Goal: Task Accomplishment & Management: Manage account settings

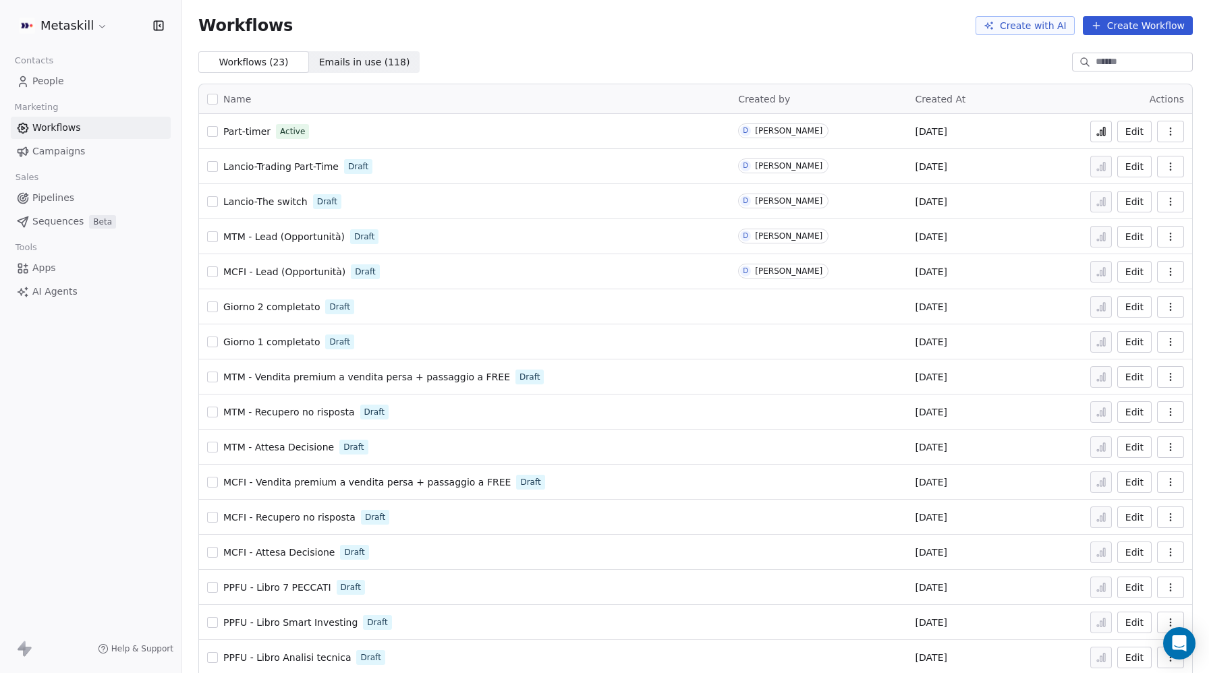
click at [1102, 61] on input at bounding box center [1143, 61] width 94 height 13
click at [61, 30] on html "Metaskill Contacts People Marketing Workflows Campaigns Sales Pipelines Sequenc…" at bounding box center [604, 336] width 1209 height 673
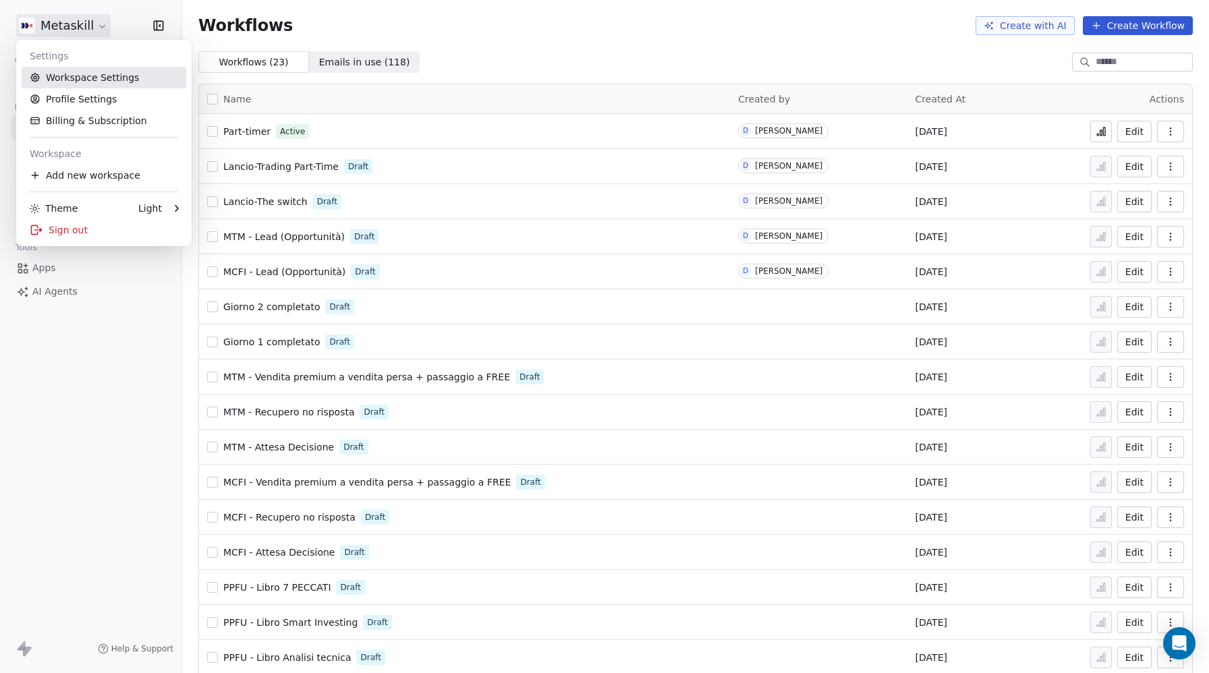
click at [82, 79] on link "Workspace Settings" at bounding box center [104, 78] width 165 height 22
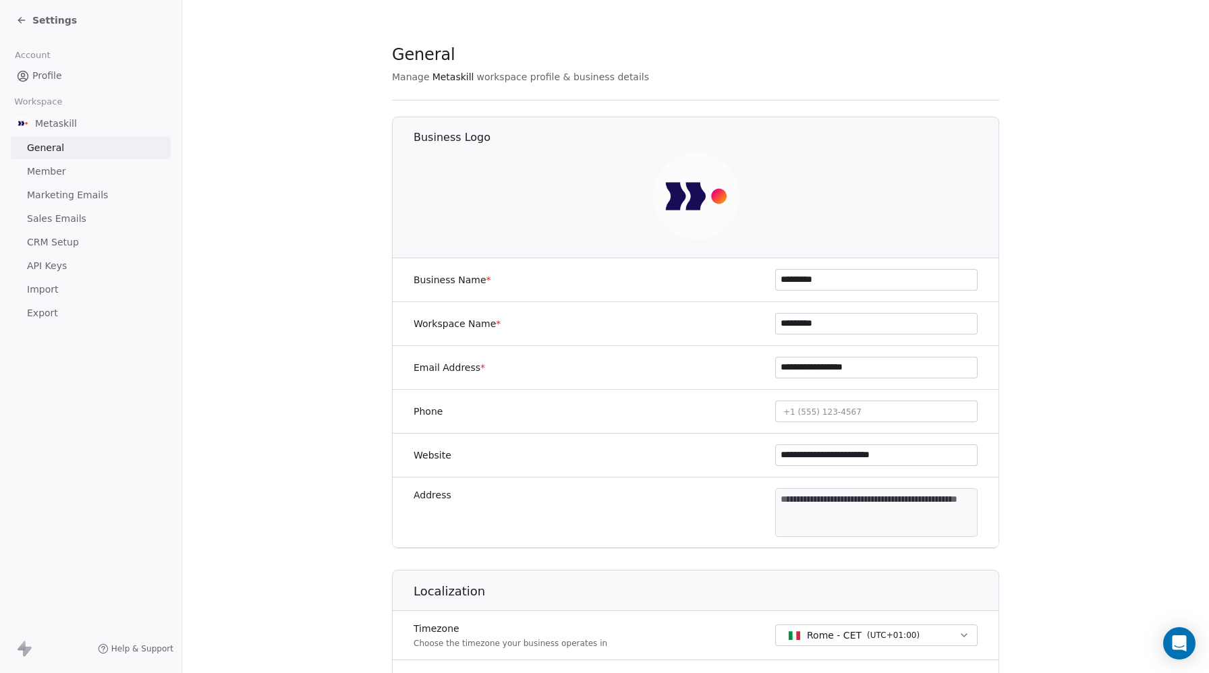
click at [51, 244] on span "CRM Setup" at bounding box center [53, 242] width 52 height 14
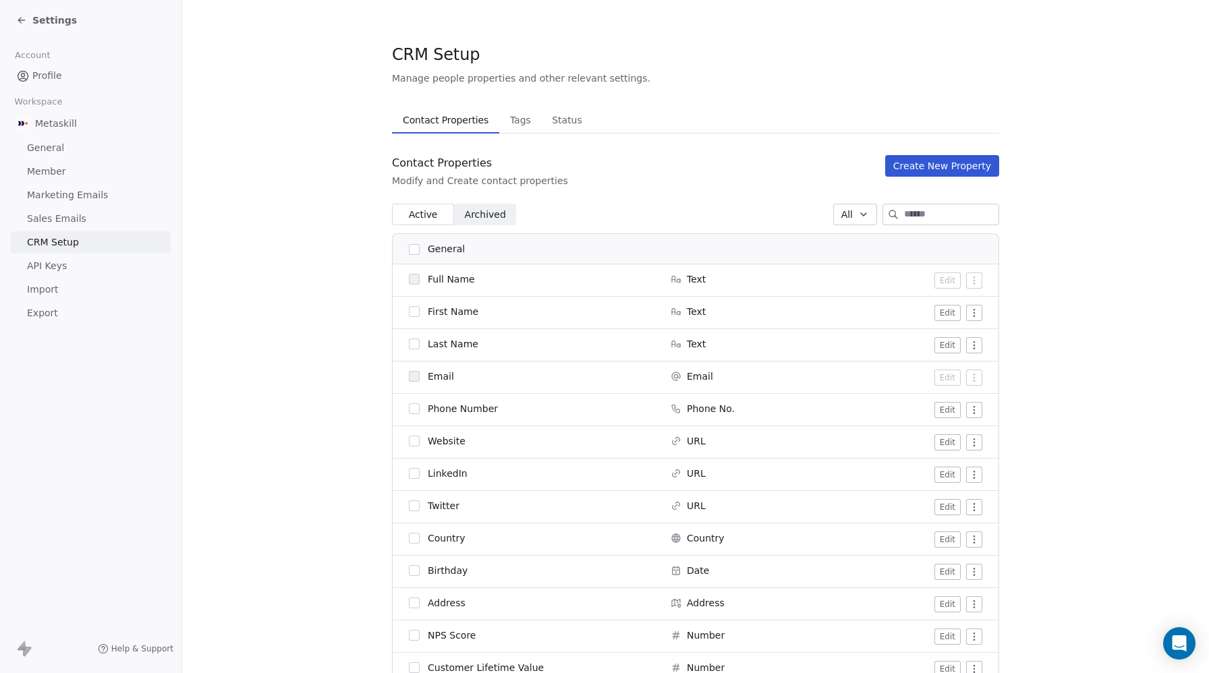
click at [511, 115] on span "Tags" at bounding box center [521, 120] width 32 height 19
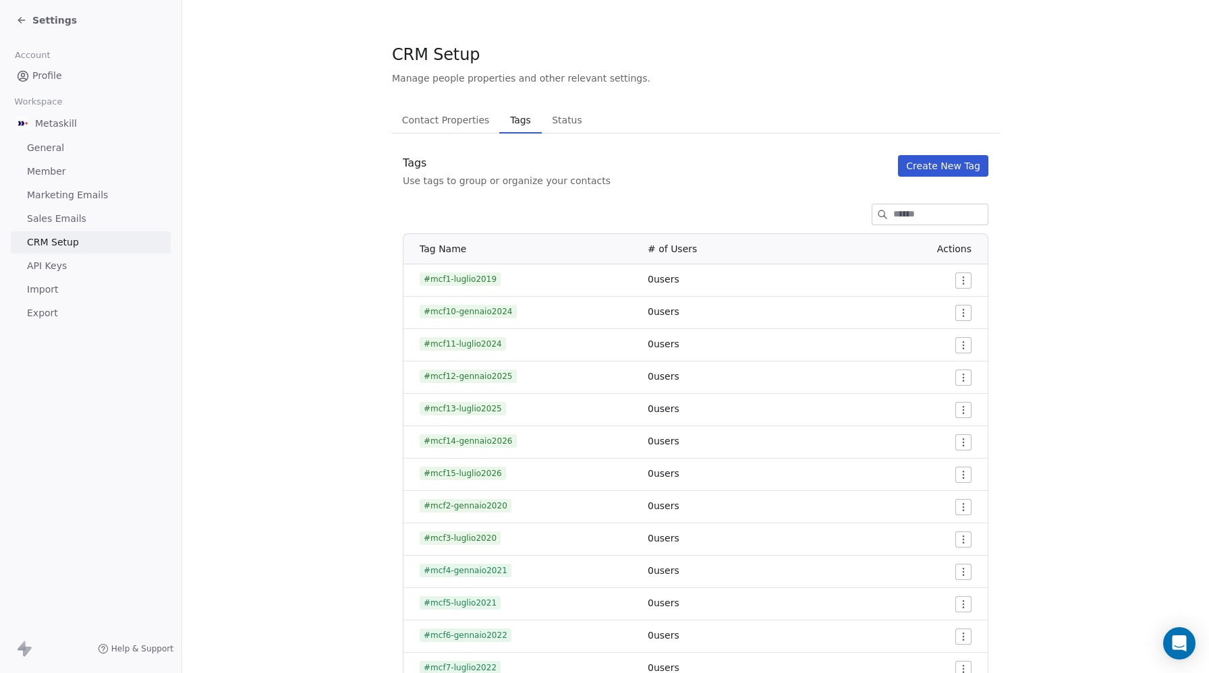
click at [893, 207] on input at bounding box center [940, 214] width 94 height 20
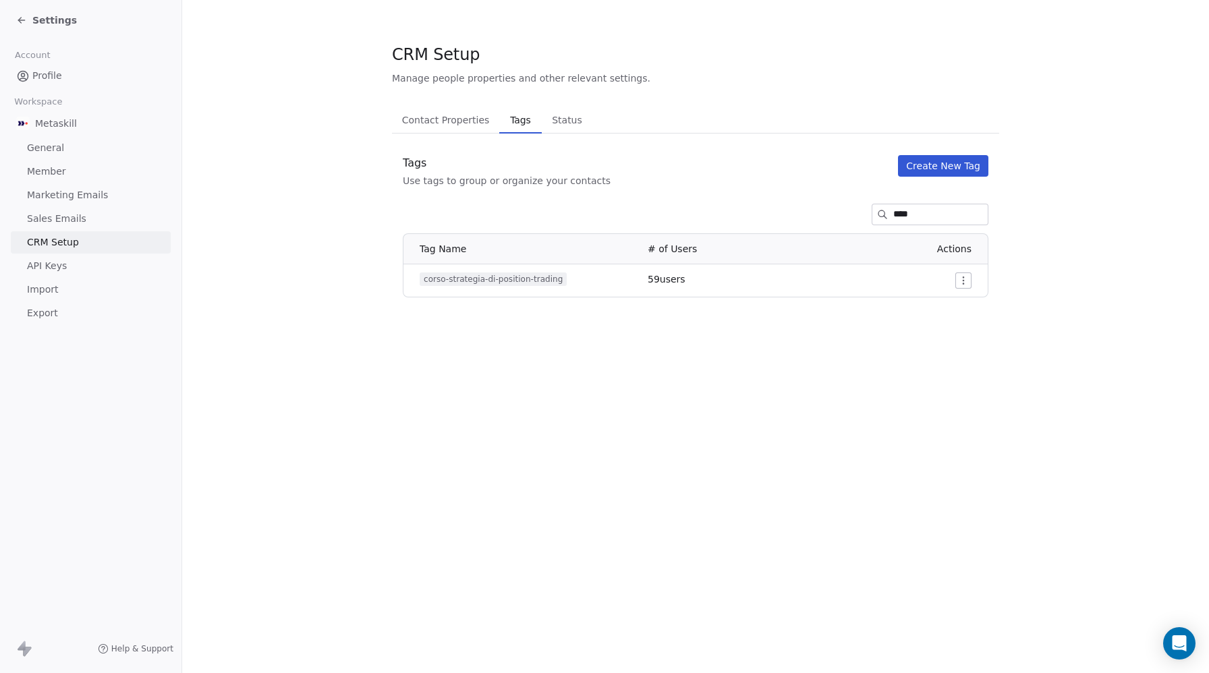
type input "****"
click at [490, 277] on span "corso-strategia-di-position-trading" at bounding box center [493, 279] width 147 height 13
copy span "corso-strategia-di-position-trading"
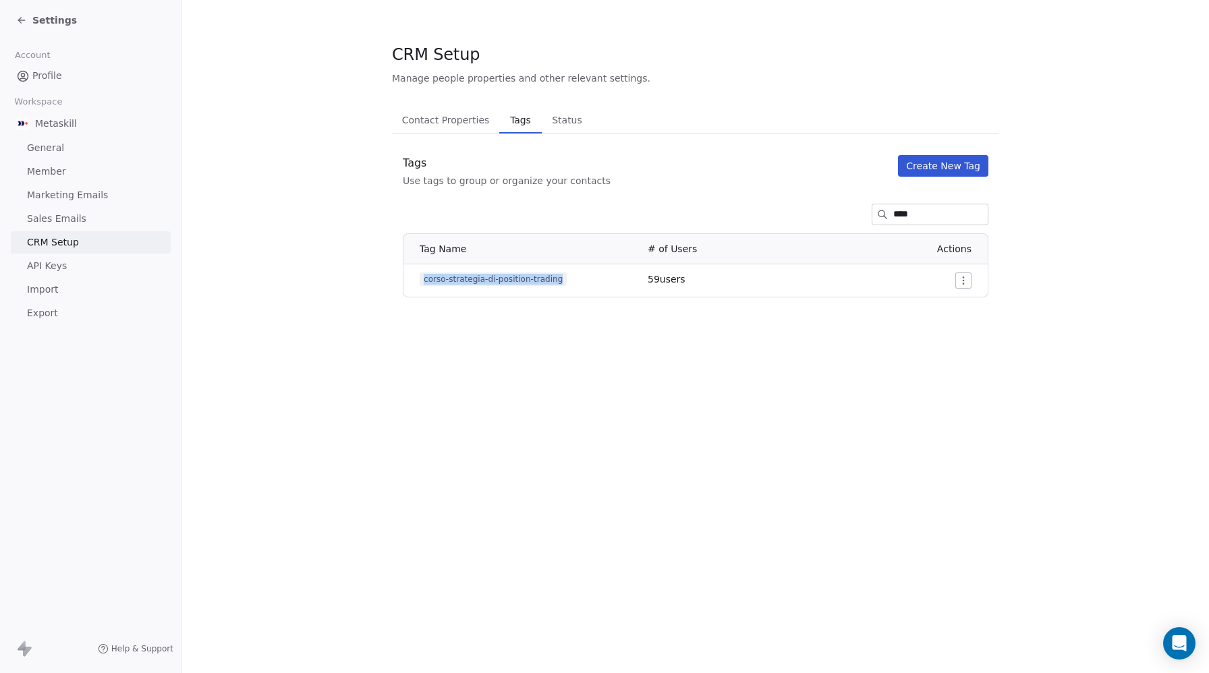
click at [45, 22] on span "Settings" at bounding box center [54, 19] width 45 height 13
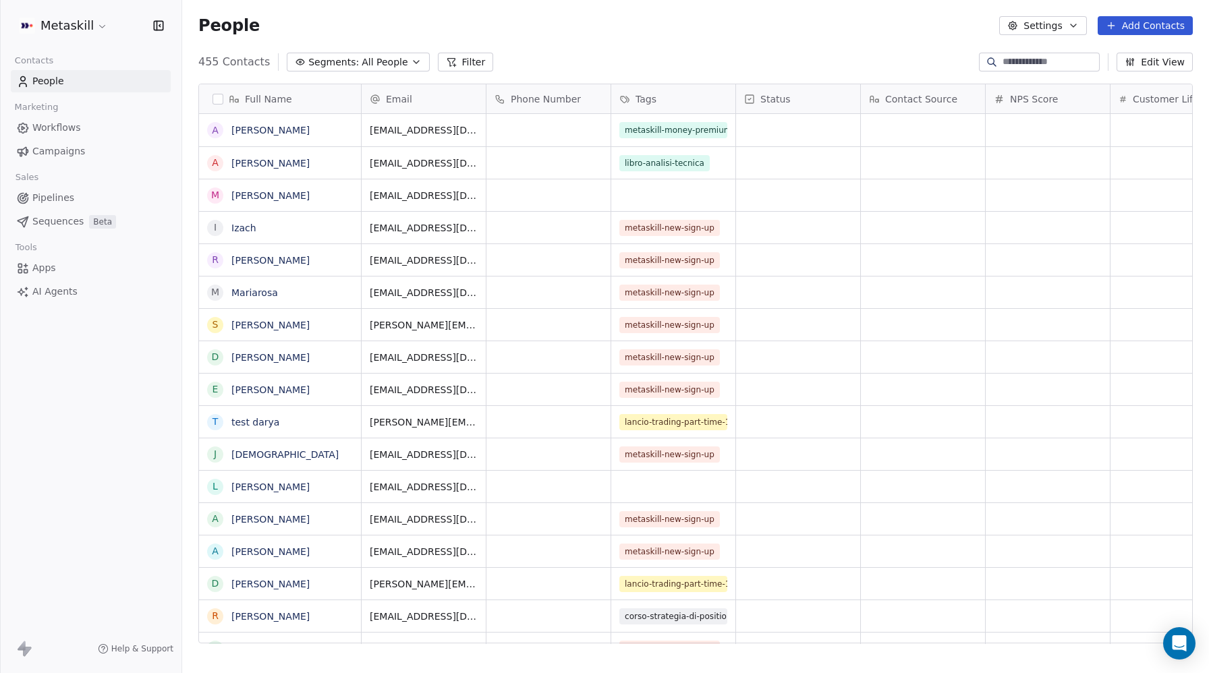
scroll to position [592, 1027]
click at [57, 84] on span "People" at bounding box center [48, 81] width 32 height 14
click at [48, 121] on span "Workflows" at bounding box center [56, 128] width 49 height 14
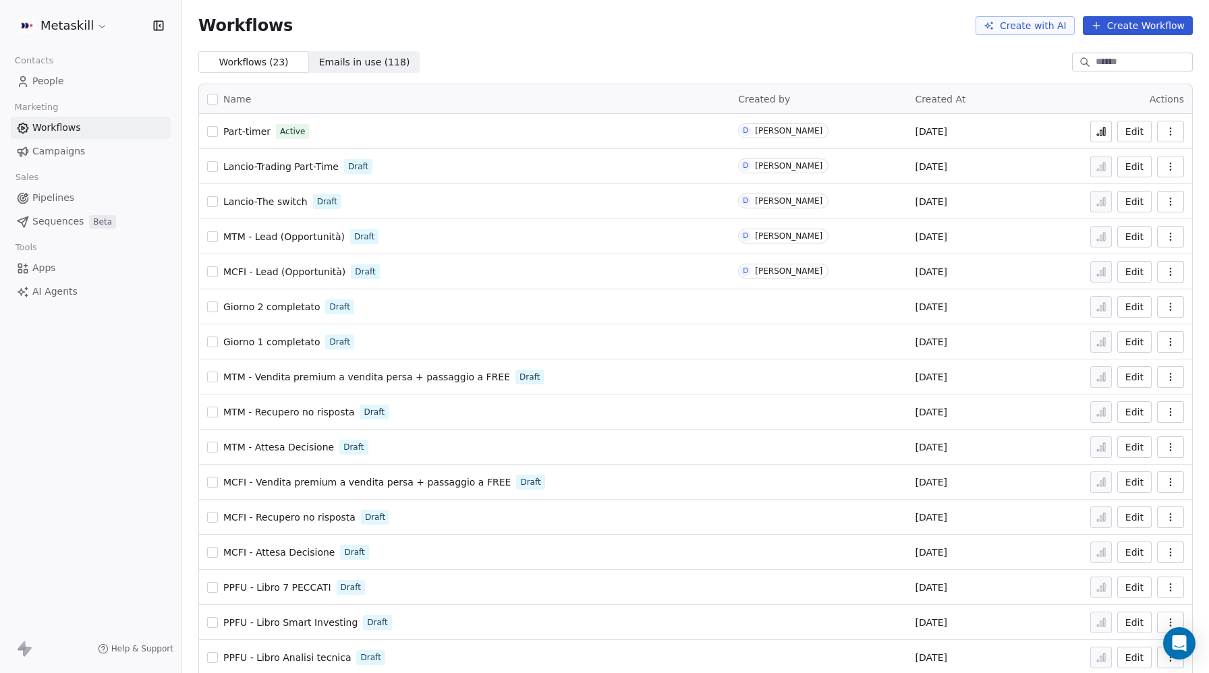
click at [1112, 60] on input at bounding box center [1143, 61] width 94 height 13
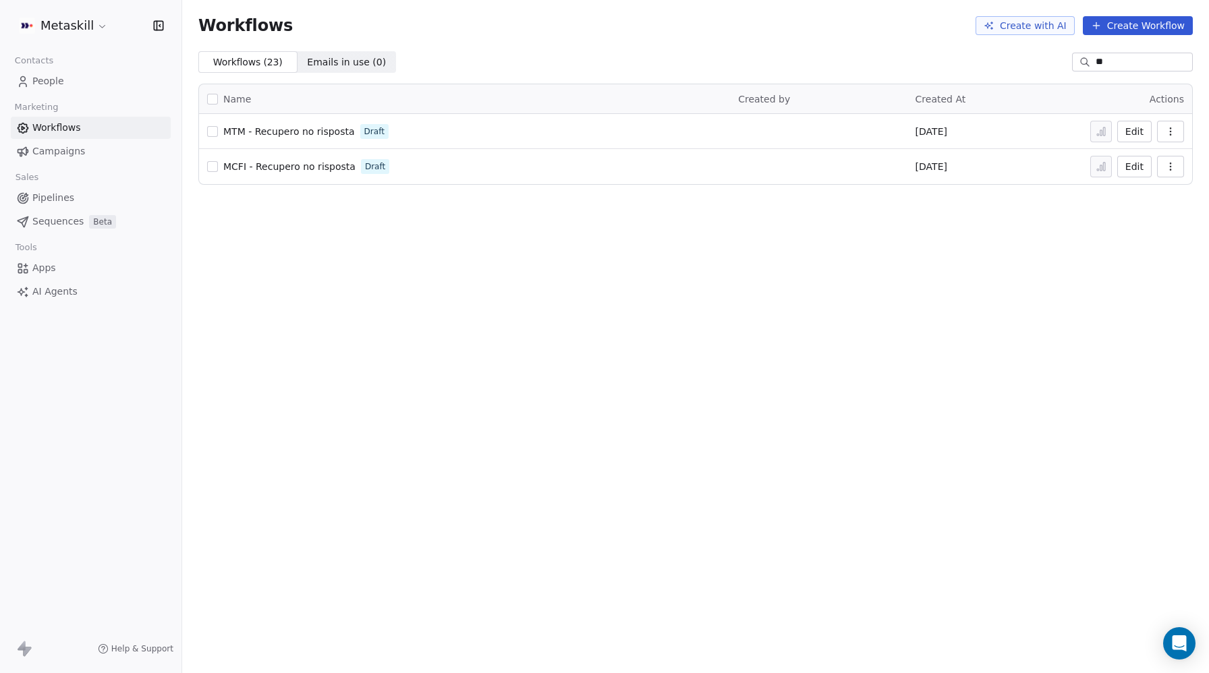
type input "*"
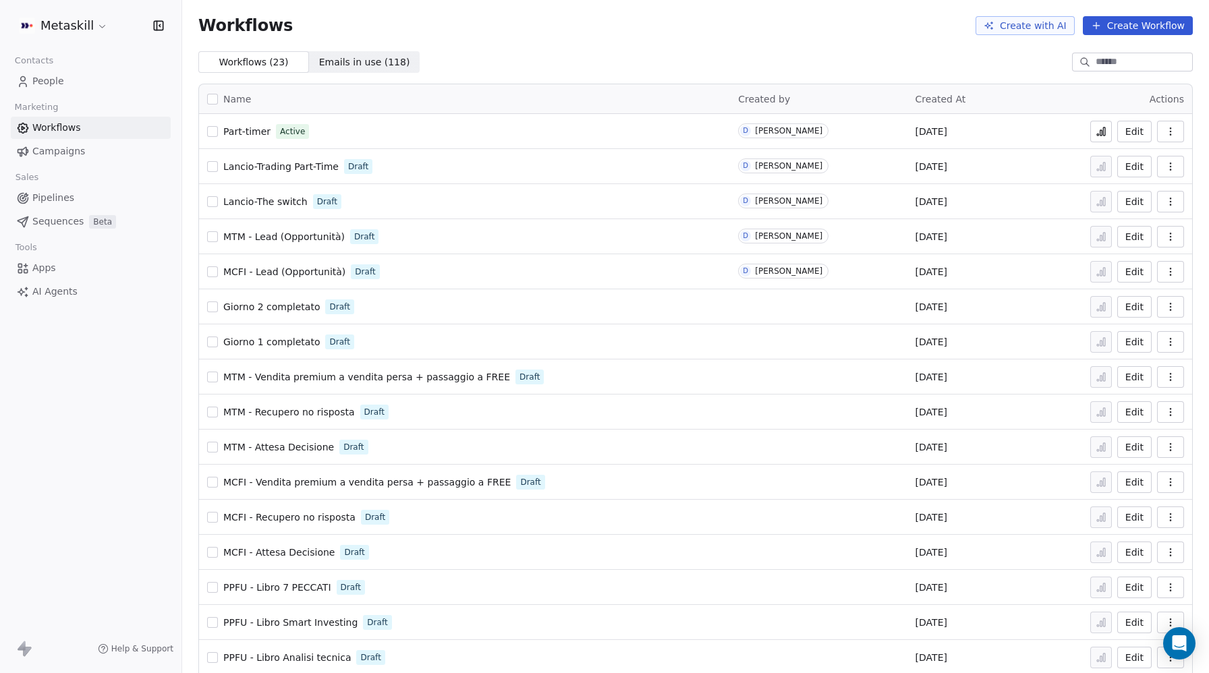
click at [1139, 24] on button "Create Workflow" at bounding box center [1138, 25] width 110 height 19
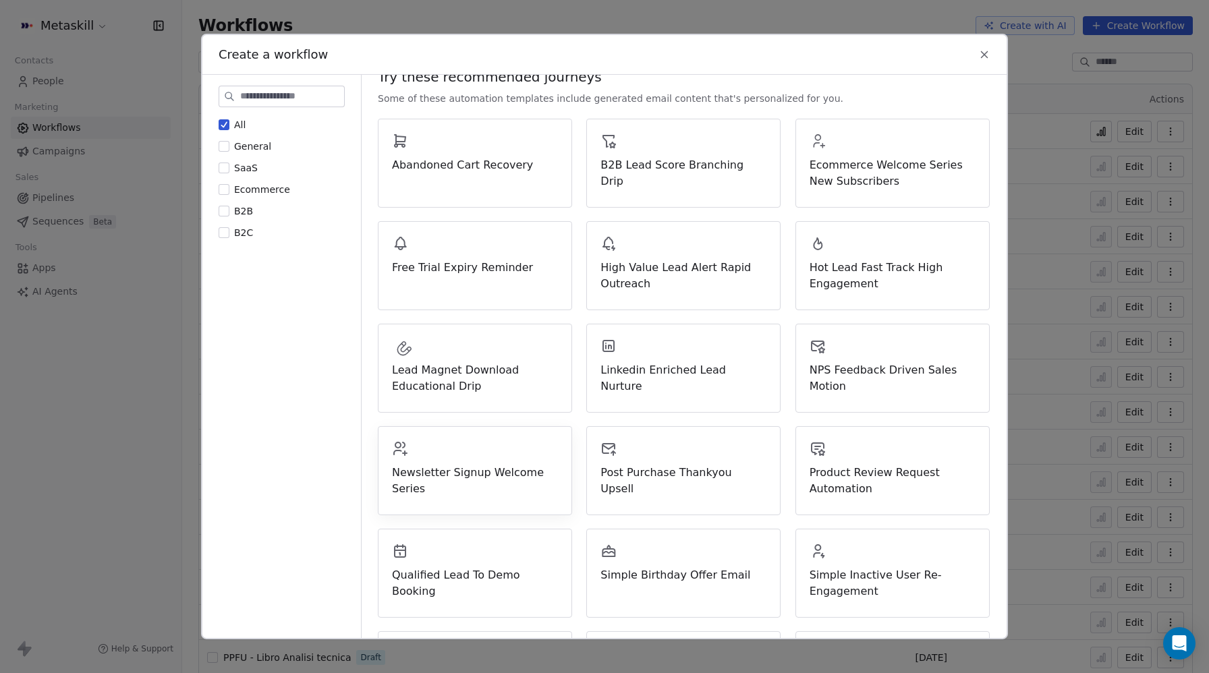
scroll to position [125, 0]
click at [426, 469] on span "Newsletter Signup Welcome Series" at bounding box center [475, 479] width 166 height 32
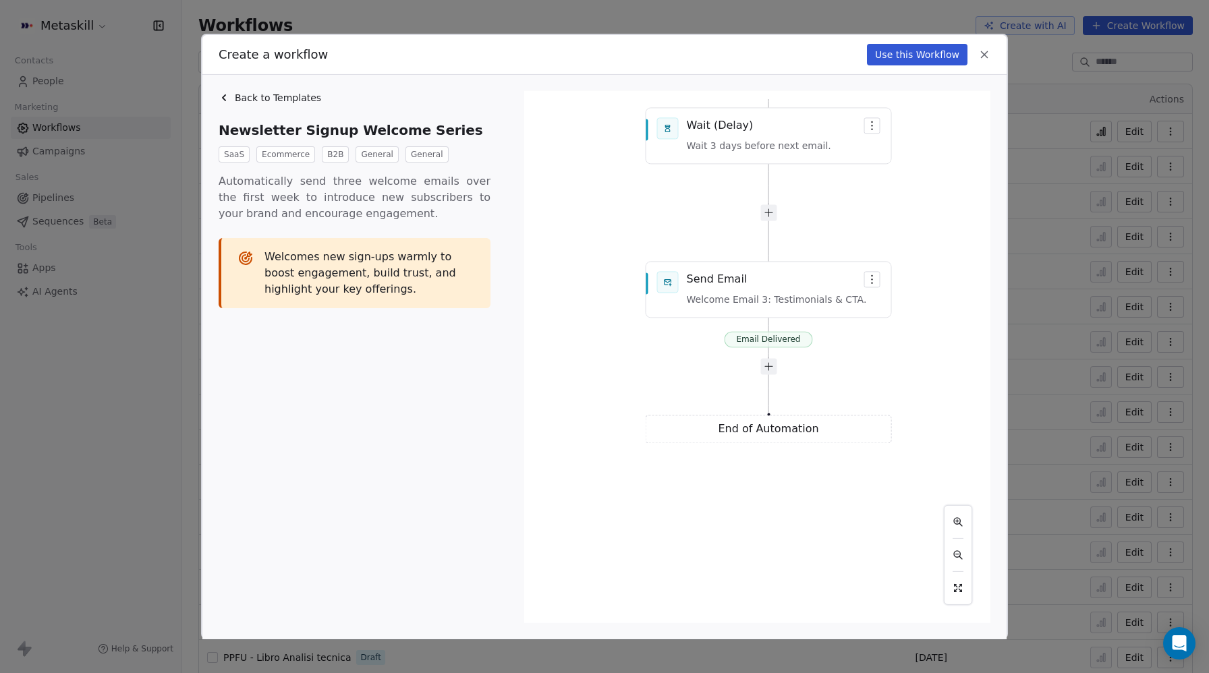
click at [990, 59] on icon at bounding box center [984, 55] width 12 height 12
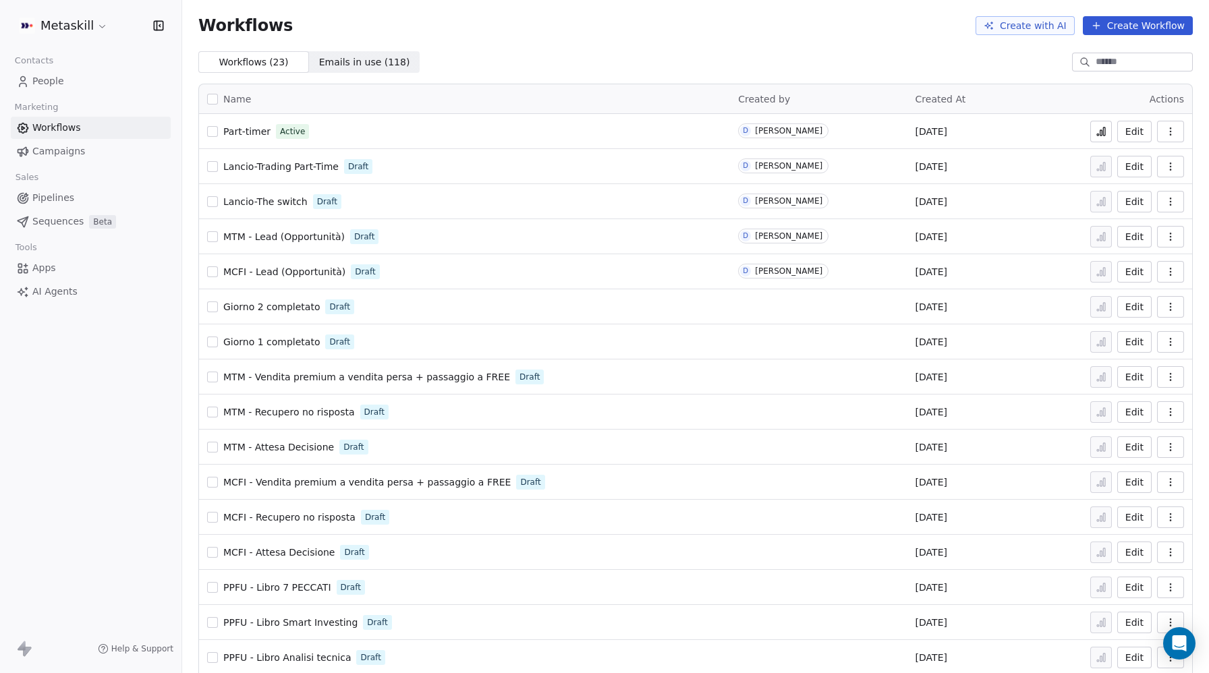
click at [1134, 27] on button "Create Workflow" at bounding box center [1138, 25] width 110 height 19
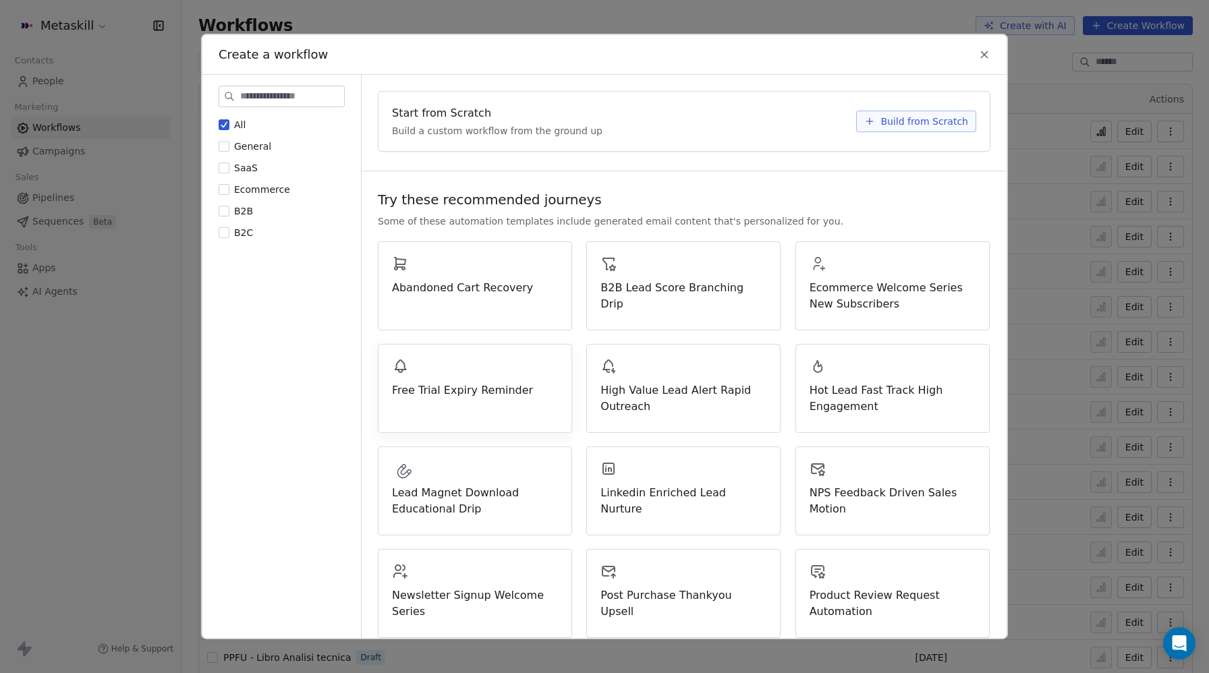
click at [412, 374] on div "Free Trial Expiry Reminder" at bounding box center [475, 378] width 166 height 40
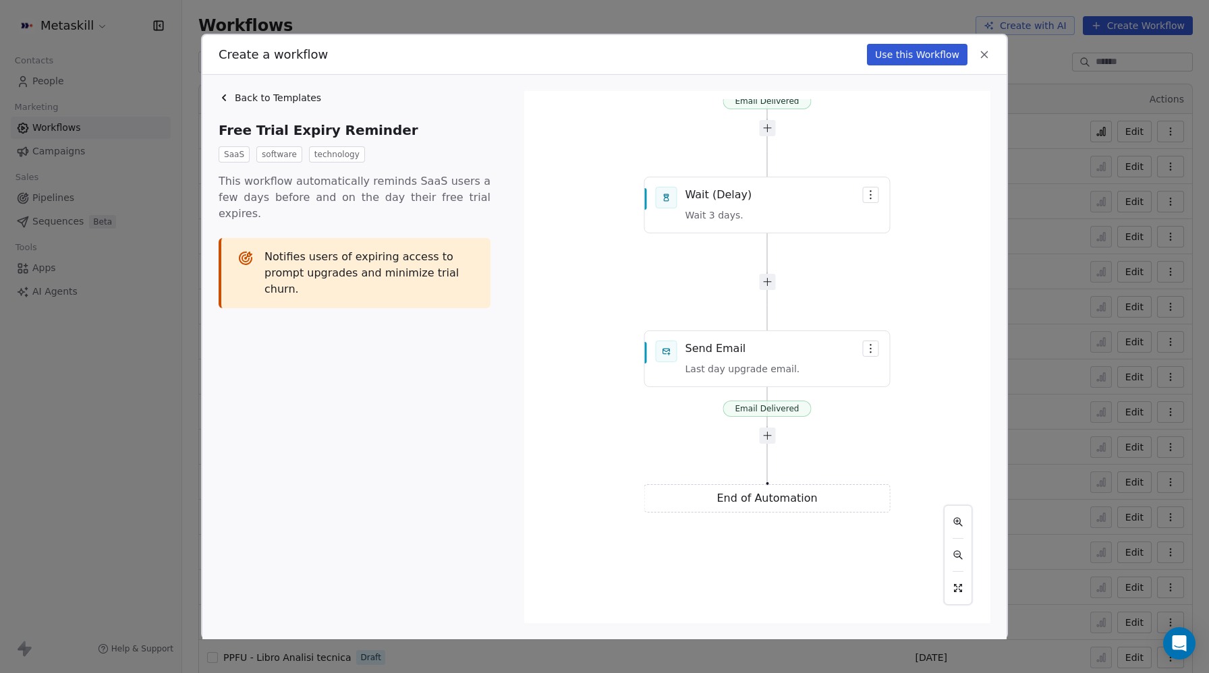
click at [987, 55] on icon at bounding box center [984, 55] width 12 height 12
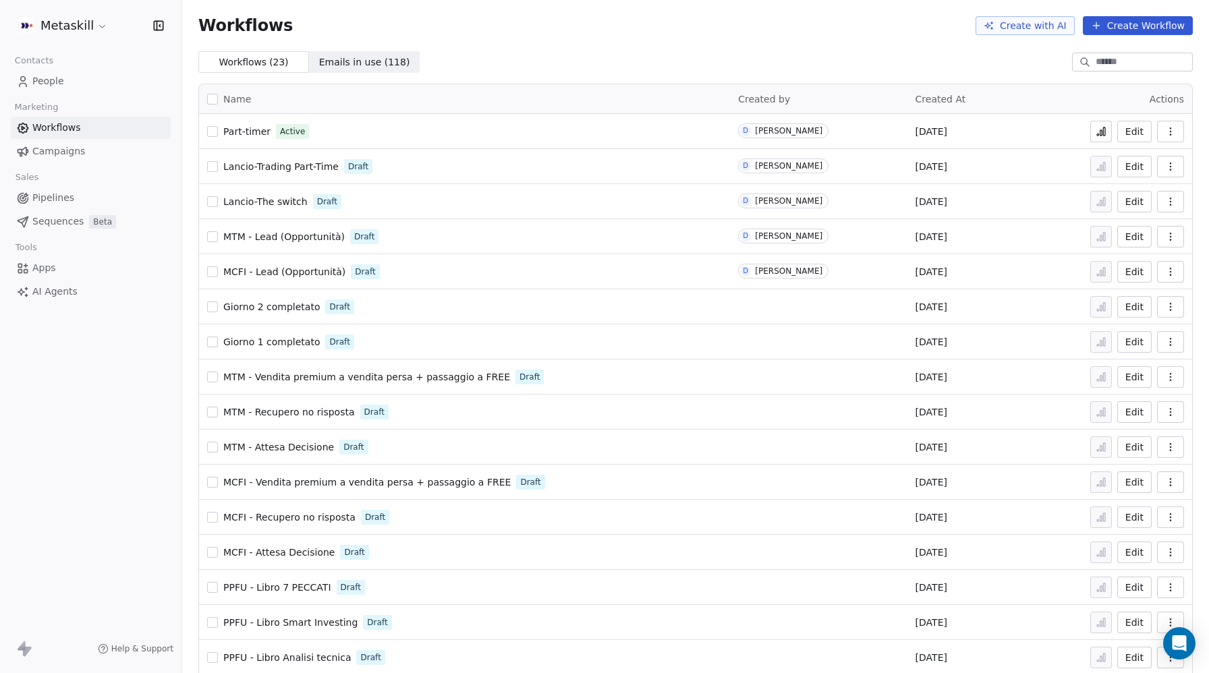
click at [1144, 28] on button "Create Workflow" at bounding box center [1138, 25] width 110 height 19
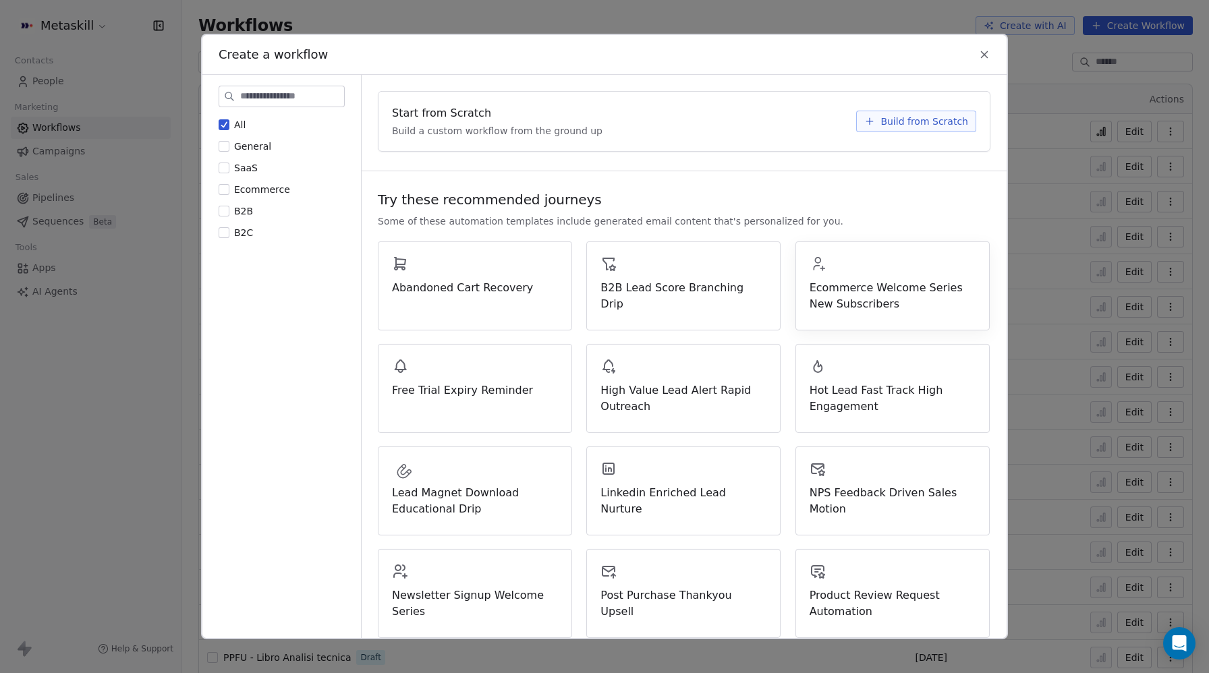
click at [855, 293] on span "Ecommerce Welcome Series New Subscribers" at bounding box center [893, 296] width 166 height 32
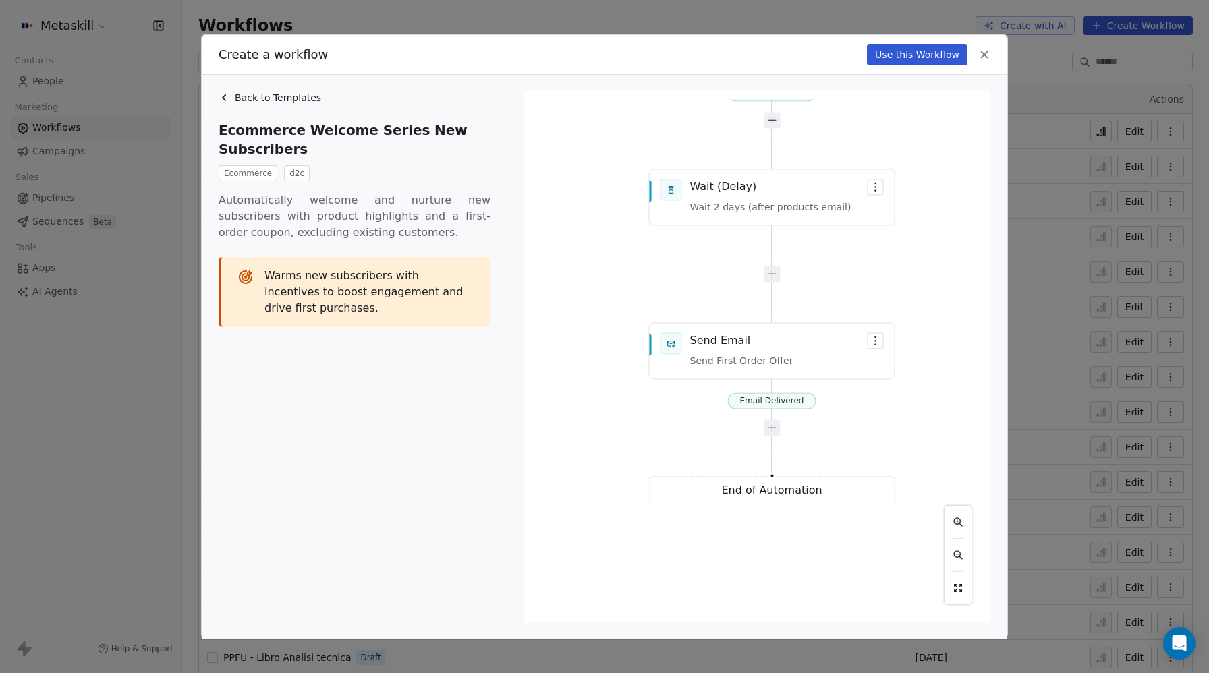
click at [986, 63] on div "Use this Workflow" at bounding box center [928, 55] width 123 height 22
click at [986, 55] on icon at bounding box center [984, 55] width 12 height 12
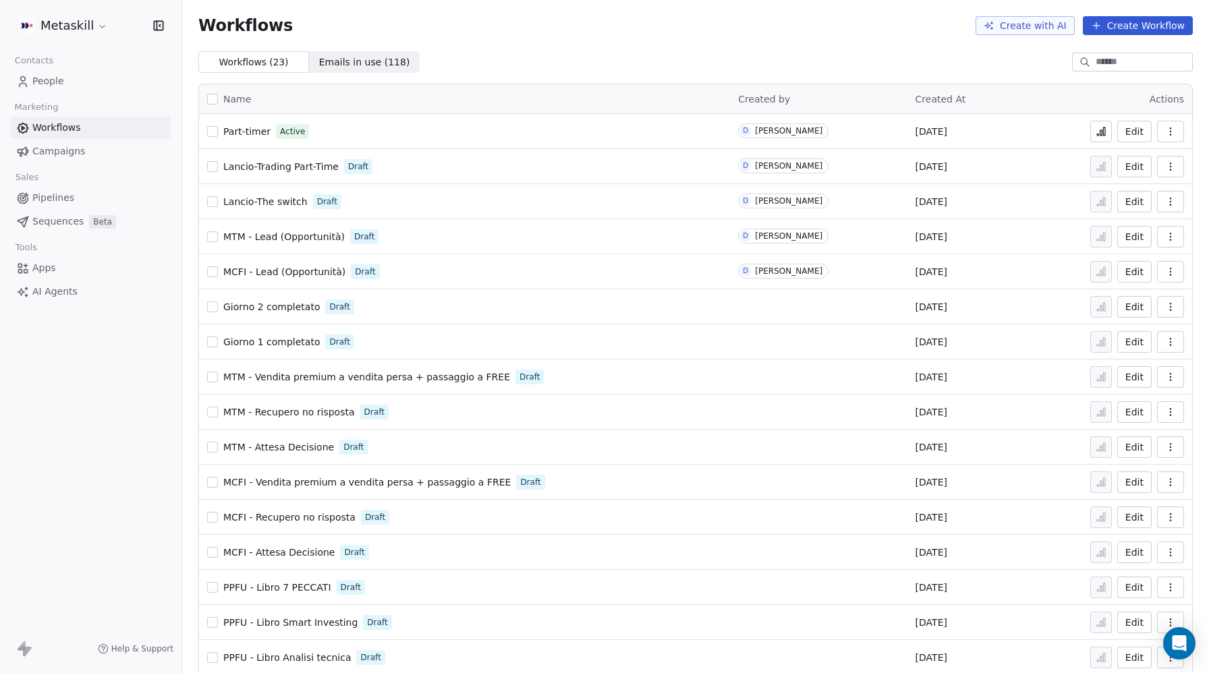
click at [1161, 19] on button "Create Workflow" at bounding box center [1138, 25] width 110 height 19
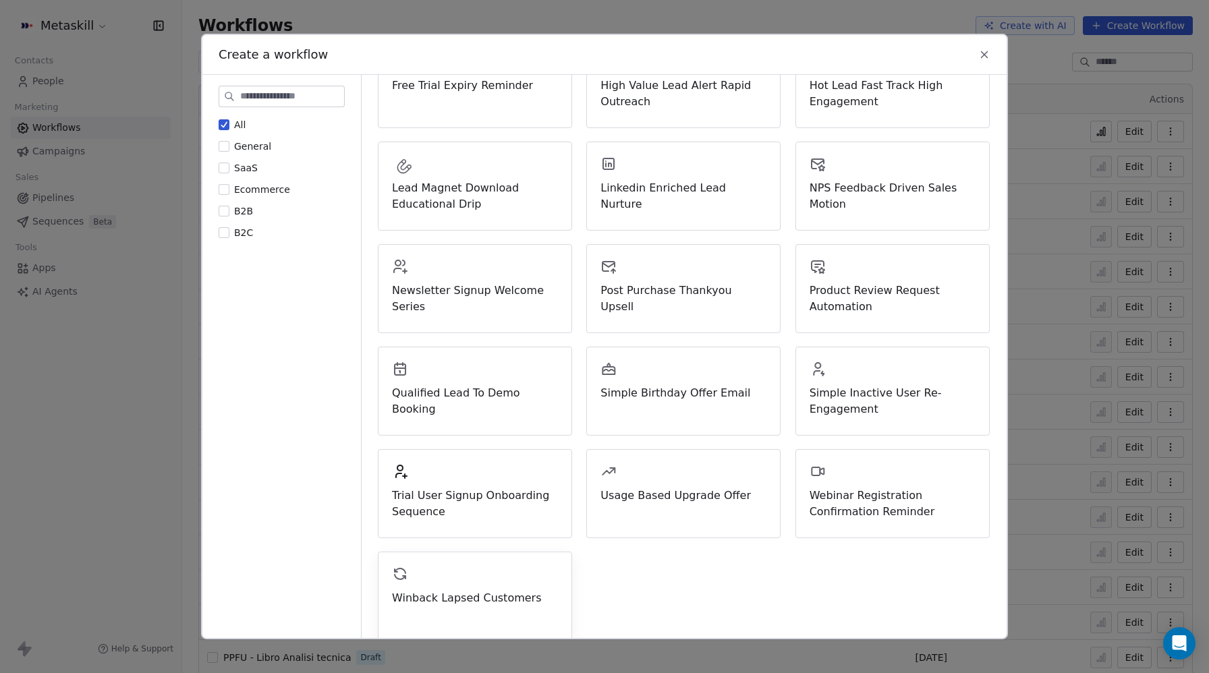
scroll to position [304, 0]
click at [852, 400] on span "Simple Inactive User Re-Engagement" at bounding box center [893, 403] width 166 height 32
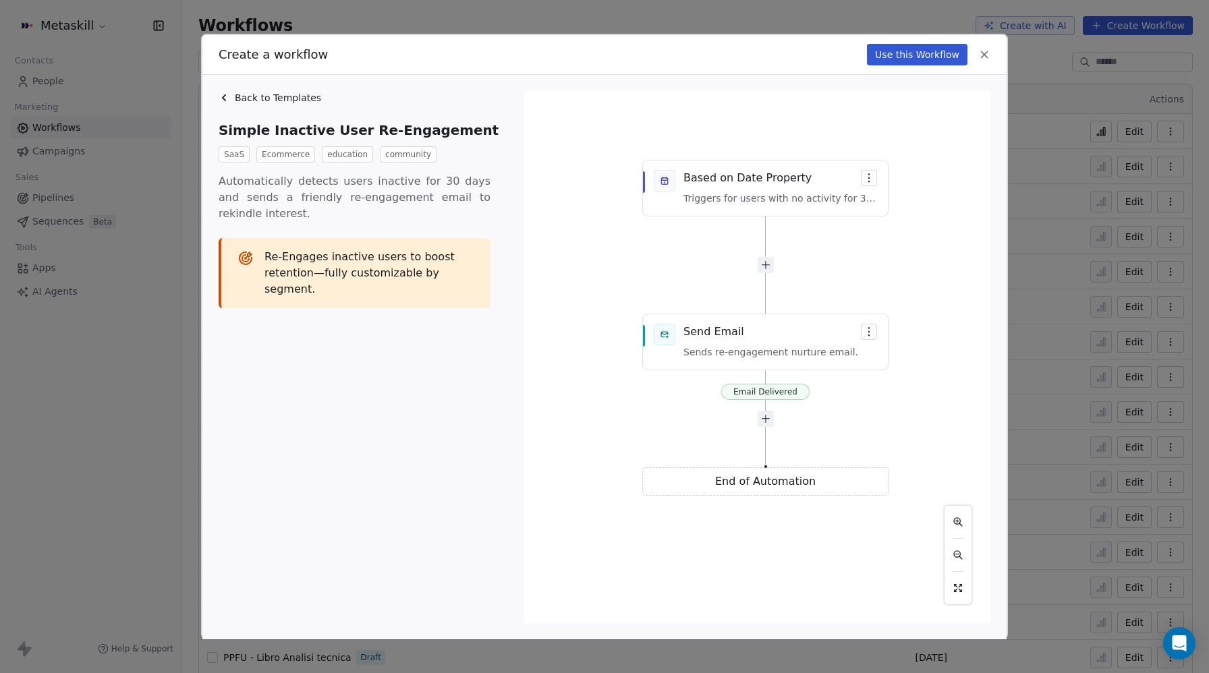
click at [986, 53] on icon at bounding box center [985, 54] width 6 height 6
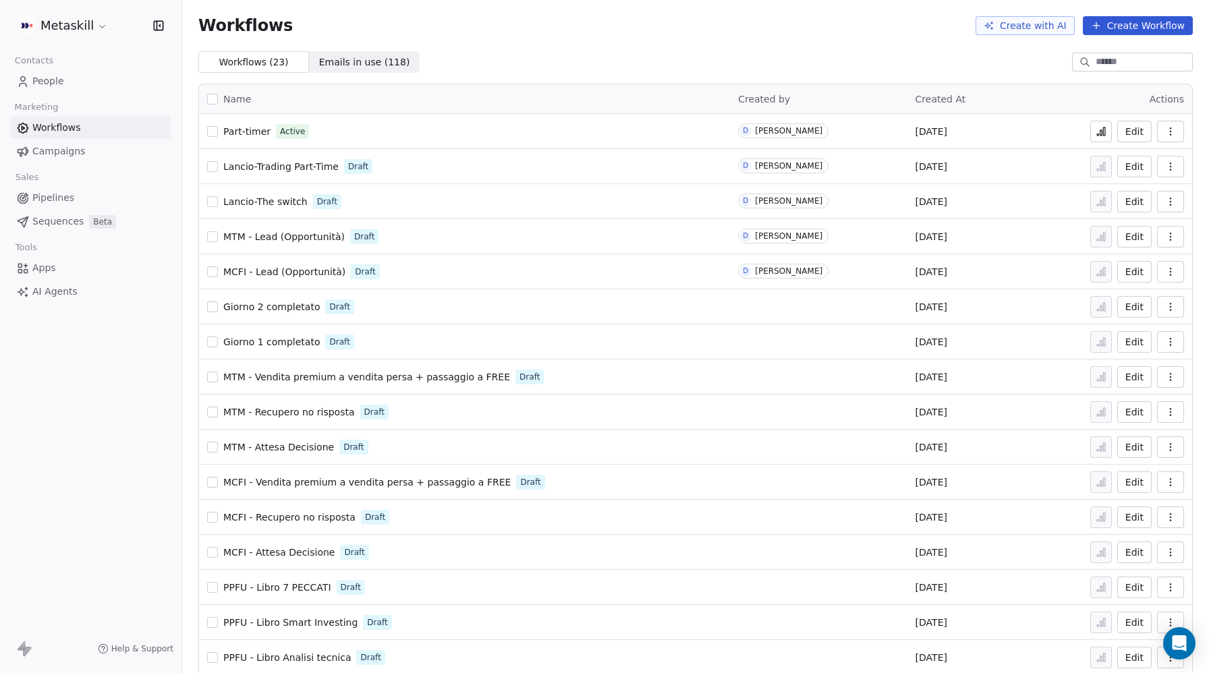
click at [1125, 28] on button "Create Workflow" at bounding box center [1138, 25] width 110 height 19
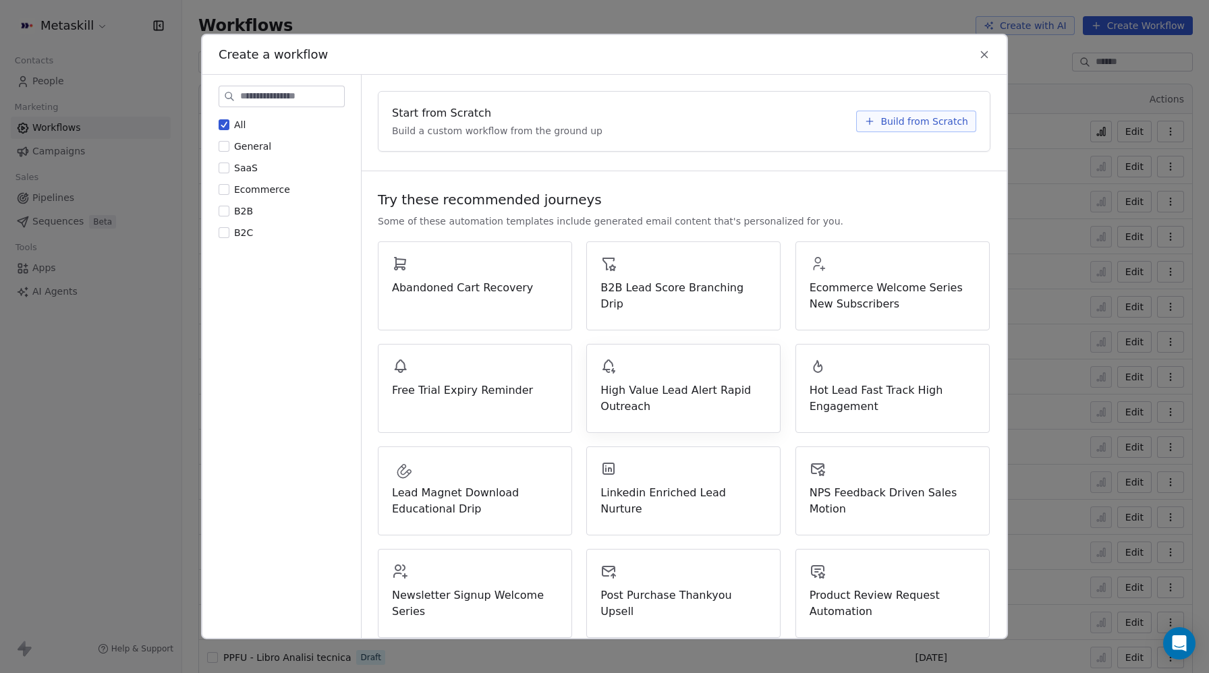
scroll to position [319, 0]
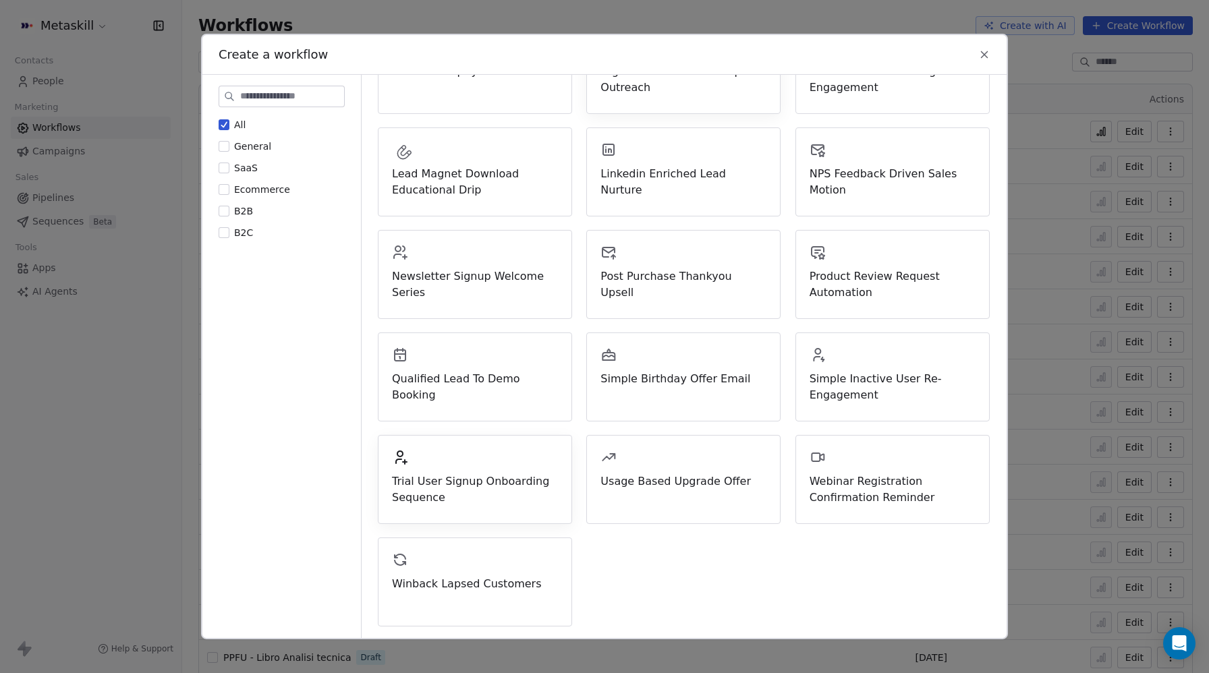
click at [485, 476] on span "Trial User Signup Onboarding Sequence" at bounding box center [475, 490] width 166 height 32
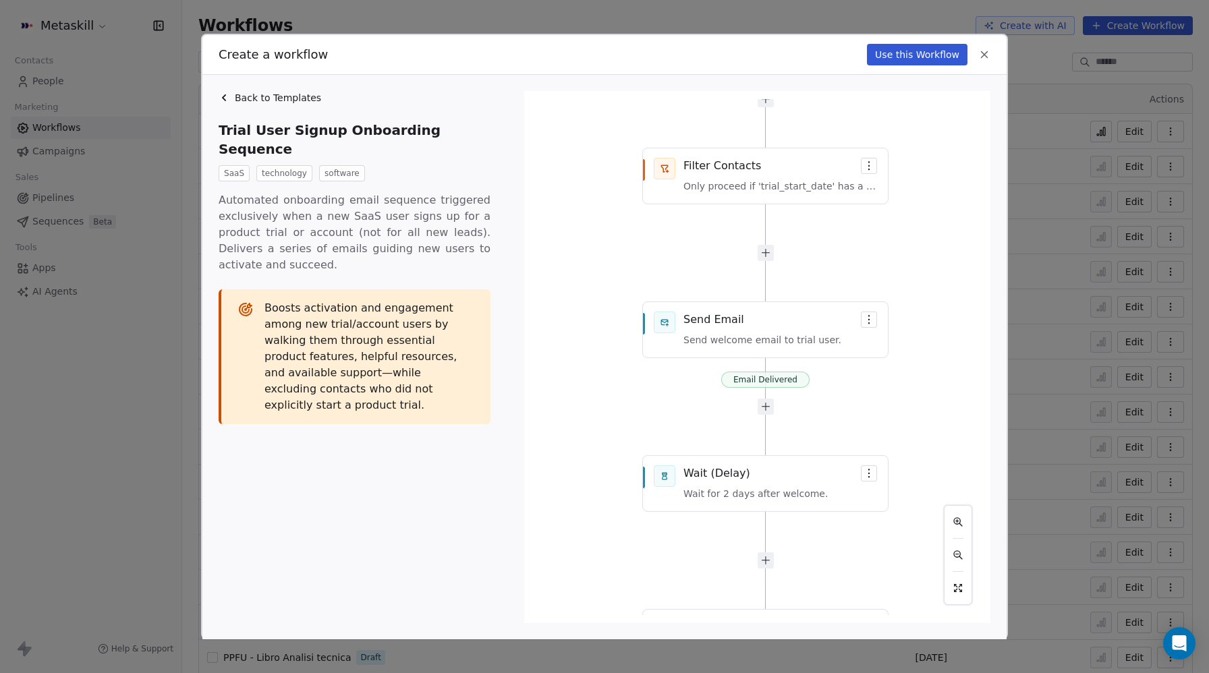
click at [983, 52] on icon at bounding box center [984, 55] width 12 height 12
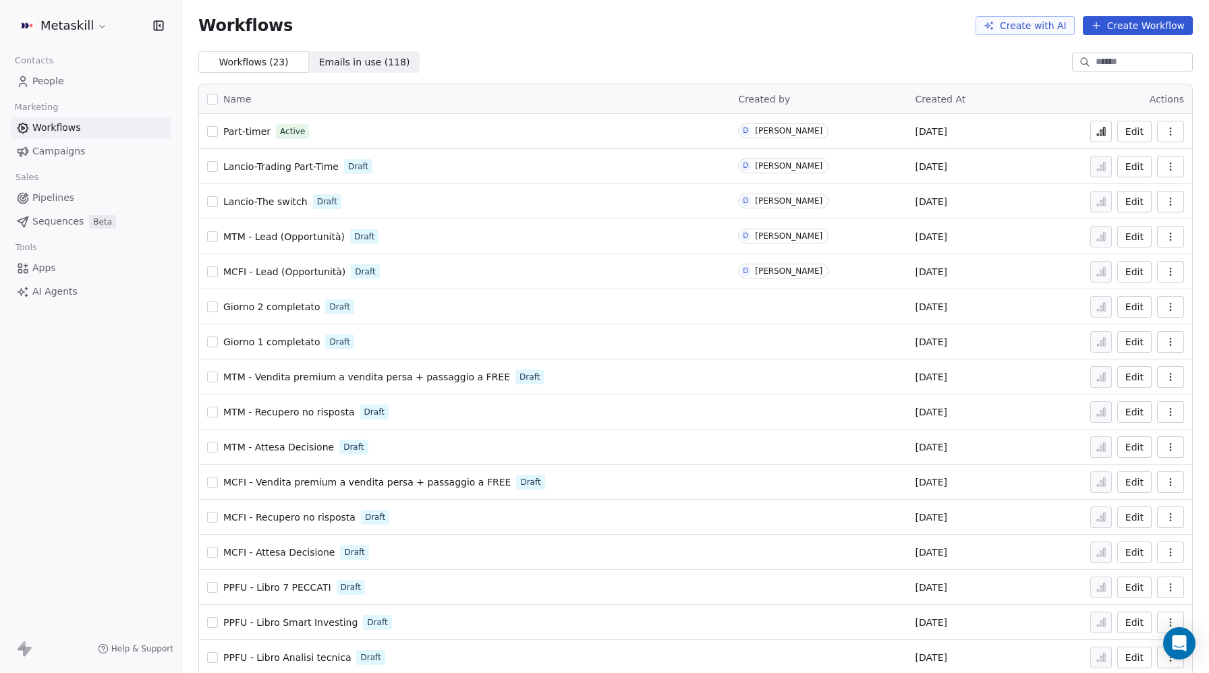
click at [1148, 28] on button "Create Workflow" at bounding box center [1138, 25] width 110 height 19
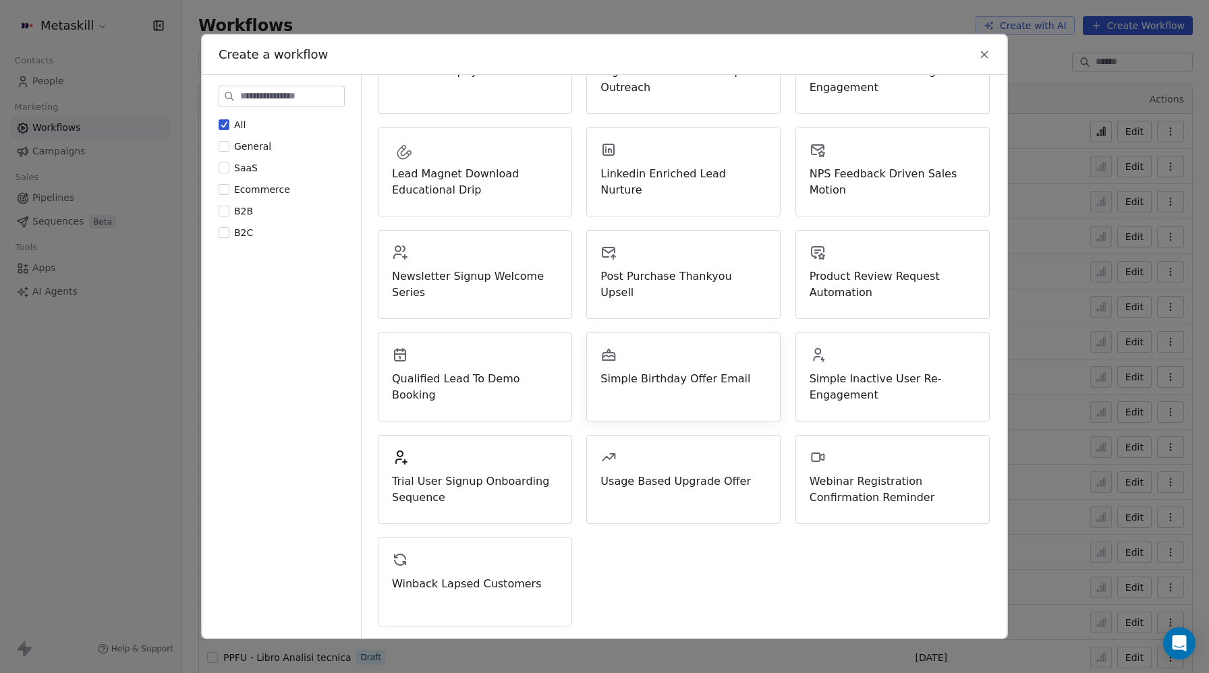
scroll to position [0, 0]
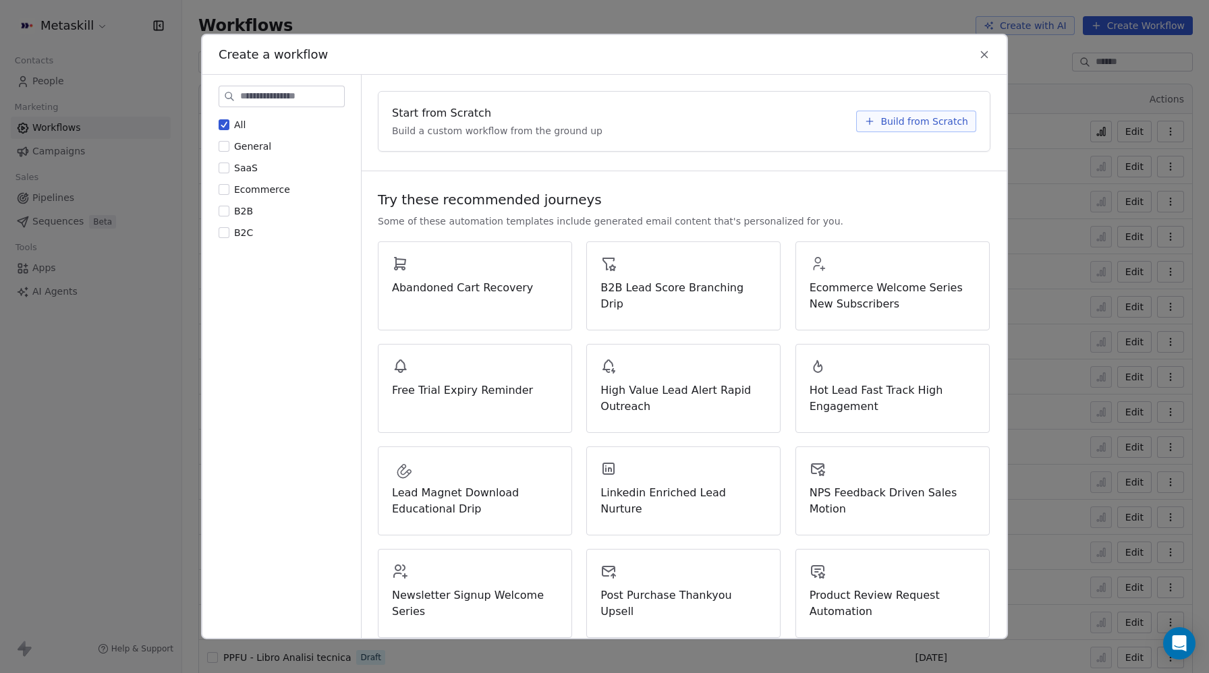
click at [923, 122] on span "Build from Scratch" at bounding box center [924, 121] width 88 height 13
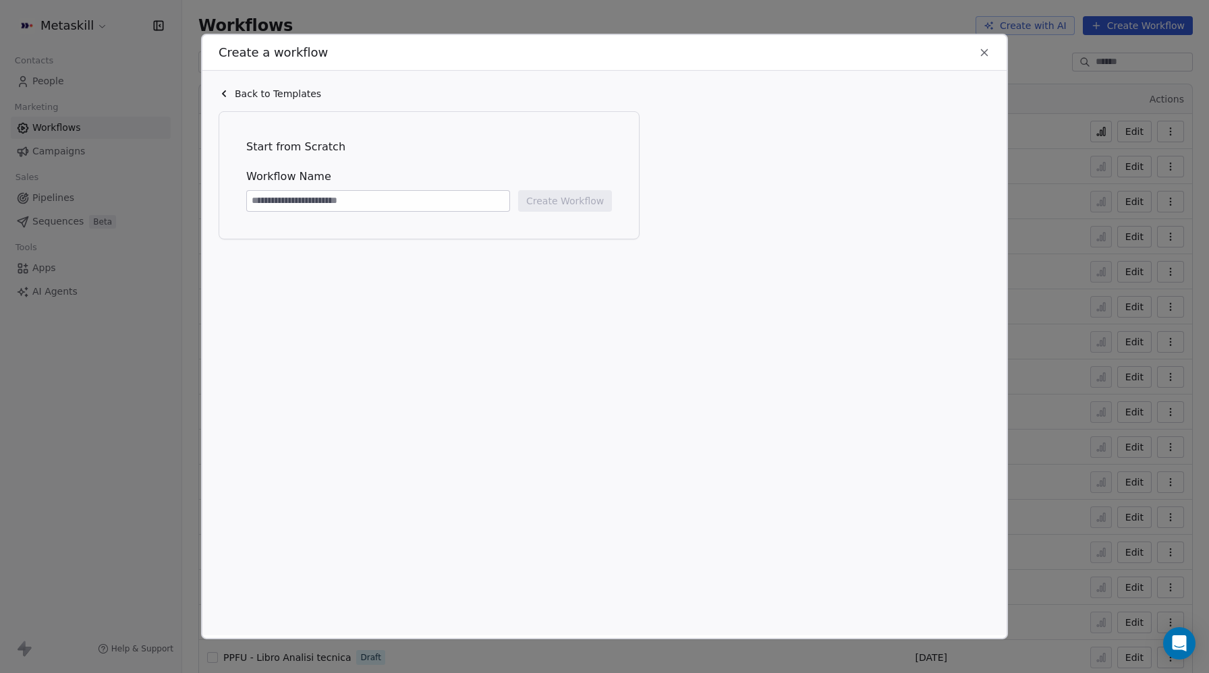
paste input "**********"
type input "**********"
click at [572, 204] on button "Create Workflow" at bounding box center [565, 201] width 94 height 22
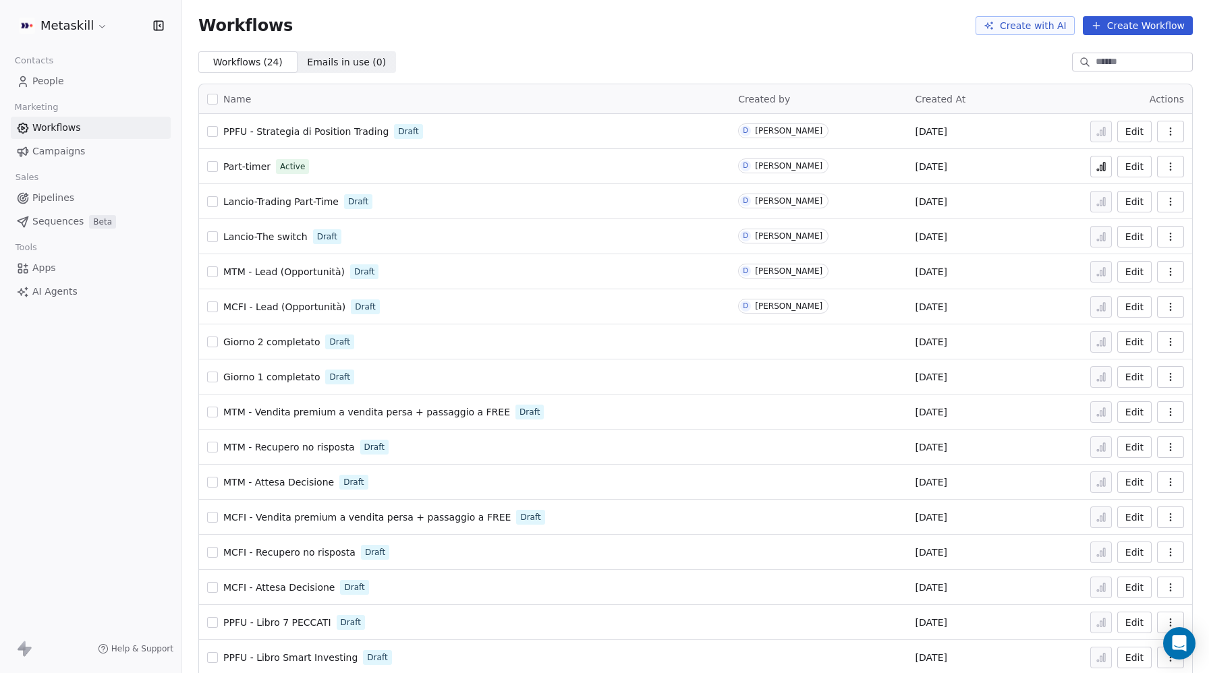
click at [333, 131] on span "PPFU - Strategia di Position Trading" at bounding box center [305, 131] width 165 height 11
click at [45, 78] on span "People" at bounding box center [48, 81] width 32 height 14
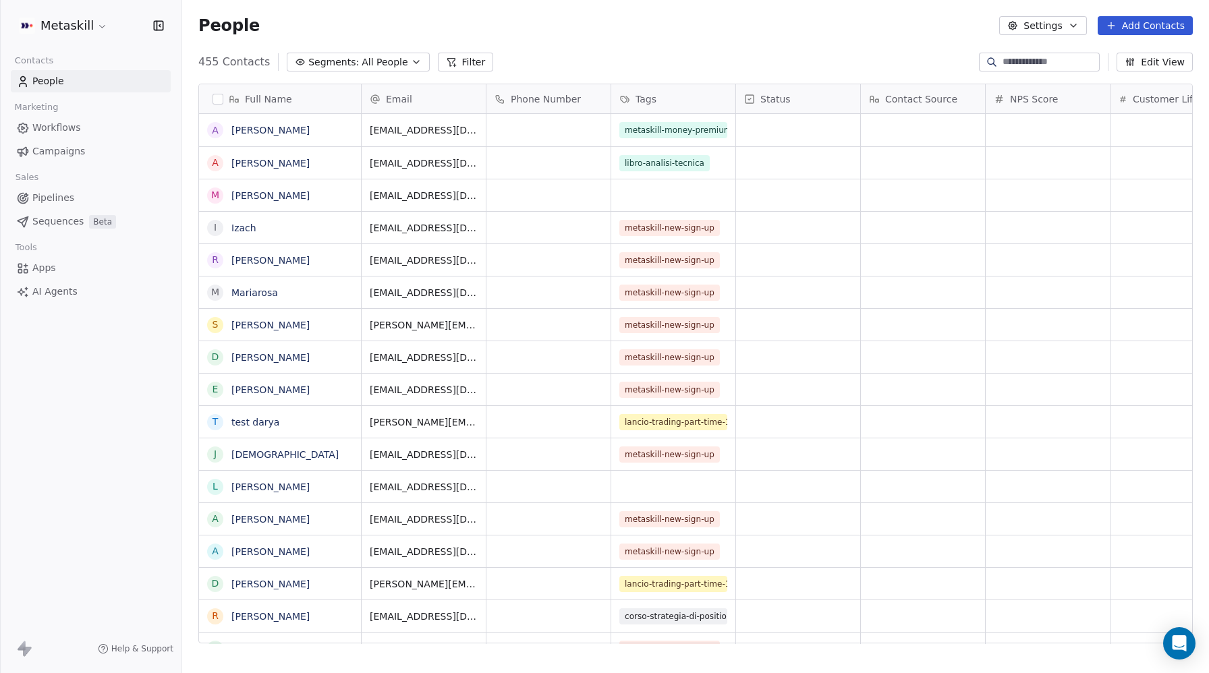
scroll to position [592, 1027]
click at [1156, 24] on button "Add Contacts" at bounding box center [1145, 25] width 95 height 19
click at [735, 34] on html "Metaskill Contacts People Marketing Workflows Campaigns Sales Pipelines Sequenc…" at bounding box center [604, 336] width 1209 height 673
click at [34, 84] on span "People" at bounding box center [48, 81] width 32 height 14
click at [49, 84] on span "People" at bounding box center [48, 81] width 32 height 14
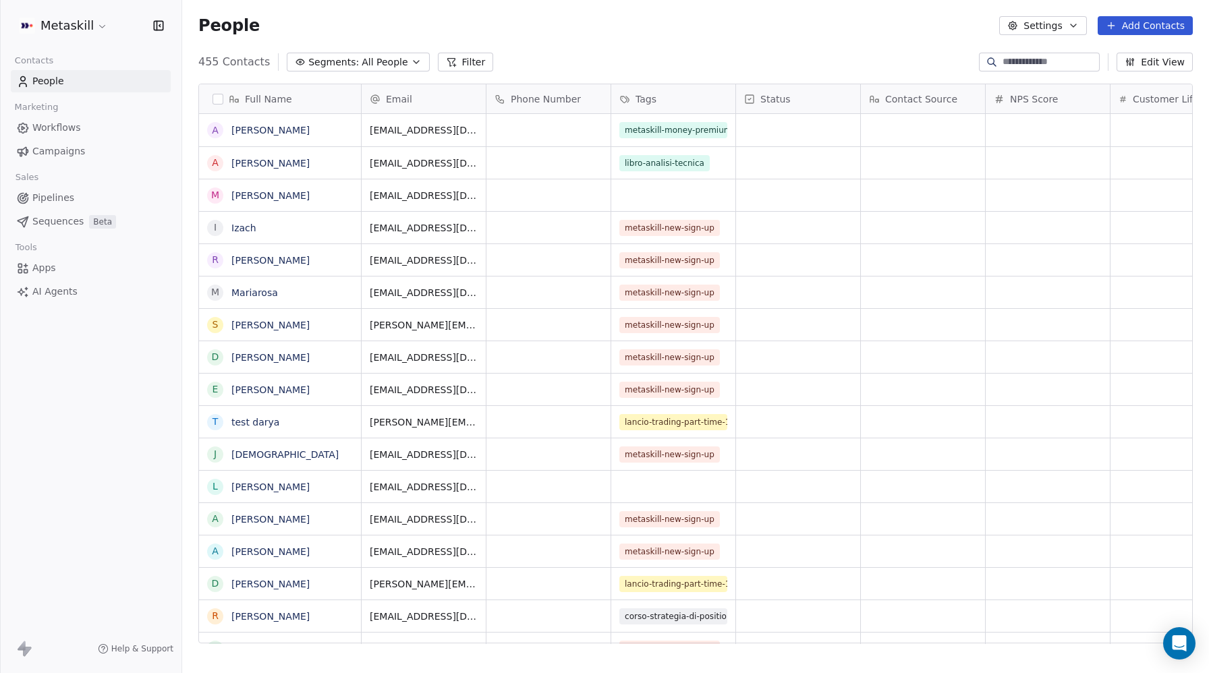
click at [88, 31] on html "Metaskill Contacts People Marketing Workflows Campaigns Sales Pipelines Sequenc…" at bounding box center [604, 336] width 1209 height 673
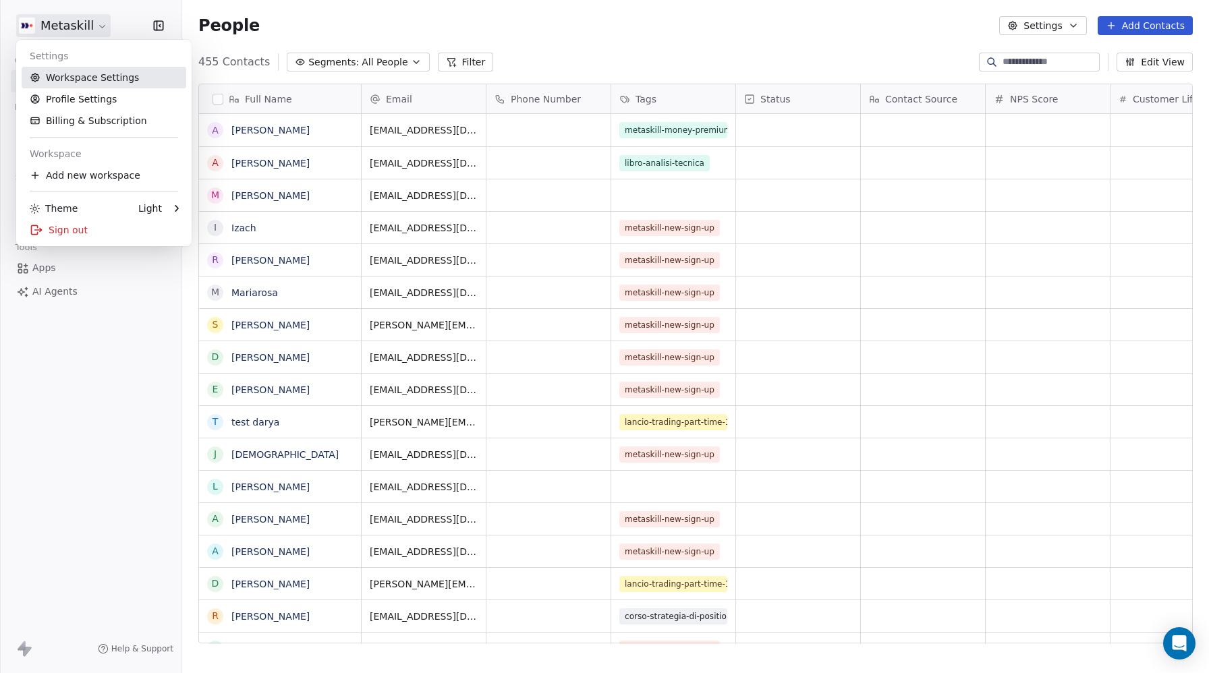
click at [93, 85] on link "Workspace Settings" at bounding box center [104, 78] width 165 height 22
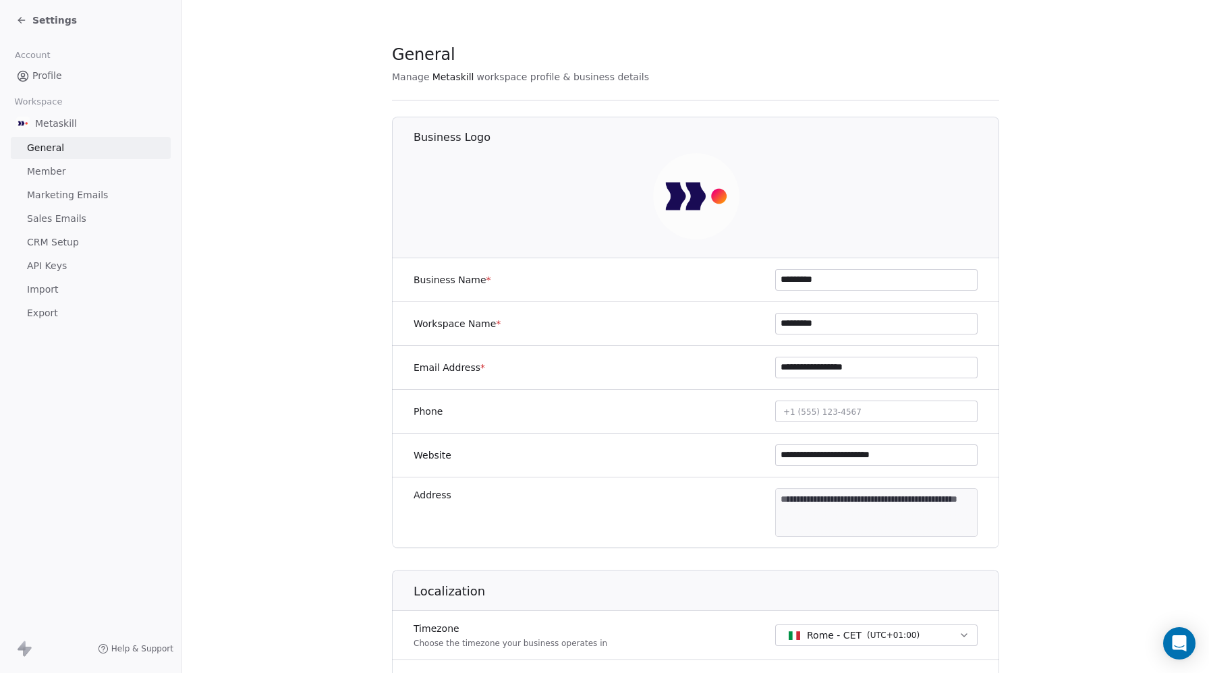
click at [51, 239] on span "CRM Setup" at bounding box center [53, 242] width 52 height 14
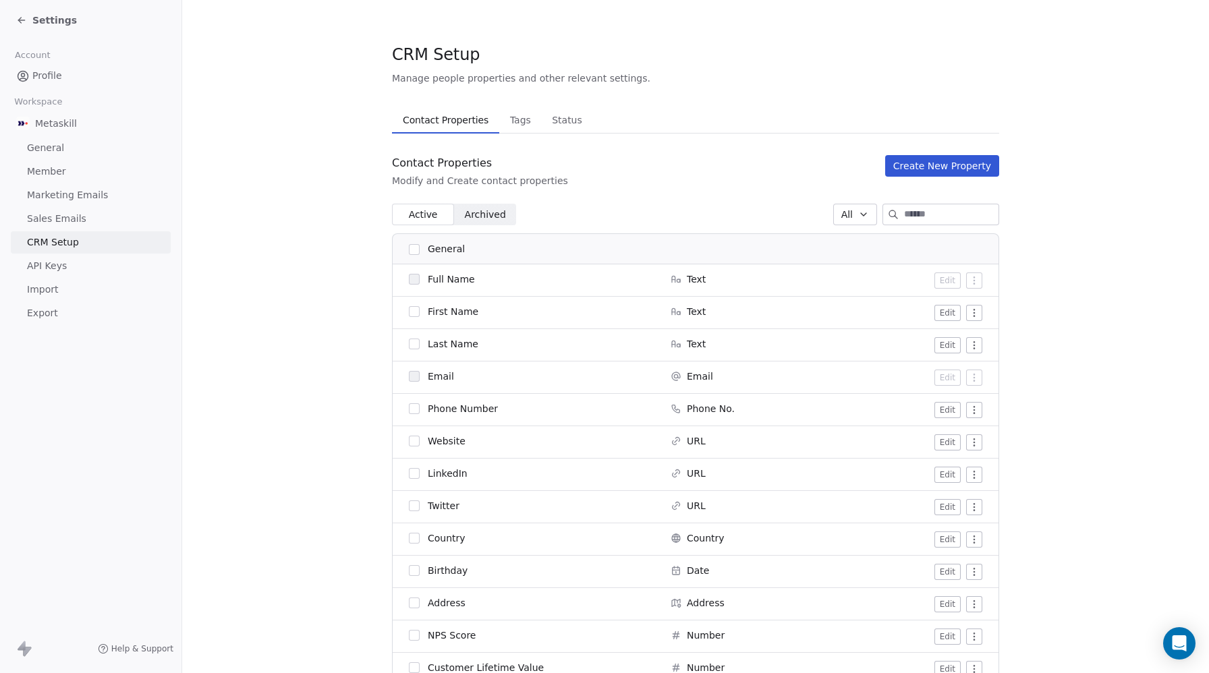
click at [53, 242] on span "CRM Setup" at bounding box center [53, 242] width 52 height 14
click at [63, 246] on span "CRM Setup" at bounding box center [53, 242] width 52 height 14
click at [55, 243] on span "CRM Setup" at bounding box center [53, 242] width 52 height 14
click at [67, 242] on span "CRM Setup" at bounding box center [53, 242] width 52 height 14
click at [505, 127] on span "Tags" at bounding box center [521, 120] width 32 height 19
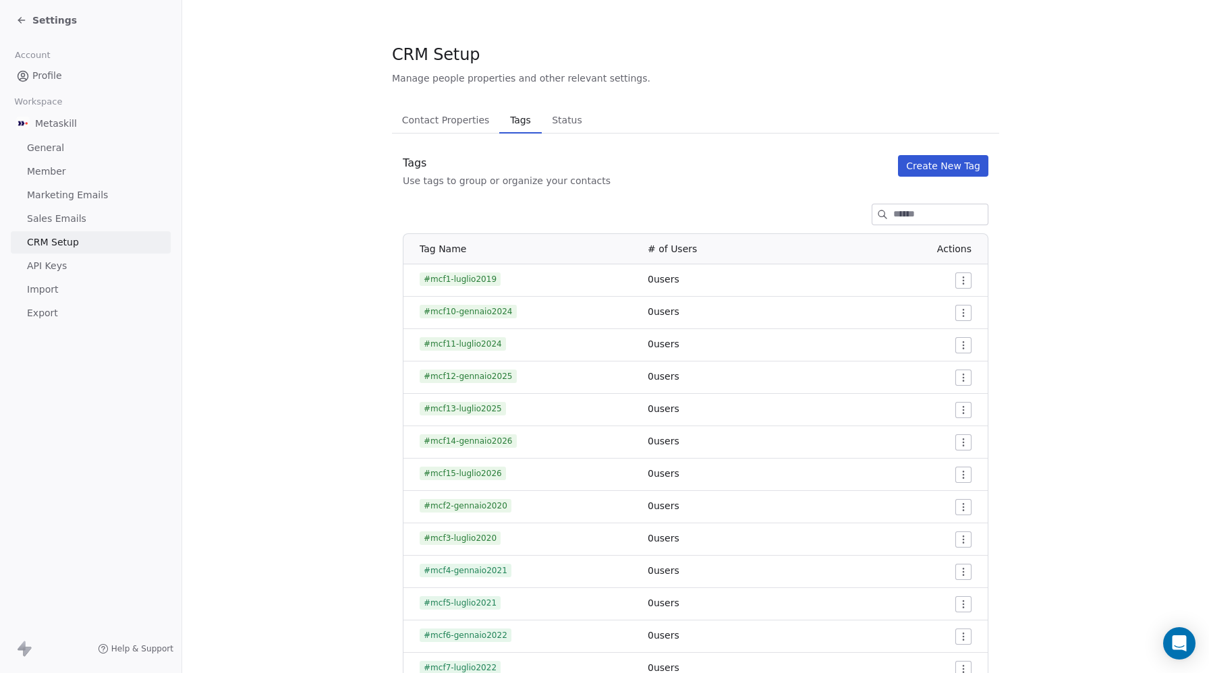
click at [935, 165] on button "Create New Tag" at bounding box center [943, 166] width 90 height 22
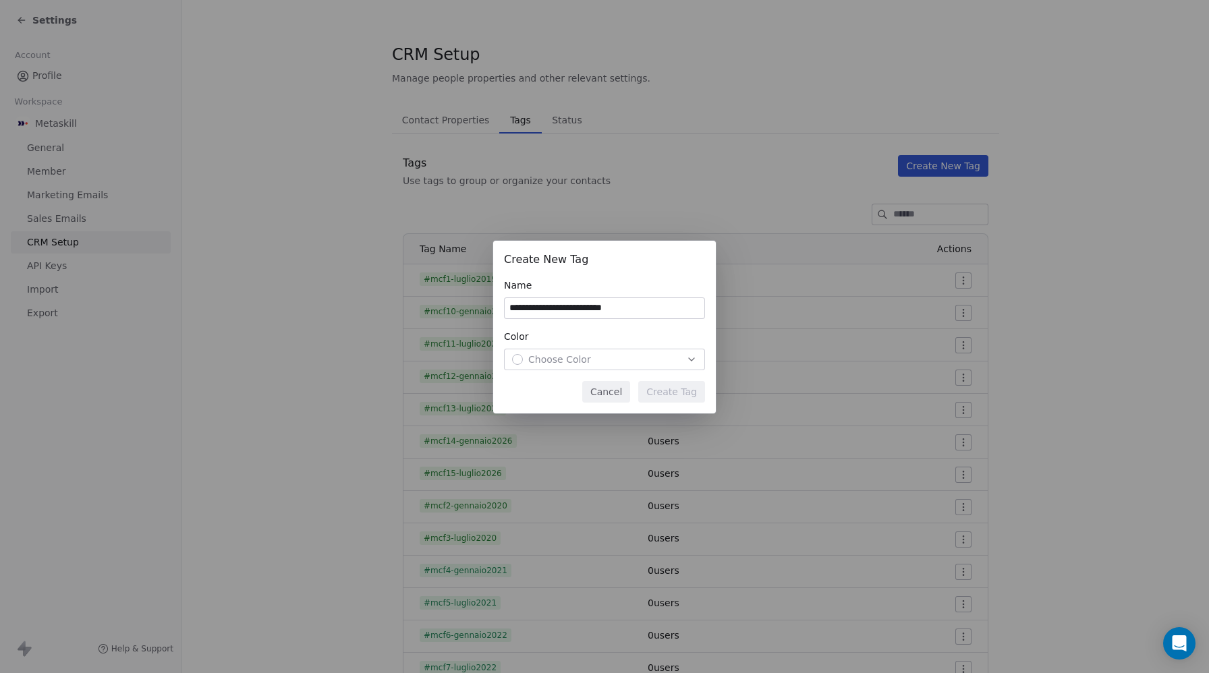
type input "**********"
click at [569, 362] on span "Choose Color" at bounding box center [559, 359] width 63 height 13
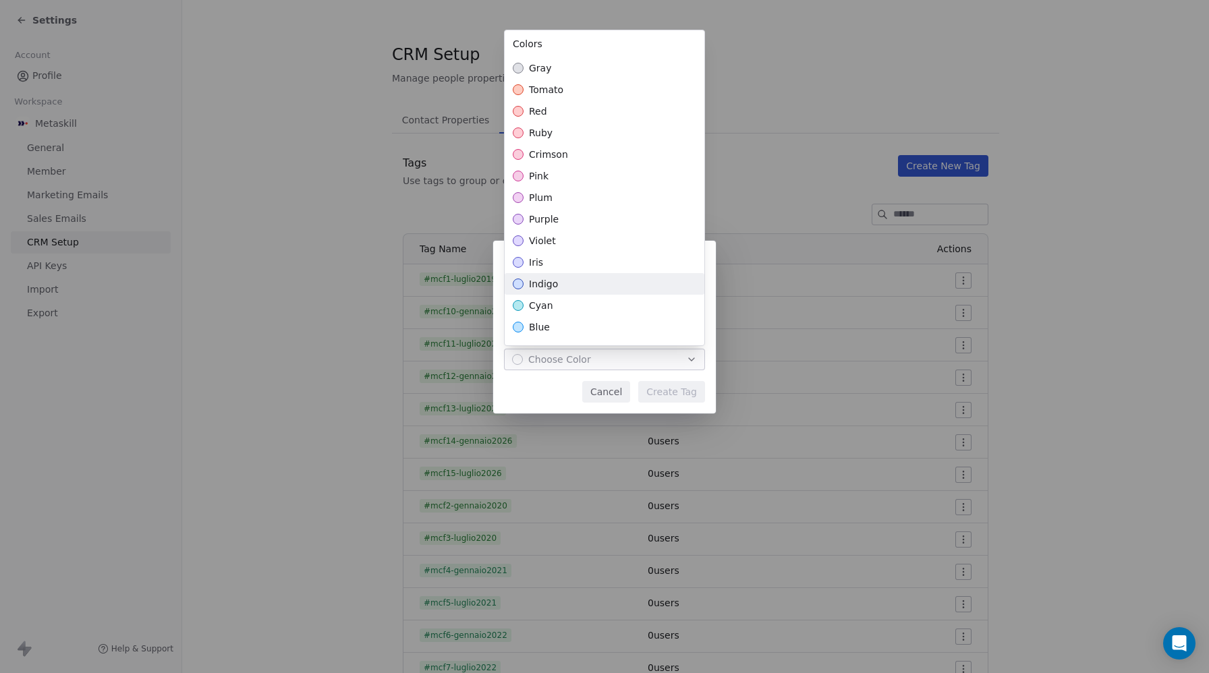
click at [556, 288] on div "indigo" at bounding box center [605, 284] width 200 height 22
click at [675, 395] on div "**********" at bounding box center [604, 336] width 1209 height 235
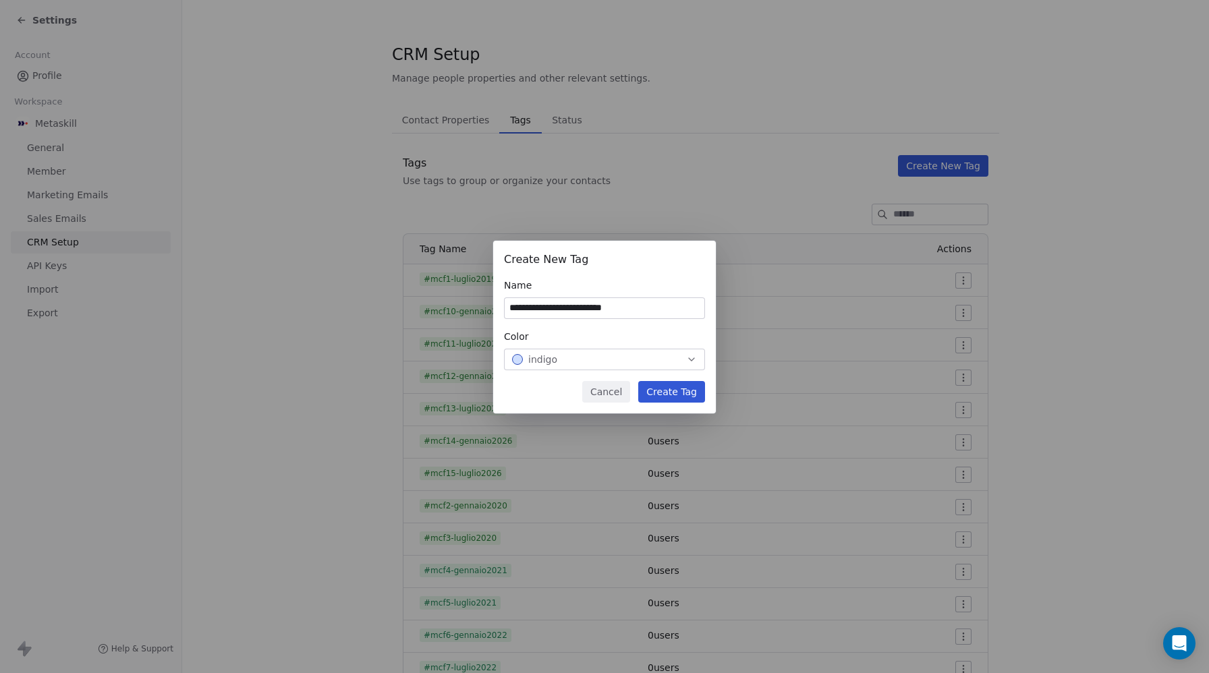
click at [675, 394] on button "Create Tag" at bounding box center [671, 392] width 67 height 22
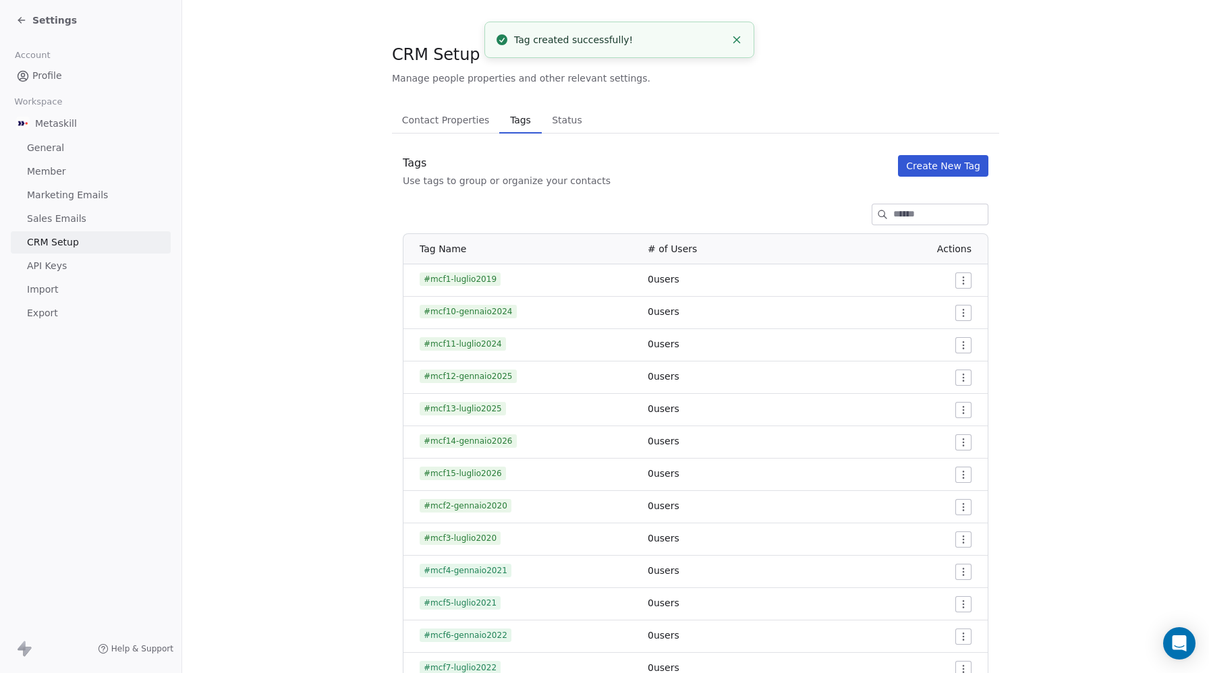
click at [48, 21] on span "Settings" at bounding box center [54, 19] width 45 height 13
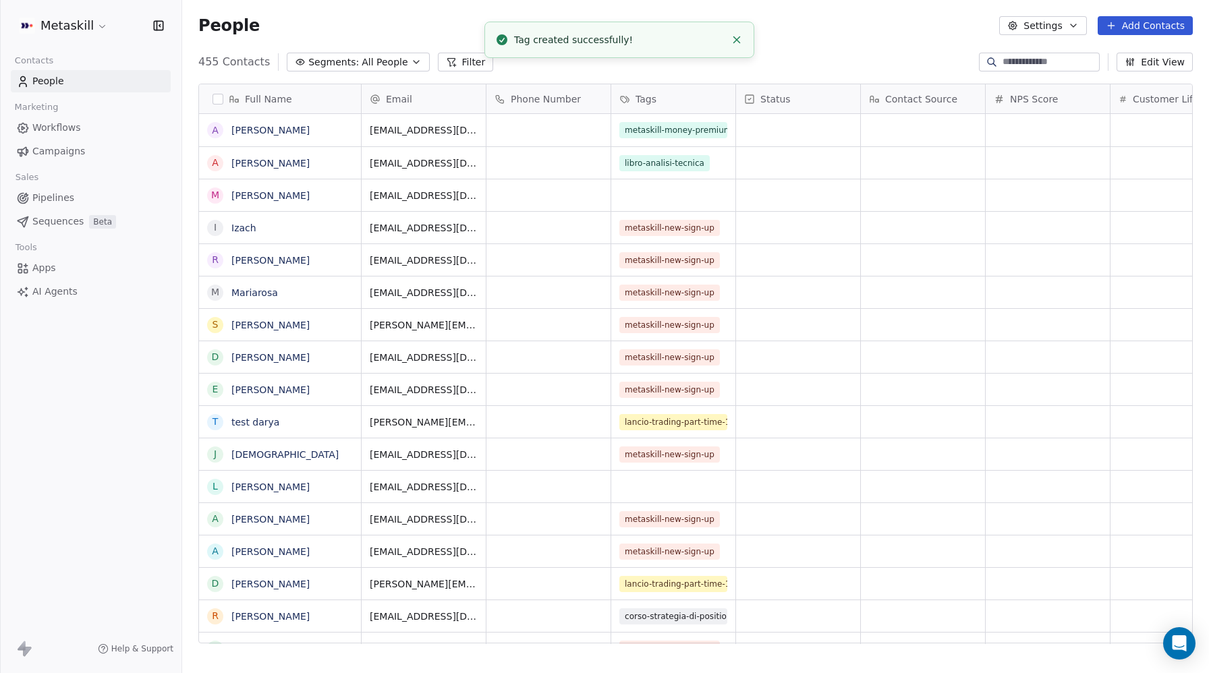
scroll to position [592, 1027]
click at [449, 66] on button "Filter" at bounding box center [466, 62] width 56 height 19
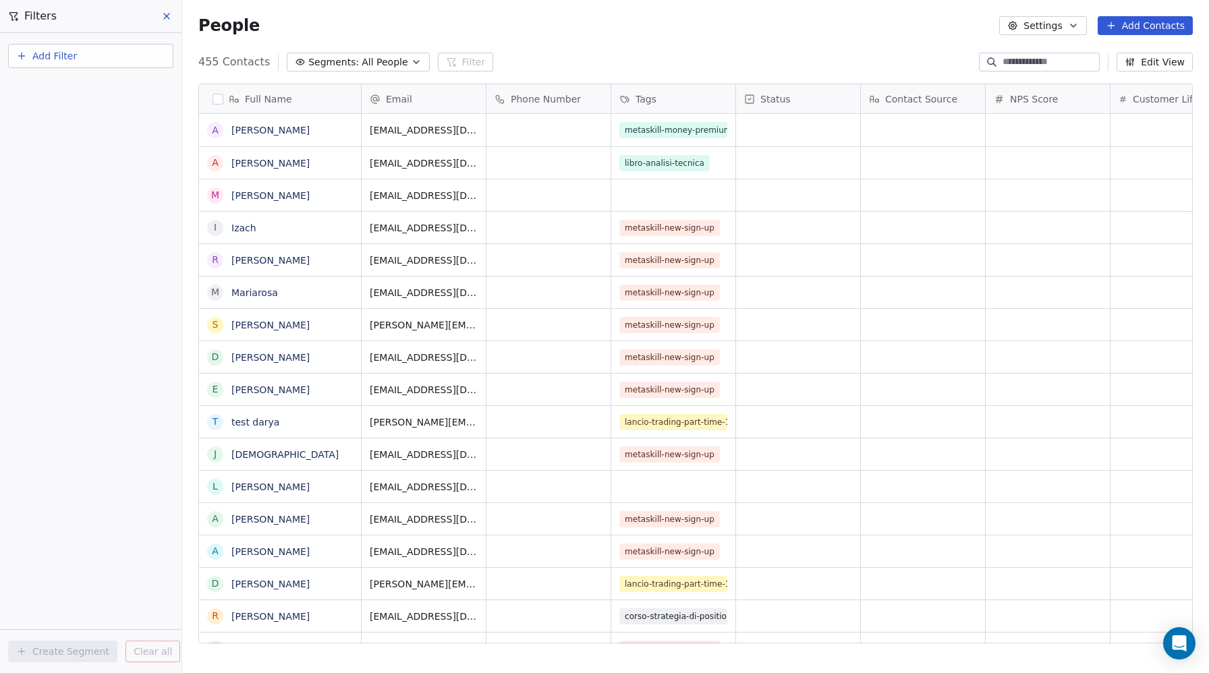
click at [31, 57] on button "Add Filter" at bounding box center [90, 56] width 165 height 24
click at [47, 90] on span "Contact properties" at bounding box center [66, 88] width 88 height 14
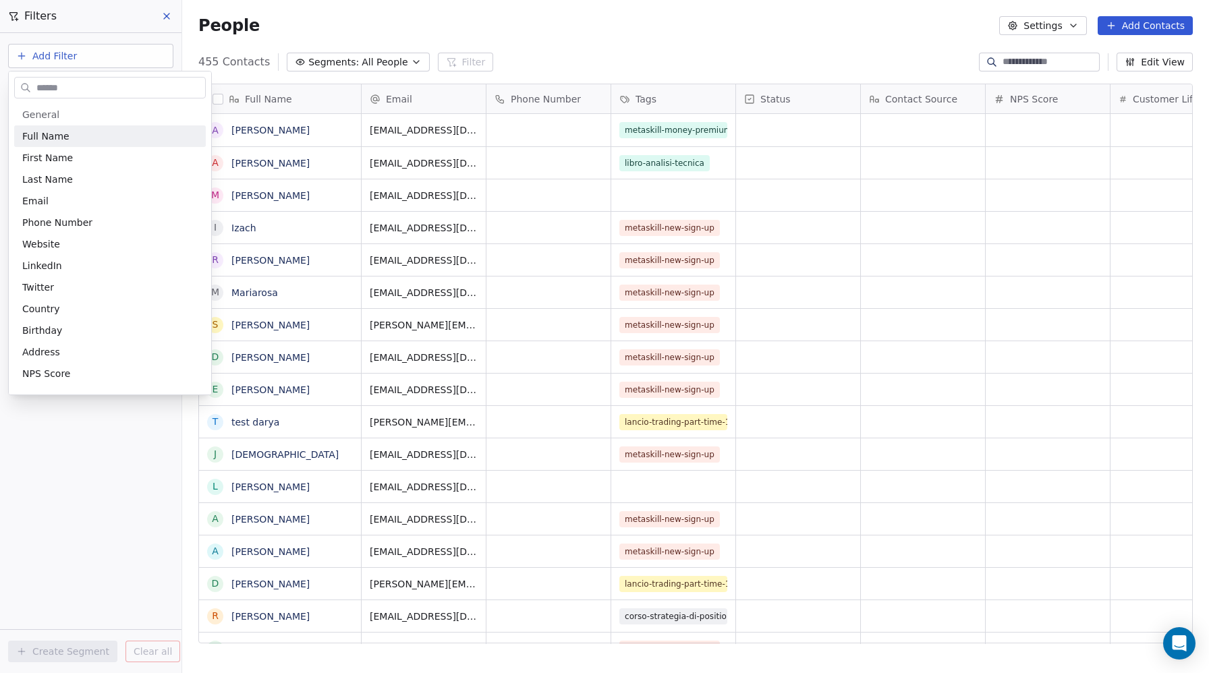
click at [55, 90] on input "text" at bounding box center [119, 88] width 171 height 20
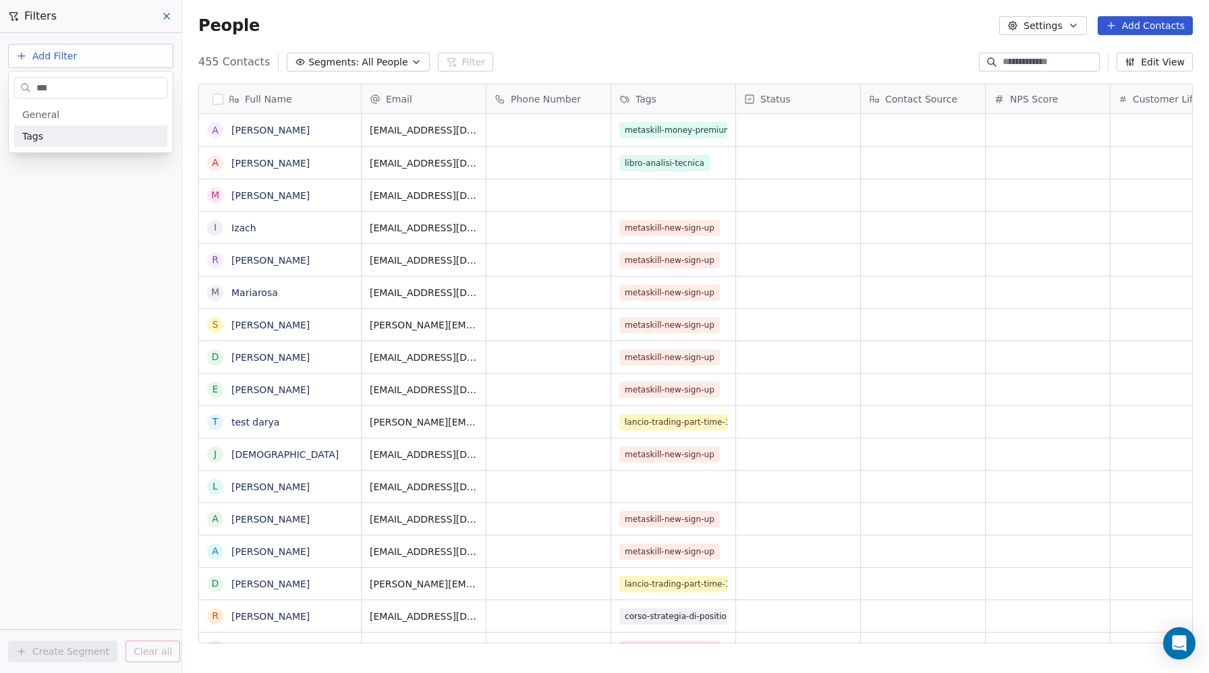
type input "***"
click at [40, 137] on span "Tags" at bounding box center [32, 136] width 21 height 13
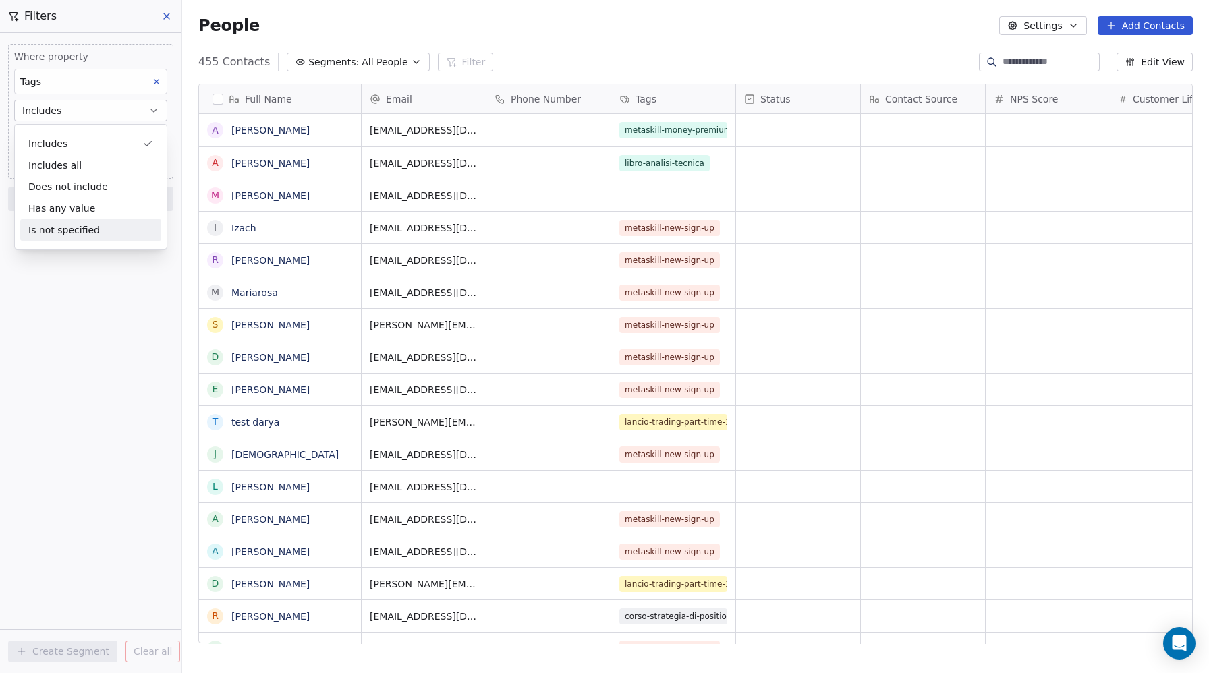
drag, startPoint x: 80, startPoint y: 306, endPoint x: 88, endPoint y: 206, distance: 100.1
click at [80, 306] on div "Where property Tags Includes Select Tags Add filter to this group Add another f…" at bounding box center [90, 353] width 181 height 640
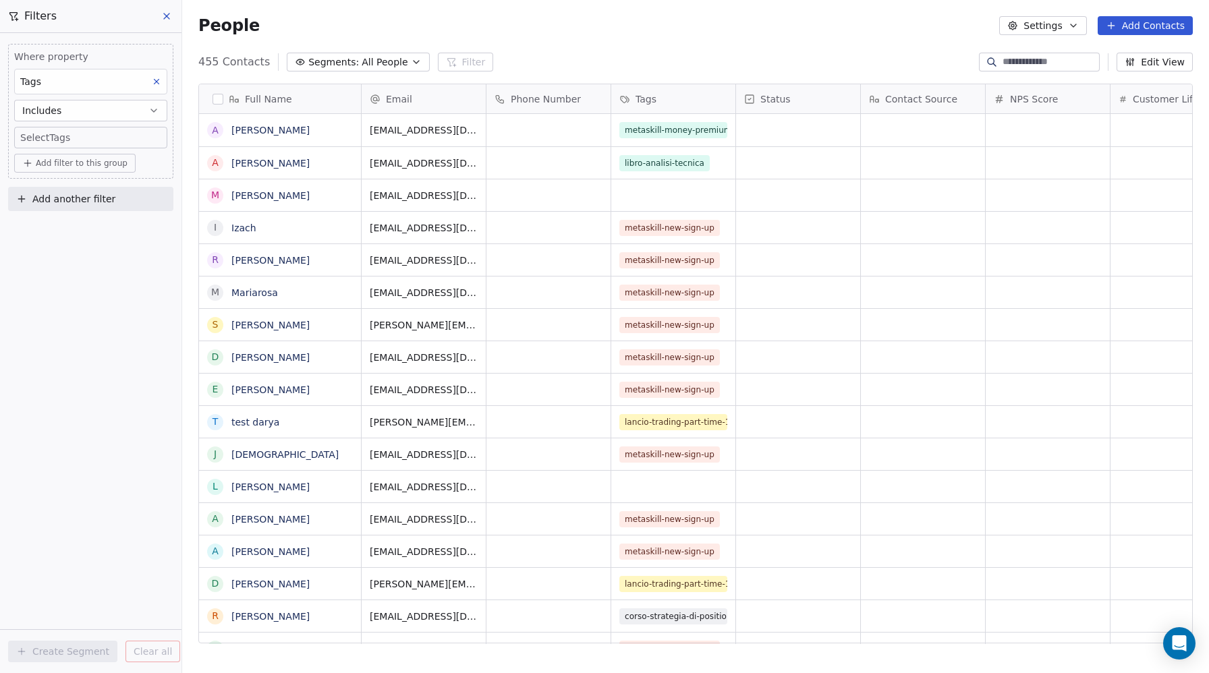
click at [69, 133] on body "Metaskill Contacts People Marketing Workflows Campaigns Sales Pipelines Sequenc…" at bounding box center [604, 336] width 1209 height 673
type input "******"
click at [32, 181] on button "Suggestions" at bounding box center [33, 179] width 11 height 11
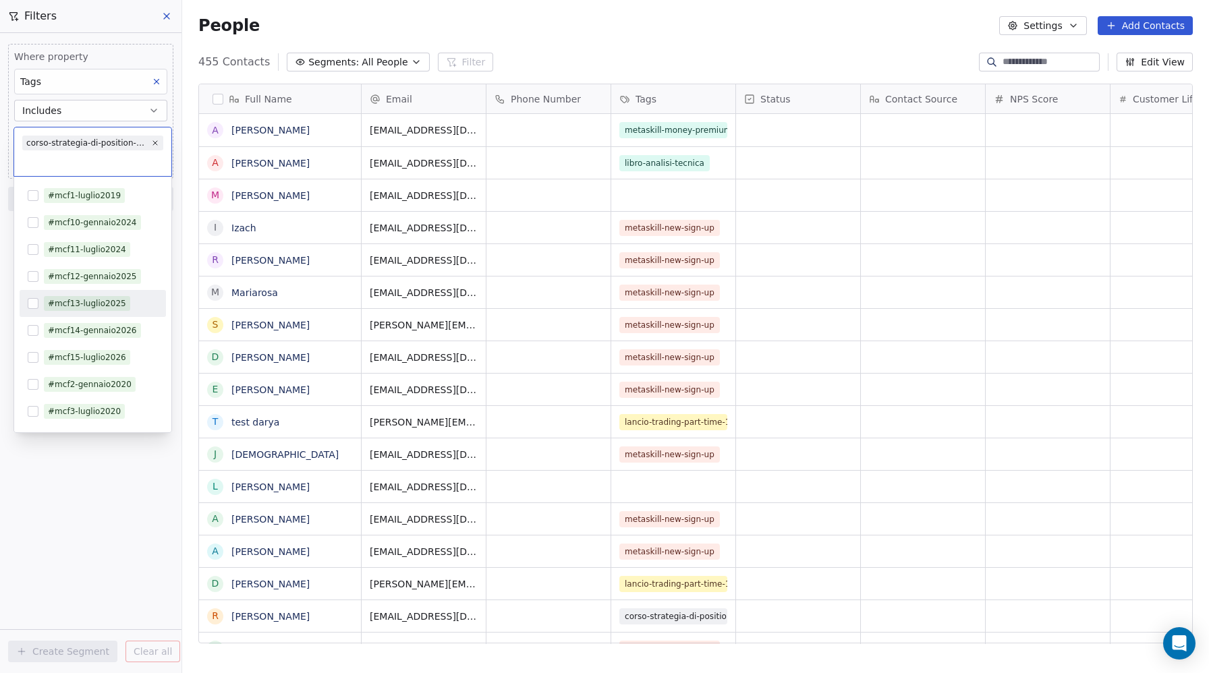
click at [61, 314] on div "#mcf13-luglio2025" at bounding box center [93, 303] width 146 height 27
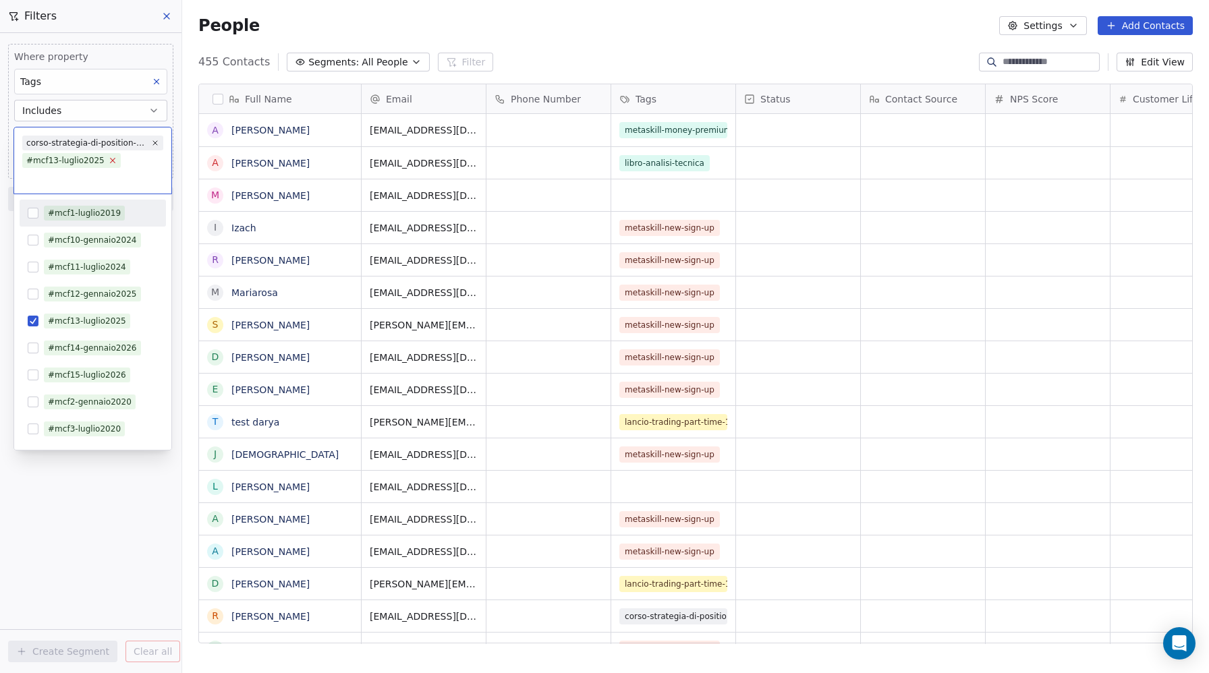
click at [110, 160] on icon at bounding box center [112, 160] width 9 height 9
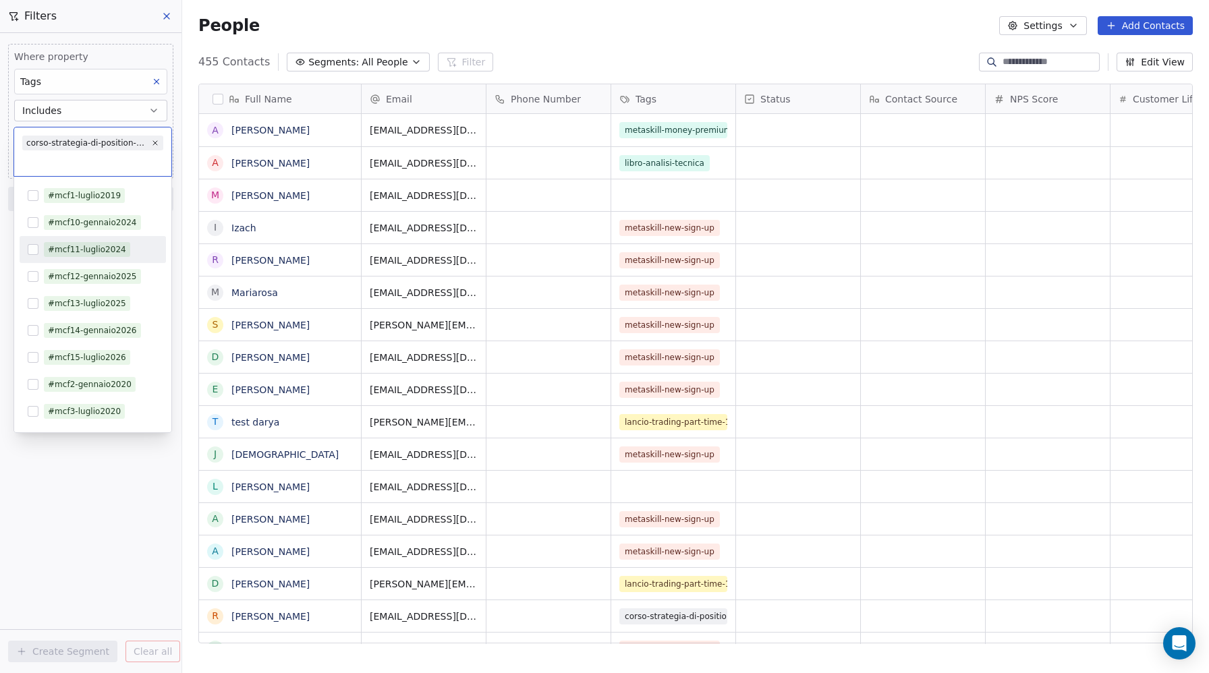
click at [98, 498] on html "Metaskill Contacts People Marketing Workflows Campaigns Sales Pipelines Sequenc…" at bounding box center [604, 336] width 1209 height 673
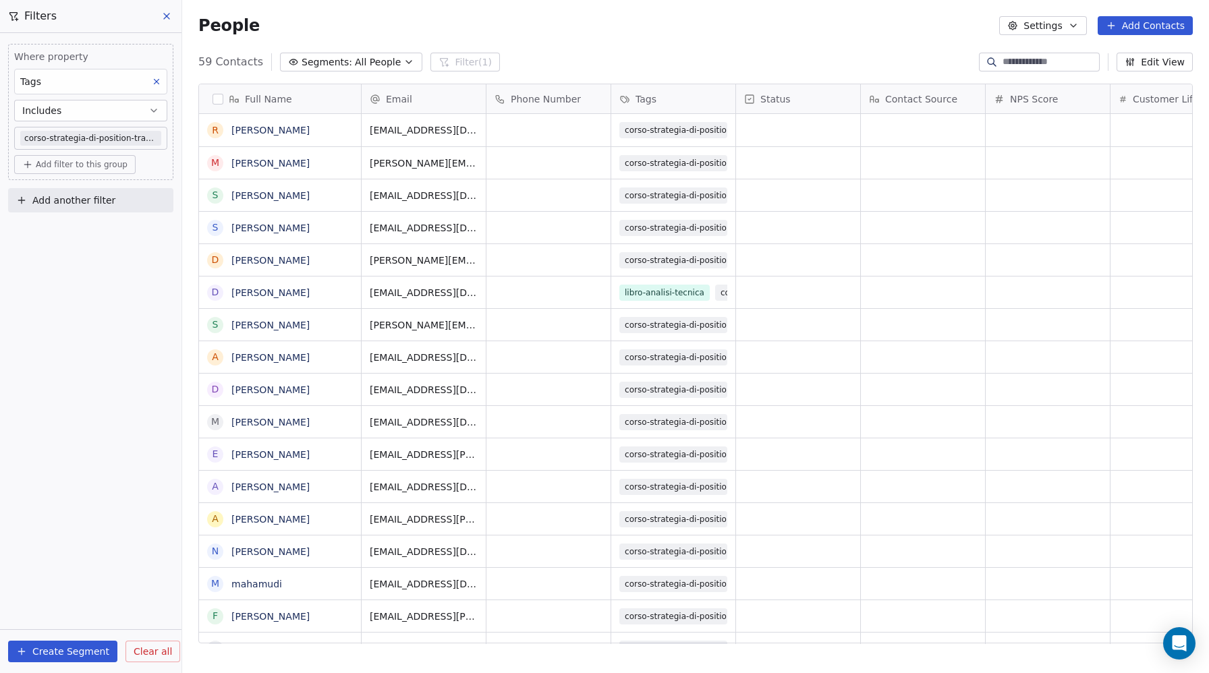
click at [217, 98] on button "button" at bounding box center [218, 99] width 11 height 11
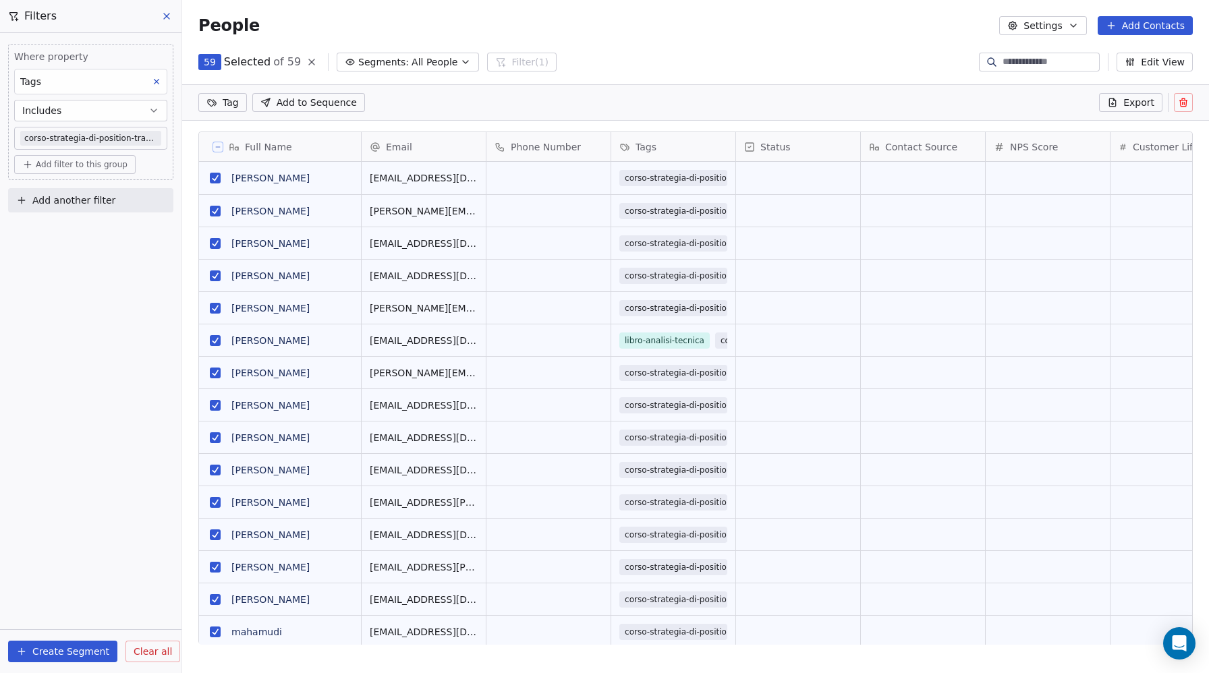
click at [224, 103] on html "Metaskill Contacts People Marketing Workflows Campaigns Sales Pipelines Sequenc…" at bounding box center [604, 336] width 1209 height 673
type input "***"
click at [219, 171] on button "Suggestions" at bounding box center [217, 170] width 11 height 11
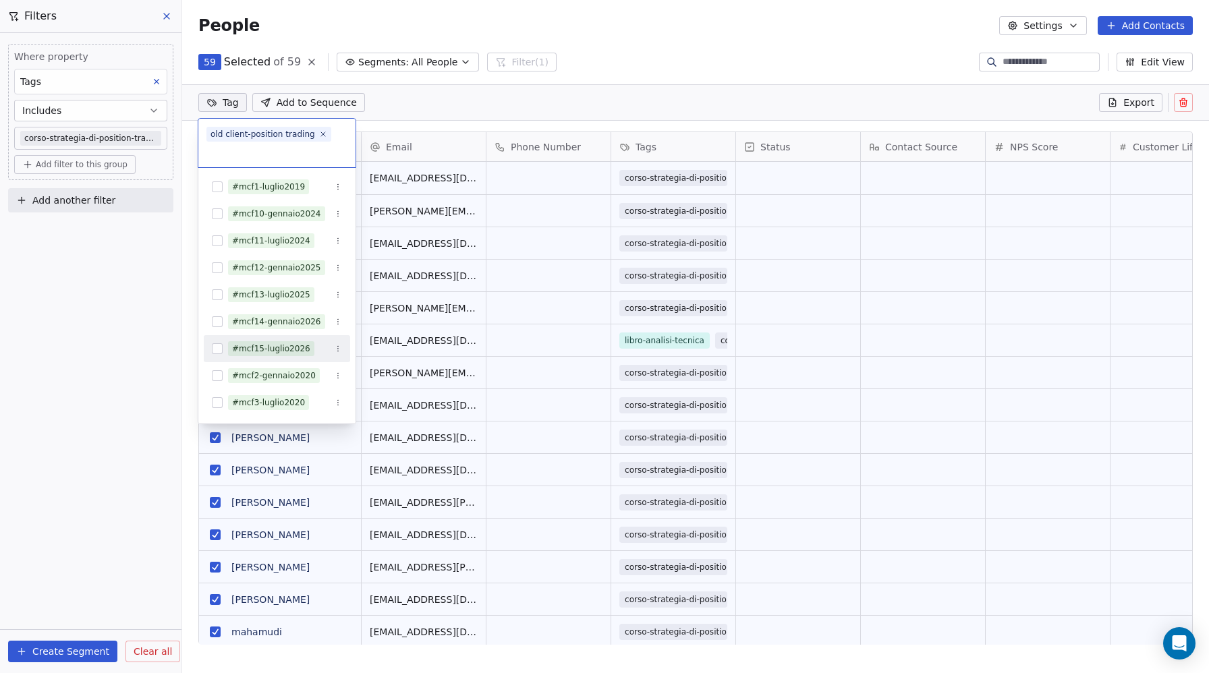
click at [455, 82] on html "Metaskill Contacts People Marketing Workflows Campaigns Sales Pipelines Sequenc…" at bounding box center [604, 336] width 1209 height 673
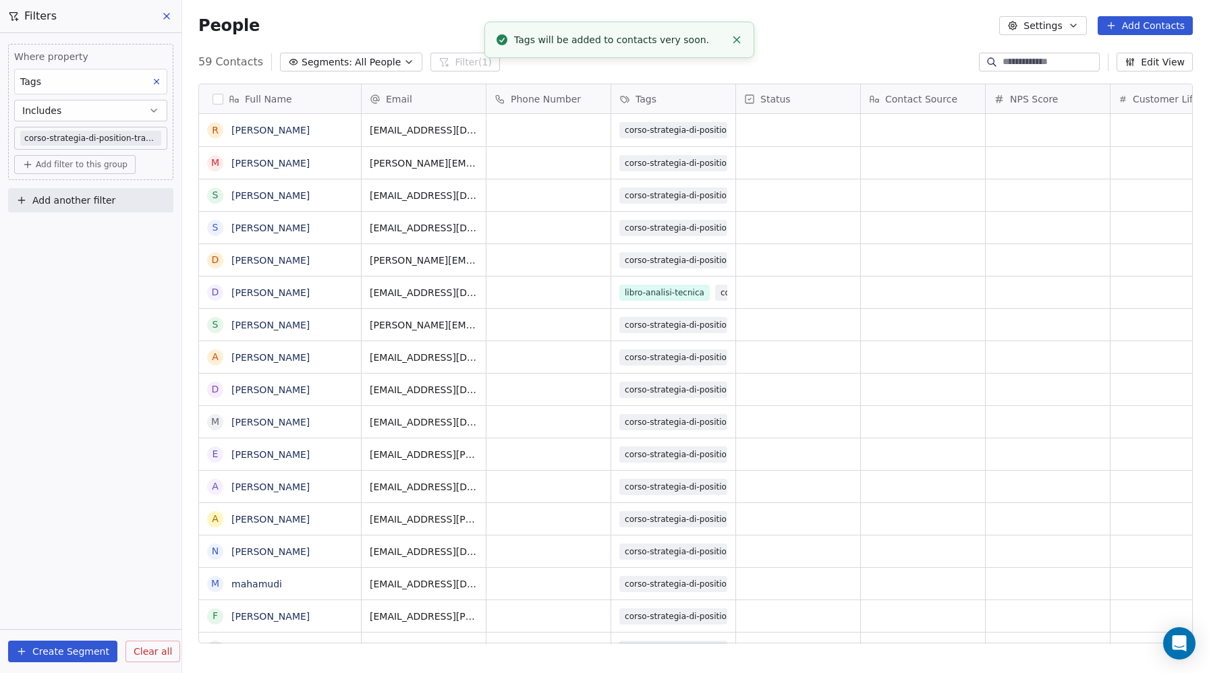
scroll to position [18, 0]
click at [93, 134] on body "Metaskill Contacts People Marketing Workflows Campaigns Sales Pipelines Sequenc…" at bounding box center [604, 336] width 1209 height 673
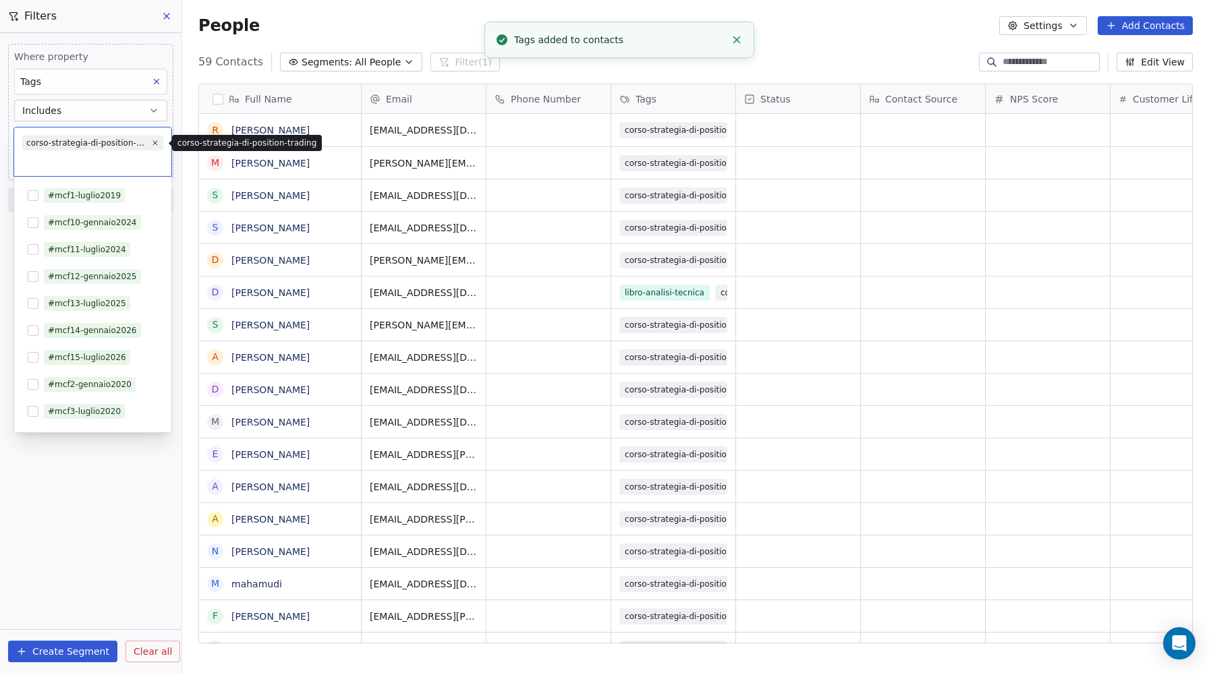
click at [154, 141] on icon at bounding box center [155, 143] width 8 height 8
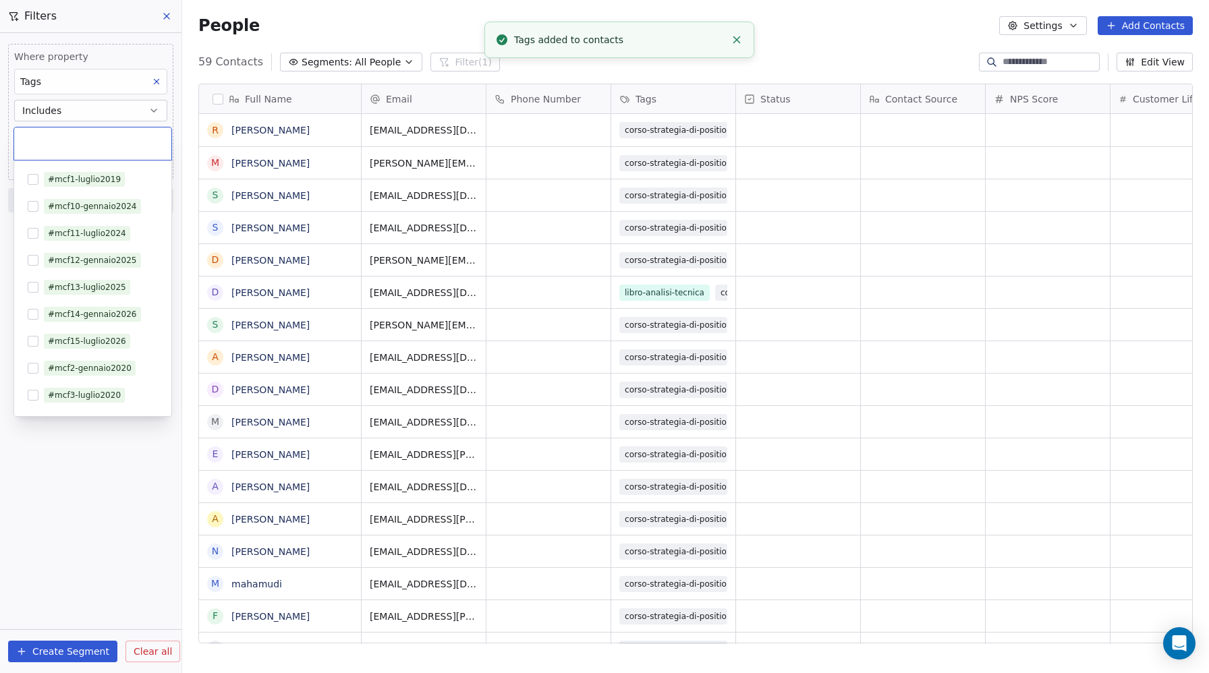
click at [116, 146] on input "text" at bounding box center [92, 143] width 141 height 15
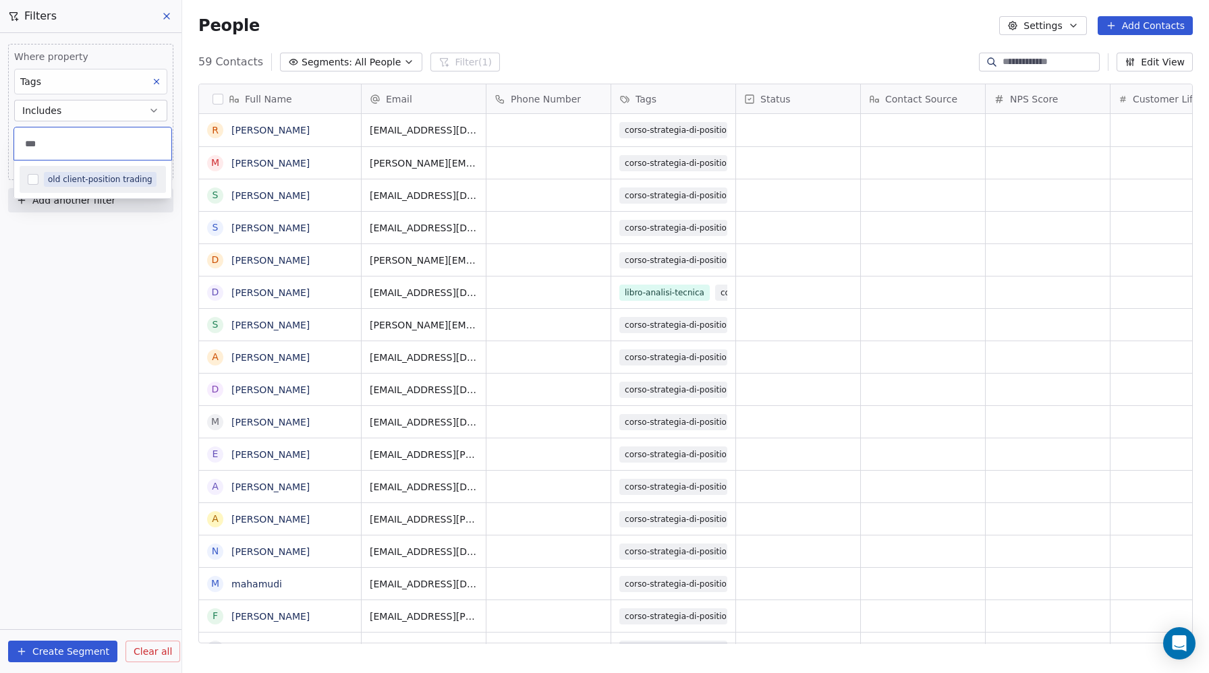
type input "***"
click at [32, 176] on button "Suggestions" at bounding box center [33, 179] width 11 height 11
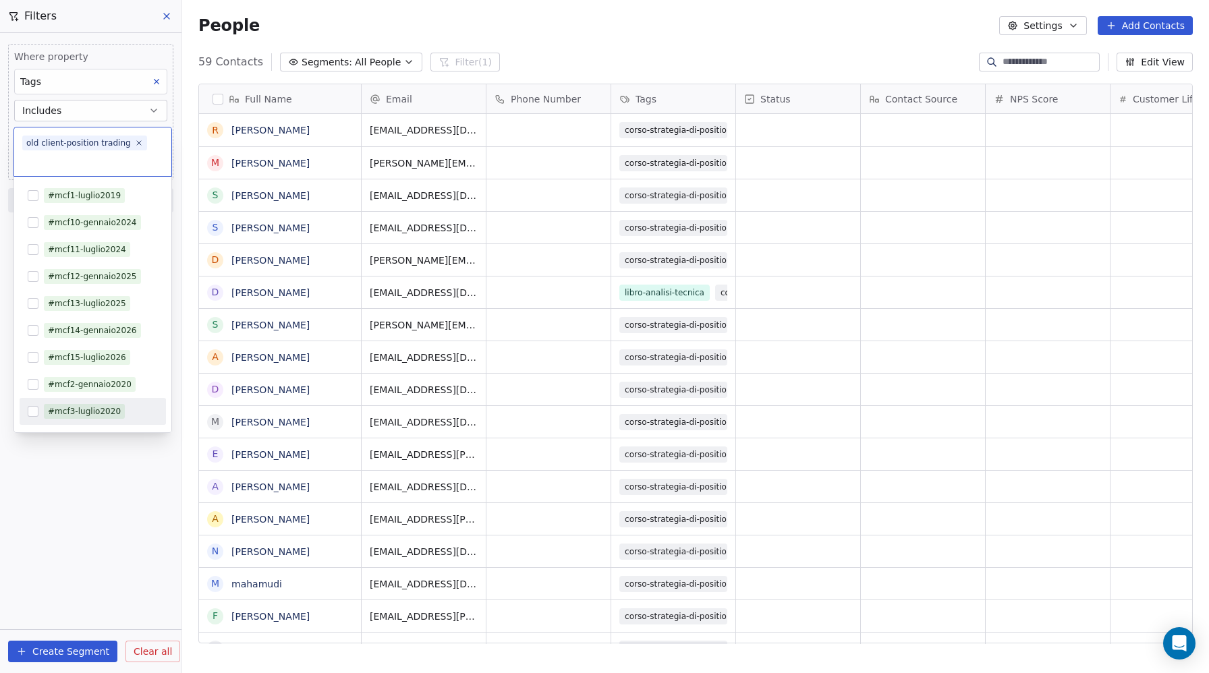
click at [56, 524] on html "Metaskill Contacts People Marketing Workflows Campaigns Sales Pipelines Sequenc…" at bounding box center [604, 336] width 1209 height 673
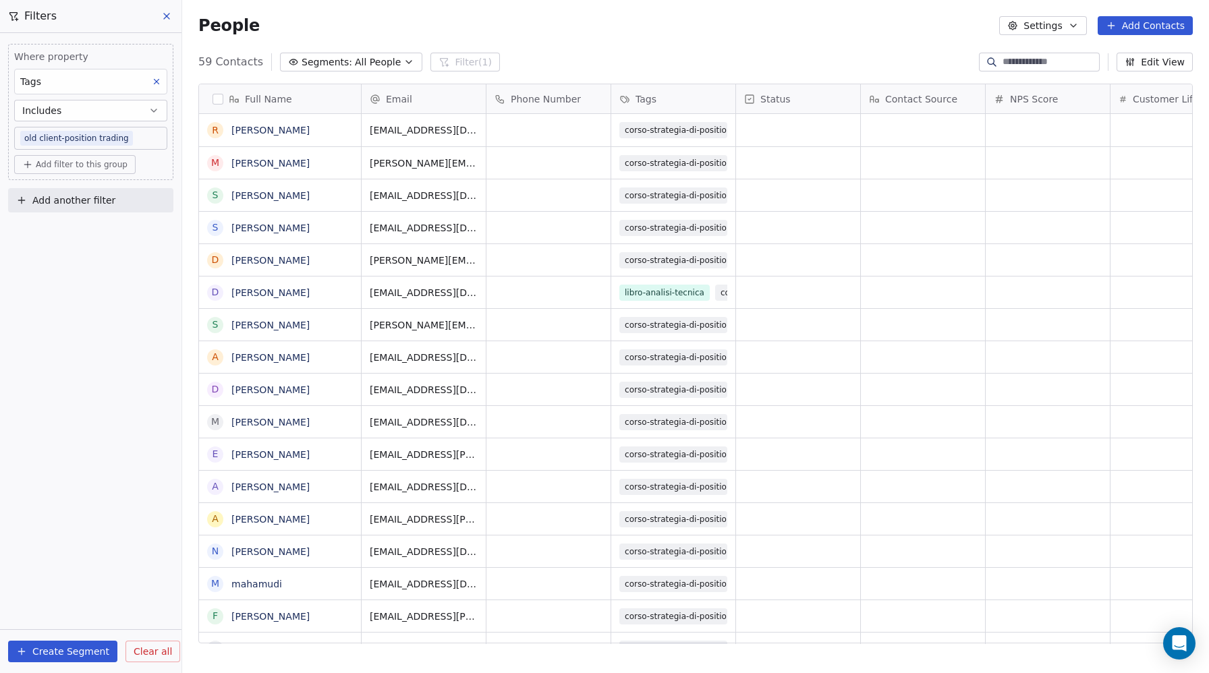
scroll to position [592, 1027]
click at [1175, 643] on icon "Open Intercom Messenger" at bounding box center [1179, 644] width 16 height 18
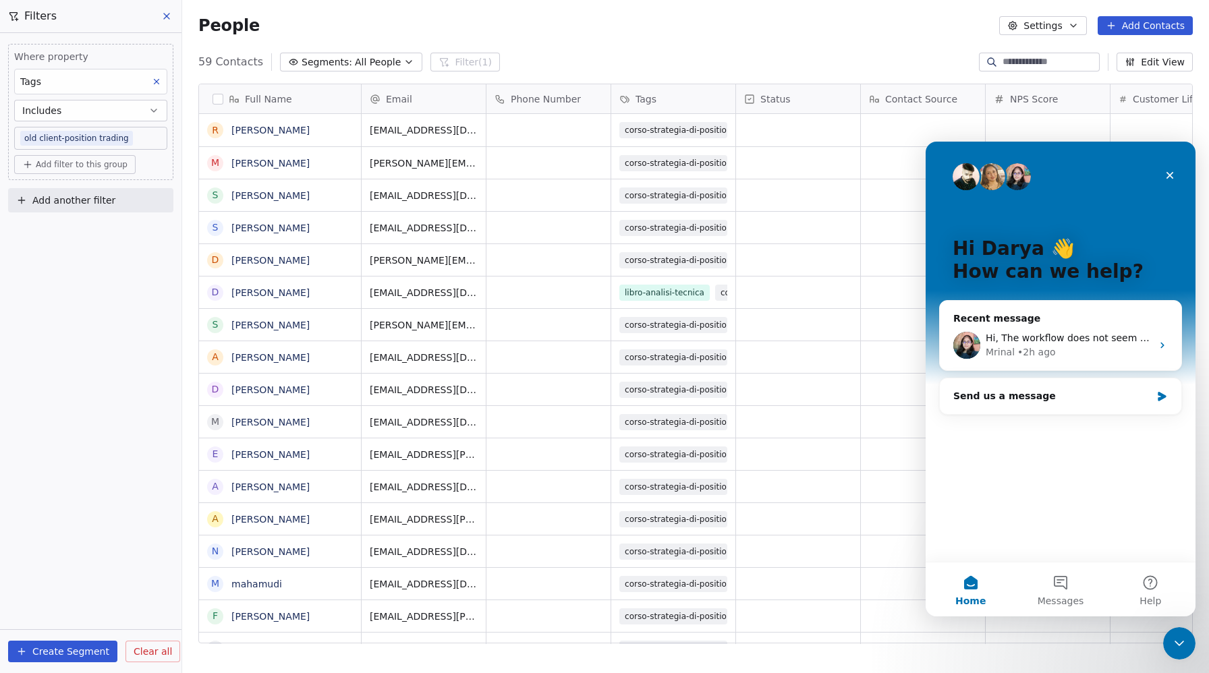
scroll to position [0, 0]
click at [1013, 393] on div "Send us a message" at bounding box center [1052, 396] width 198 height 14
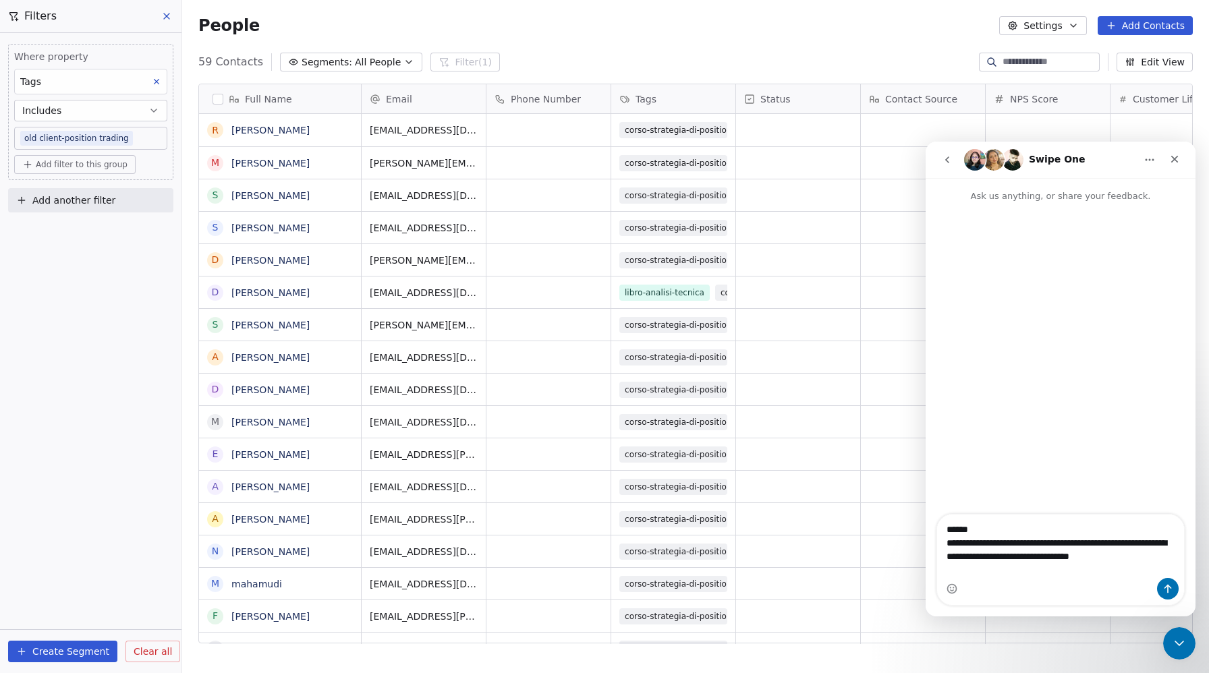
click at [1016, 554] on textarea "**********" at bounding box center [1060, 540] width 247 height 50
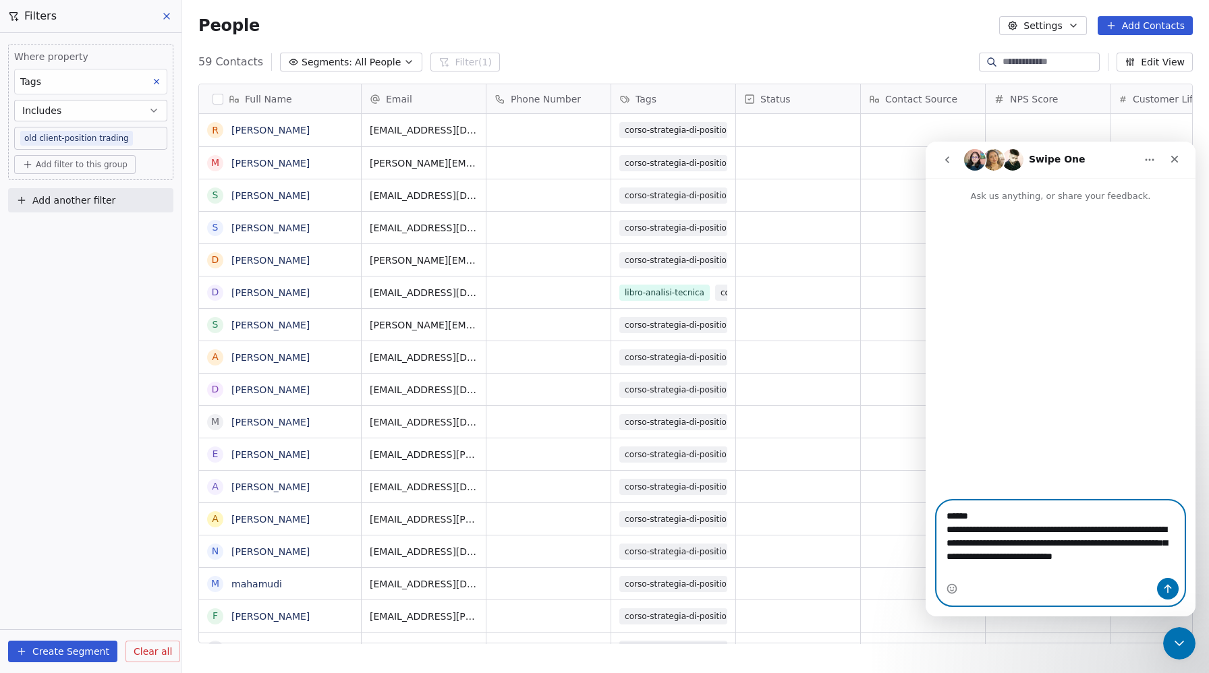
click at [1077, 563] on textarea "**********" at bounding box center [1060, 539] width 247 height 77
drag, startPoint x: 984, startPoint y: 563, endPoint x: 990, endPoint y: 575, distance: 14.5
click at [949, 560] on textarea "**********" at bounding box center [1060, 539] width 247 height 77
paste textarea "**"
drag, startPoint x: 951, startPoint y: 561, endPoint x: 945, endPoint y: 557, distance: 7.9
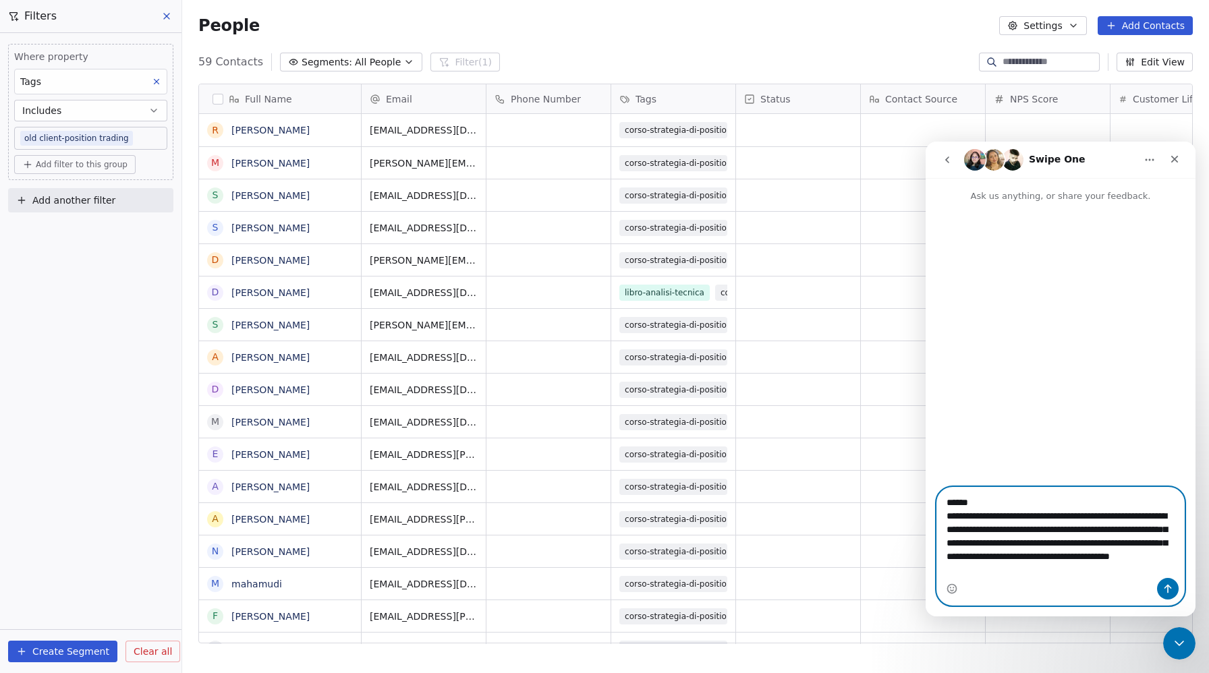
type textarea "**********"
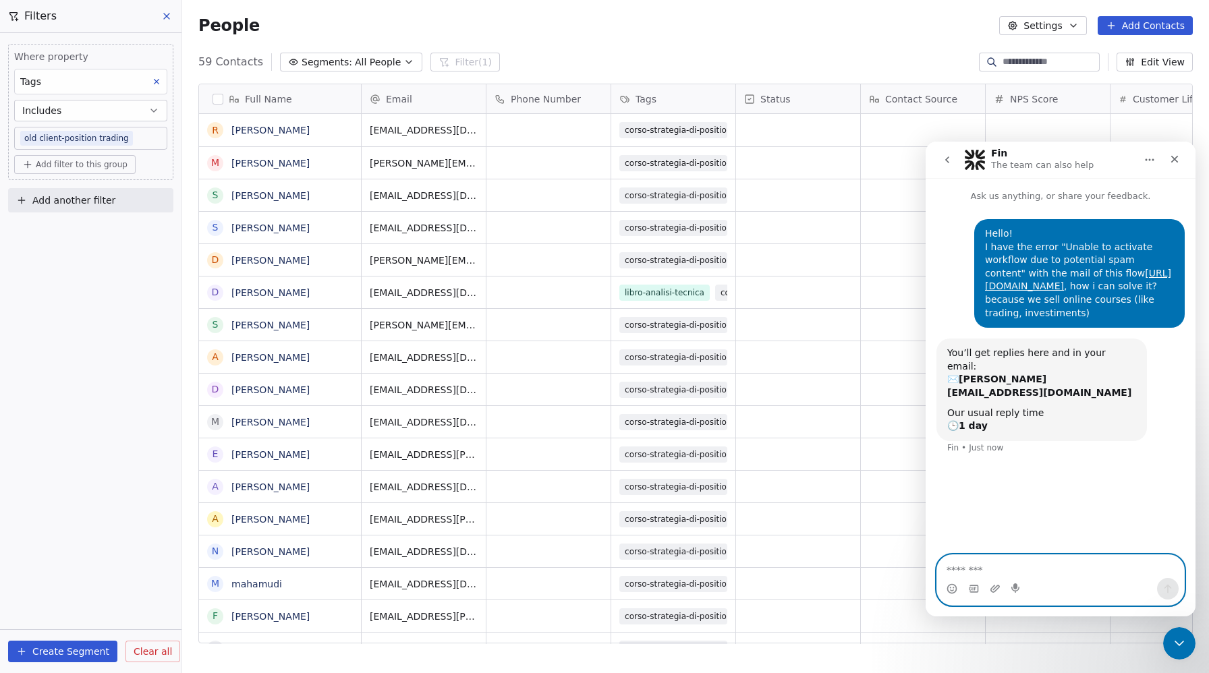
click at [990, 568] on textarea "Message…" at bounding box center [1060, 566] width 247 height 23
paste textarea "**********"
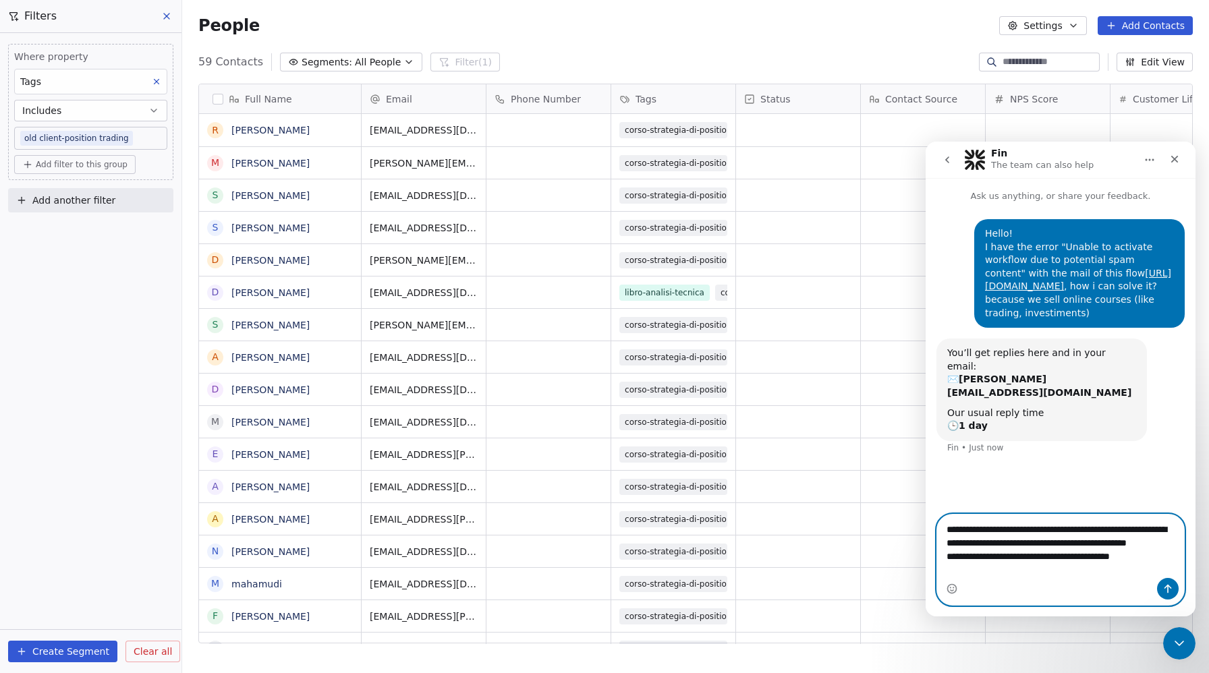
drag, startPoint x: 1156, startPoint y: 567, endPoint x: 937, endPoint y: 524, distance: 222.8
click at [937, 524] on textarea "**********" at bounding box center [1060, 546] width 247 height 63
paste textarea "* ****"
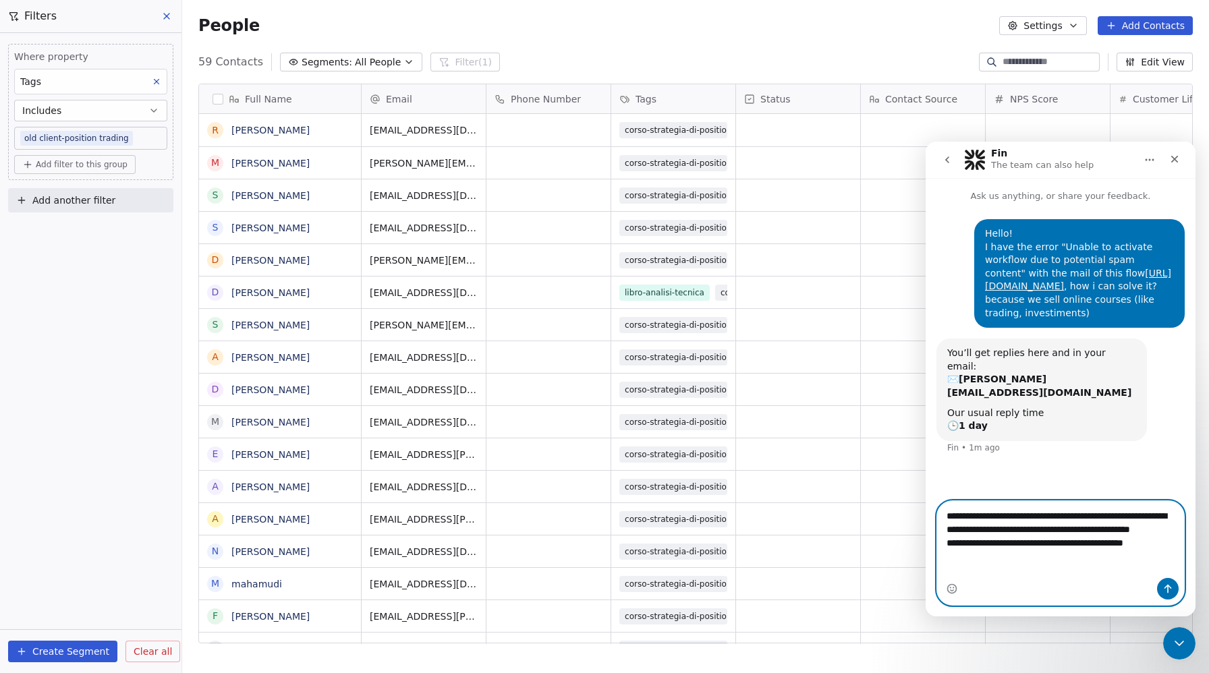
click at [949, 529] on textarea "**********" at bounding box center [1060, 532] width 247 height 63
type textarea "**********"
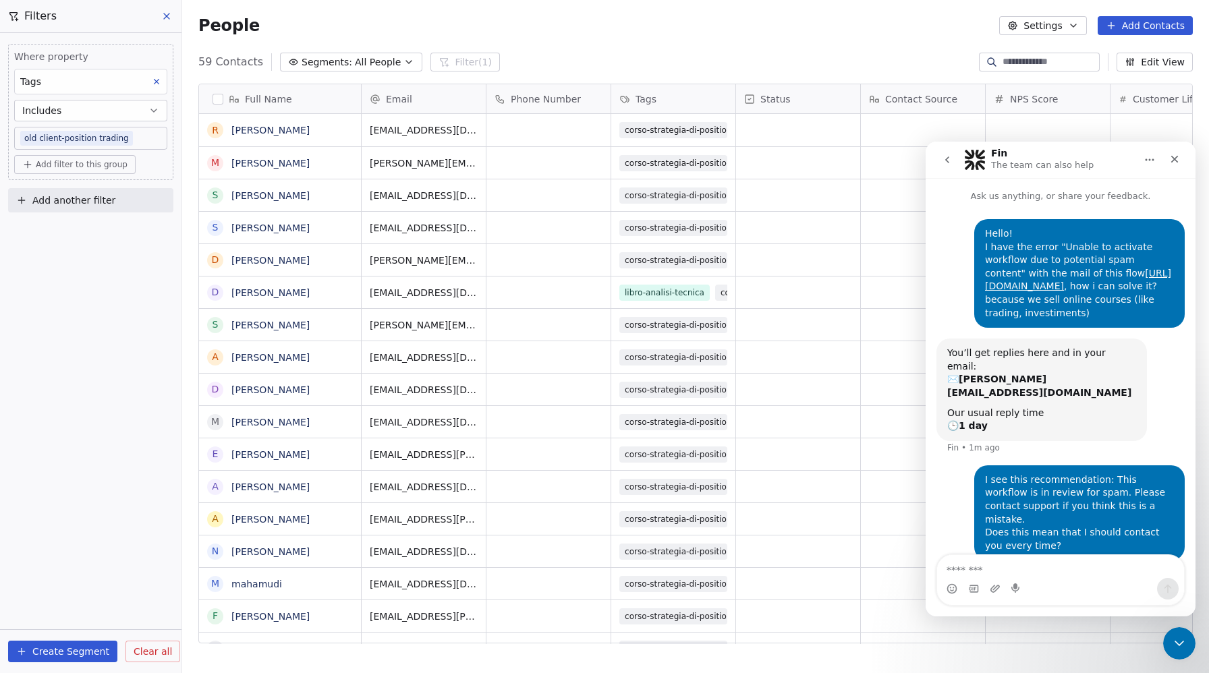
click at [169, 13] on icon at bounding box center [166, 16] width 11 height 11
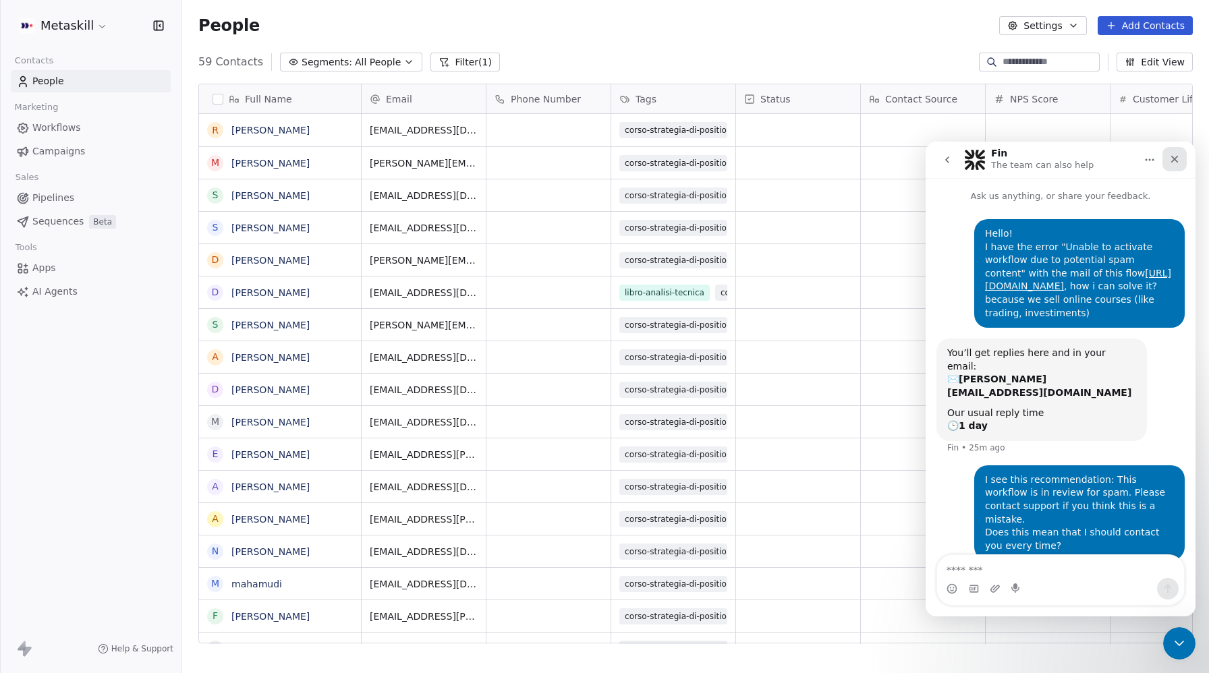
click at [1175, 154] on icon "Close" at bounding box center [1174, 159] width 11 height 11
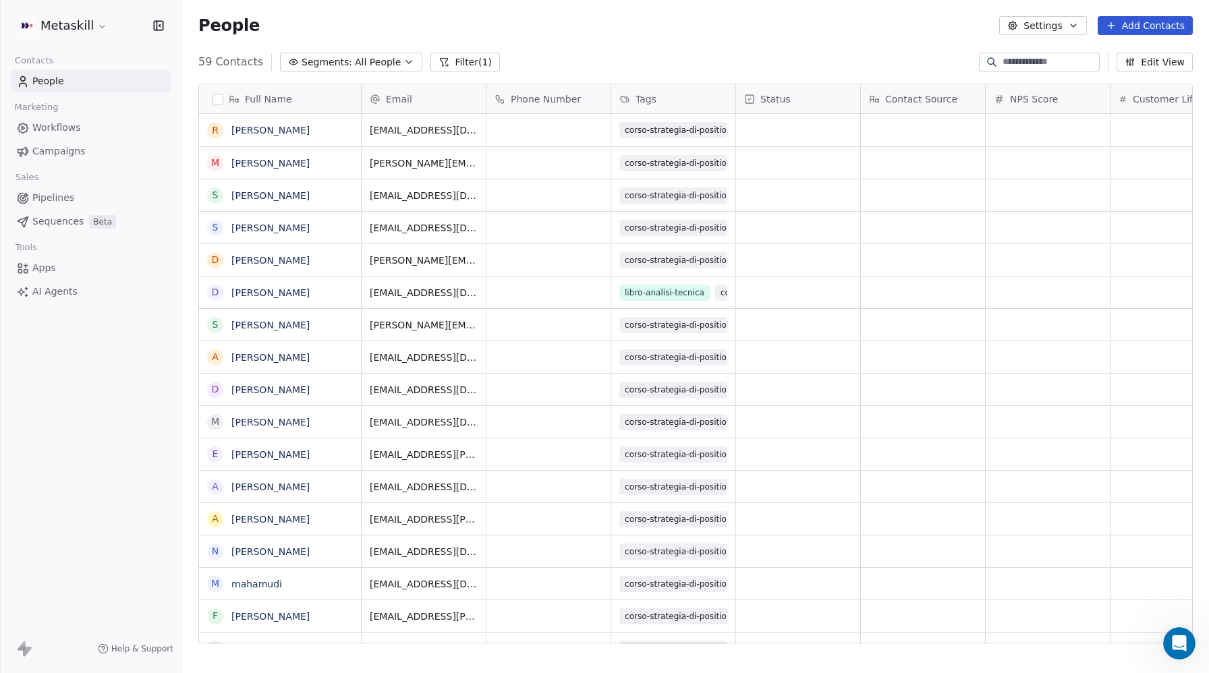
click at [355, 58] on span "All People" at bounding box center [378, 62] width 46 height 14
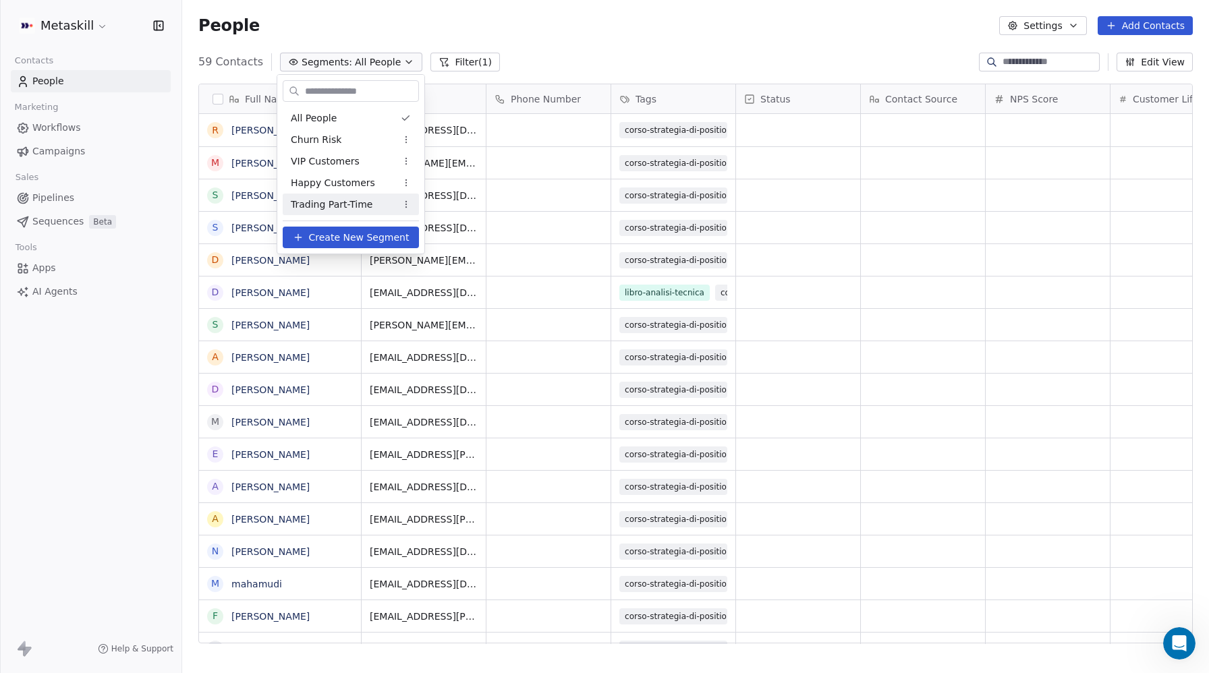
click at [341, 240] on span "Create New Segment" at bounding box center [359, 238] width 101 height 14
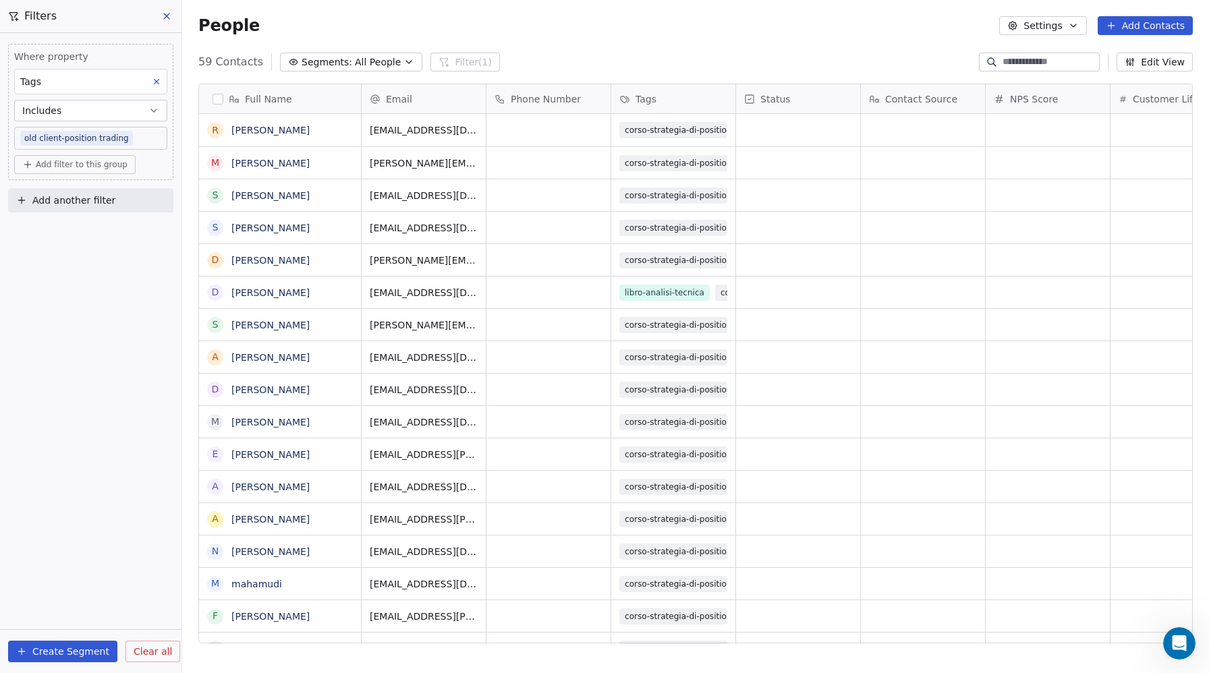
click at [104, 136] on body "Metaskill Contacts People Marketing Workflows Campaigns Sales Pipelines Sequenc…" at bounding box center [604, 336] width 1209 height 673
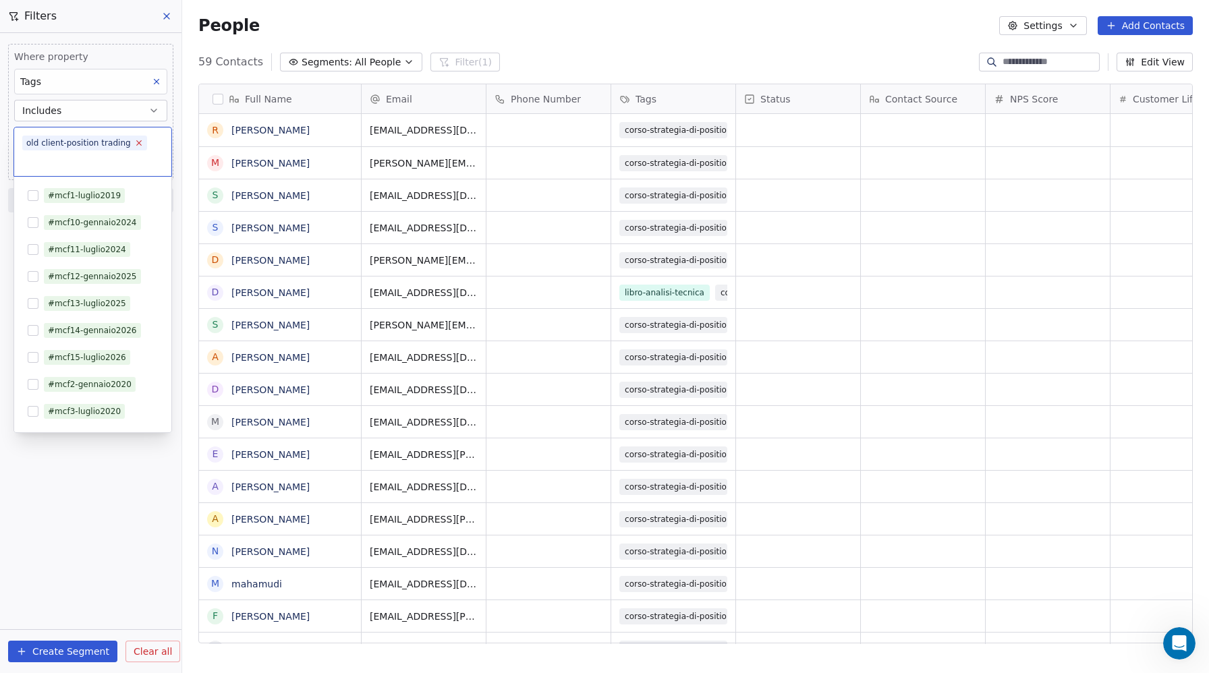
click at [136, 141] on icon at bounding box center [138, 143] width 5 height 5
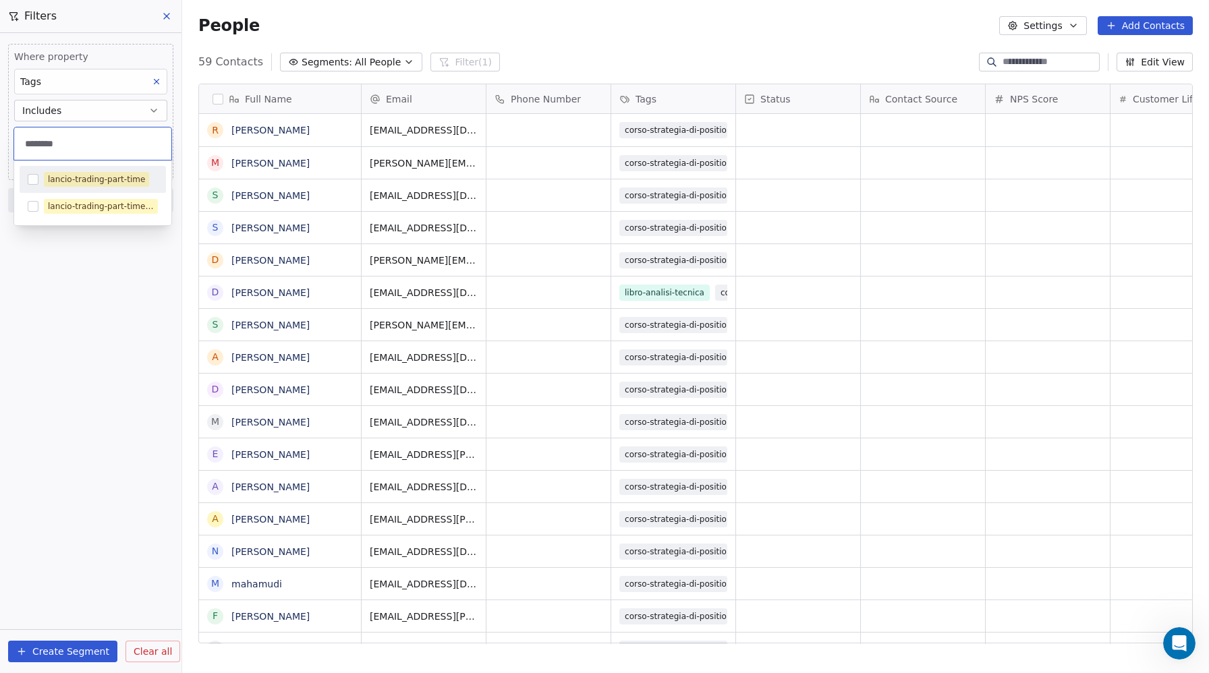
type input "********"
click at [35, 178] on button "Suggestions" at bounding box center [33, 179] width 11 height 11
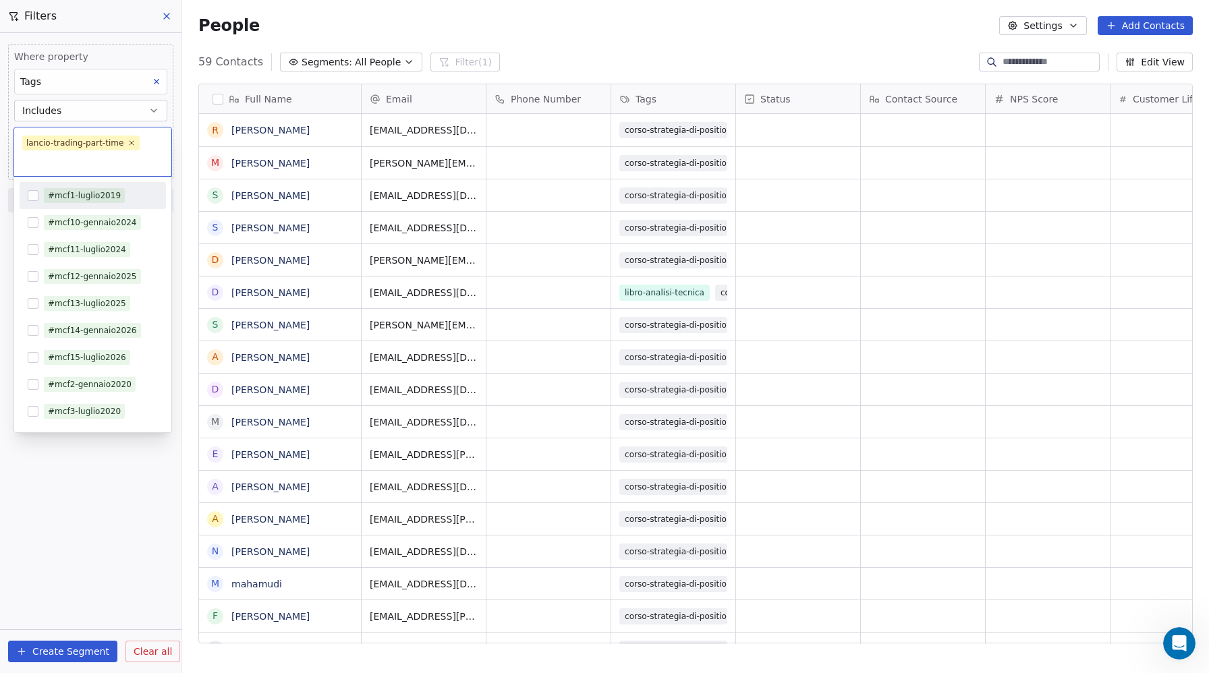
click at [34, 165] on input "text" at bounding box center [92, 160] width 141 height 15
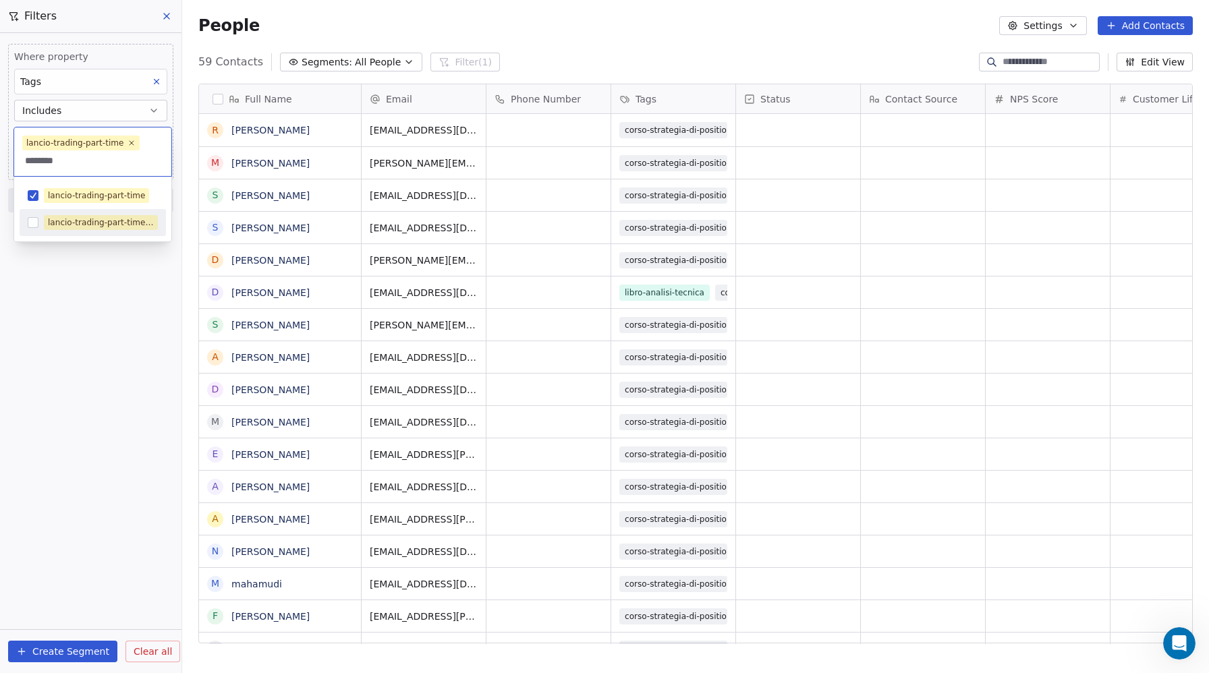
type input "********"
click at [34, 223] on button "Suggestions" at bounding box center [33, 222] width 11 height 11
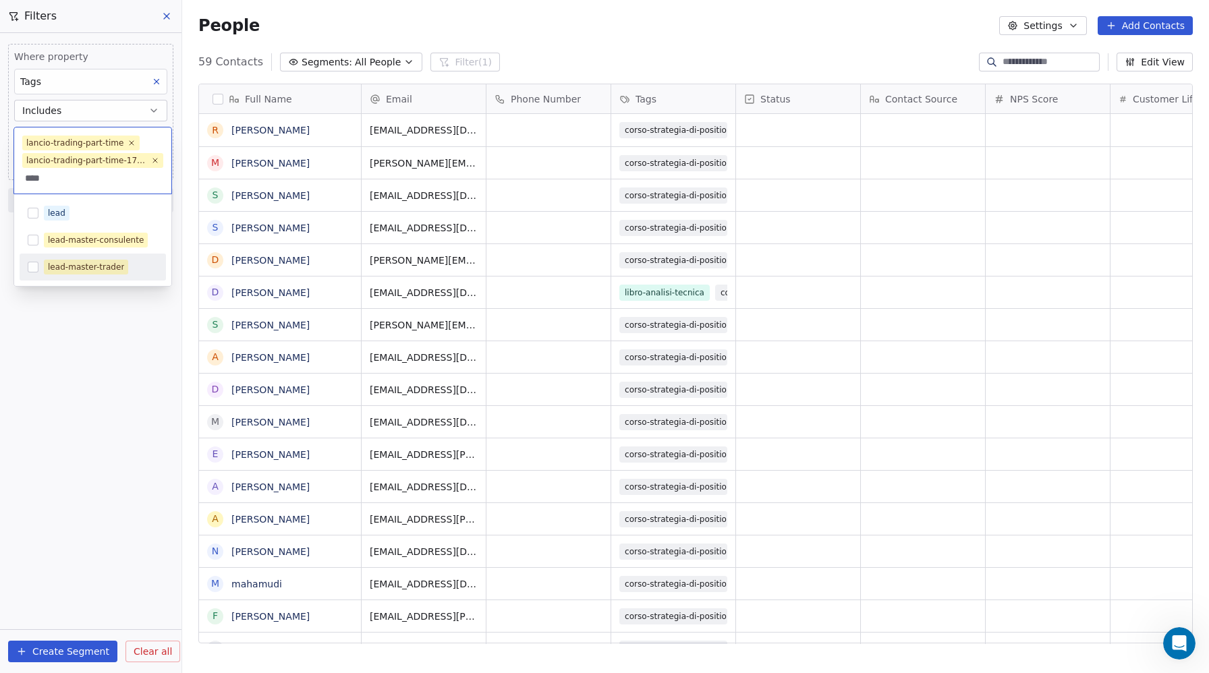
type input "****"
click at [30, 268] on button "Suggestions" at bounding box center [33, 267] width 11 height 11
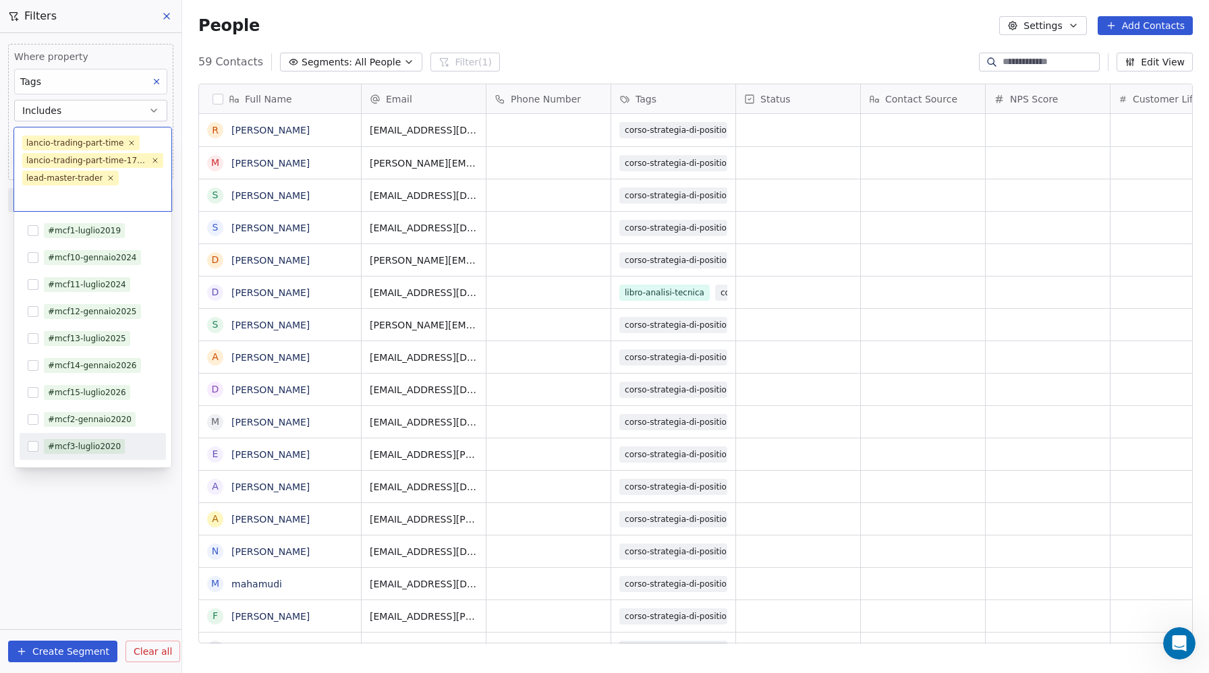
click at [69, 512] on html "Metaskill Contacts People Marketing Workflows Campaigns Sales Pipelines Sequenc…" at bounding box center [604, 336] width 1209 height 673
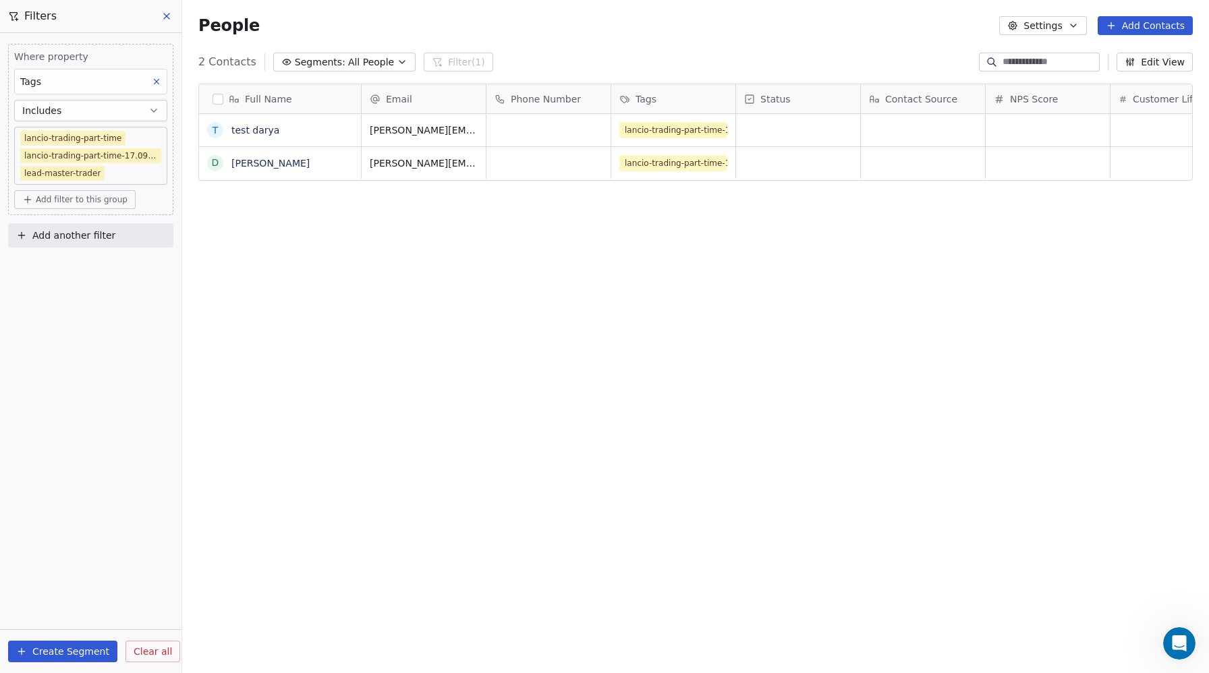
scroll to position [592, 1027]
click at [54, 233] on span "Add another filter" at bounding box center [73, 236] width 83 height 14
click at [45, 266] on span "Contact properties" at bounding box center [66, 267] width 88 height 14
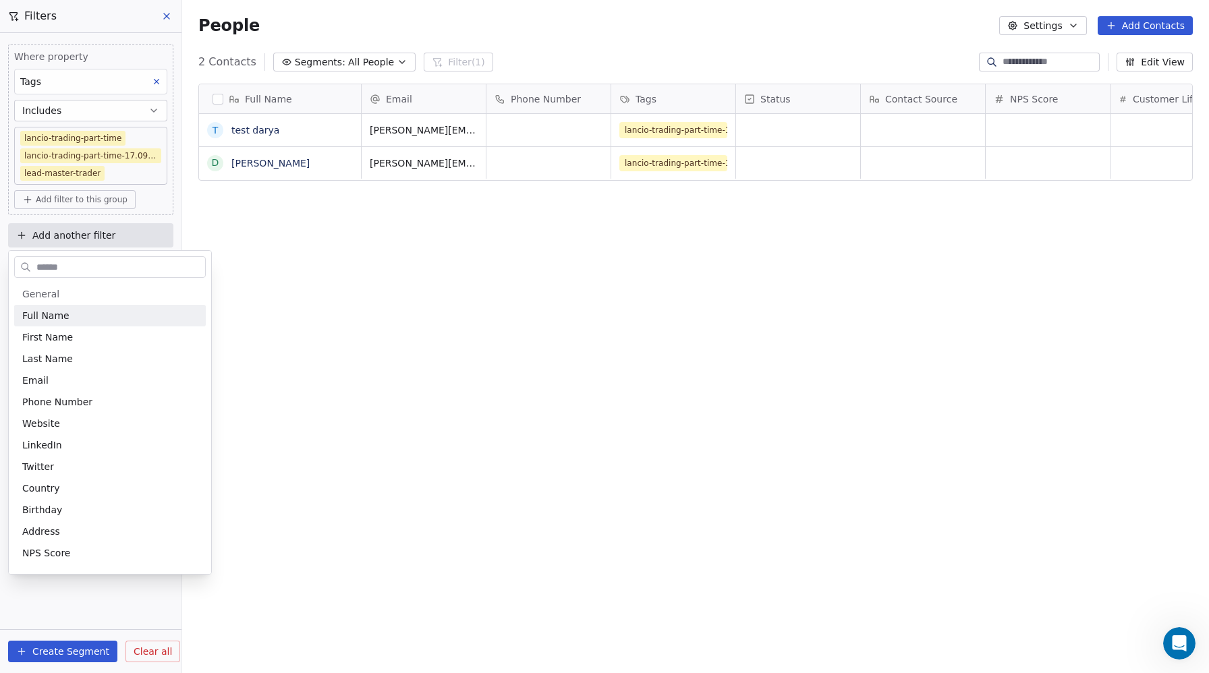
click at [53, 265] on input "text" at bounding box center [119, 268] width 171 height 20
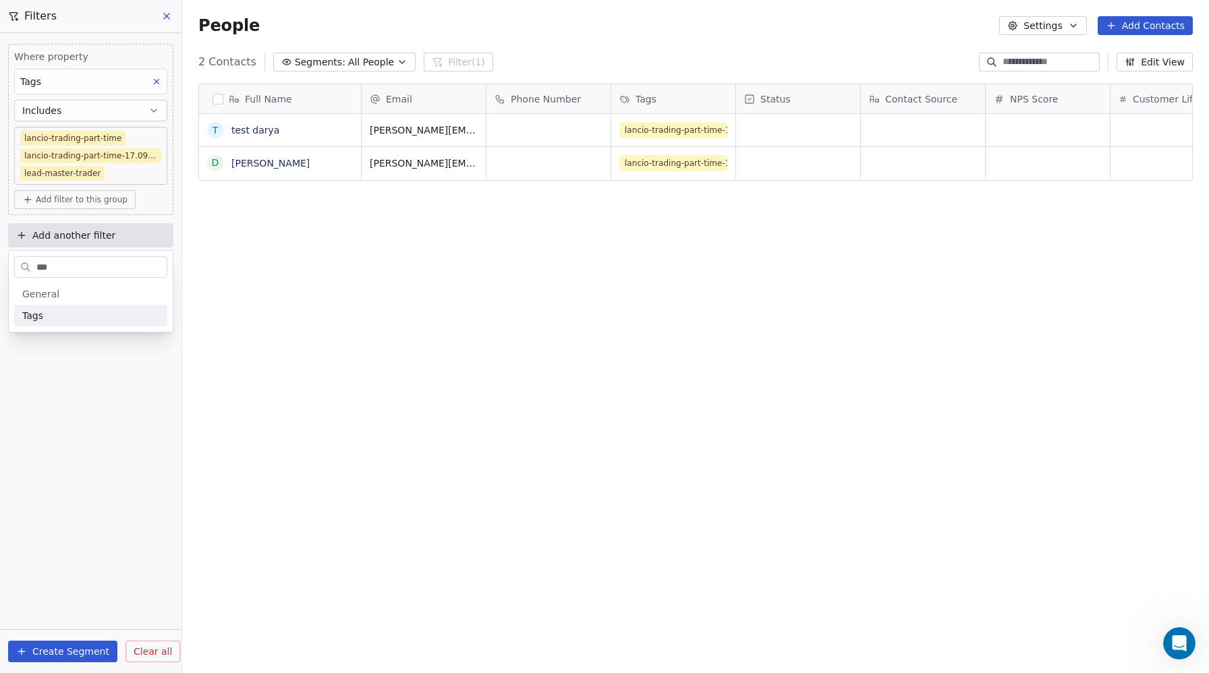
type input "***"
click at [45, 316] on div "Tags" at bounding box center [90, 315] width 137 height 13
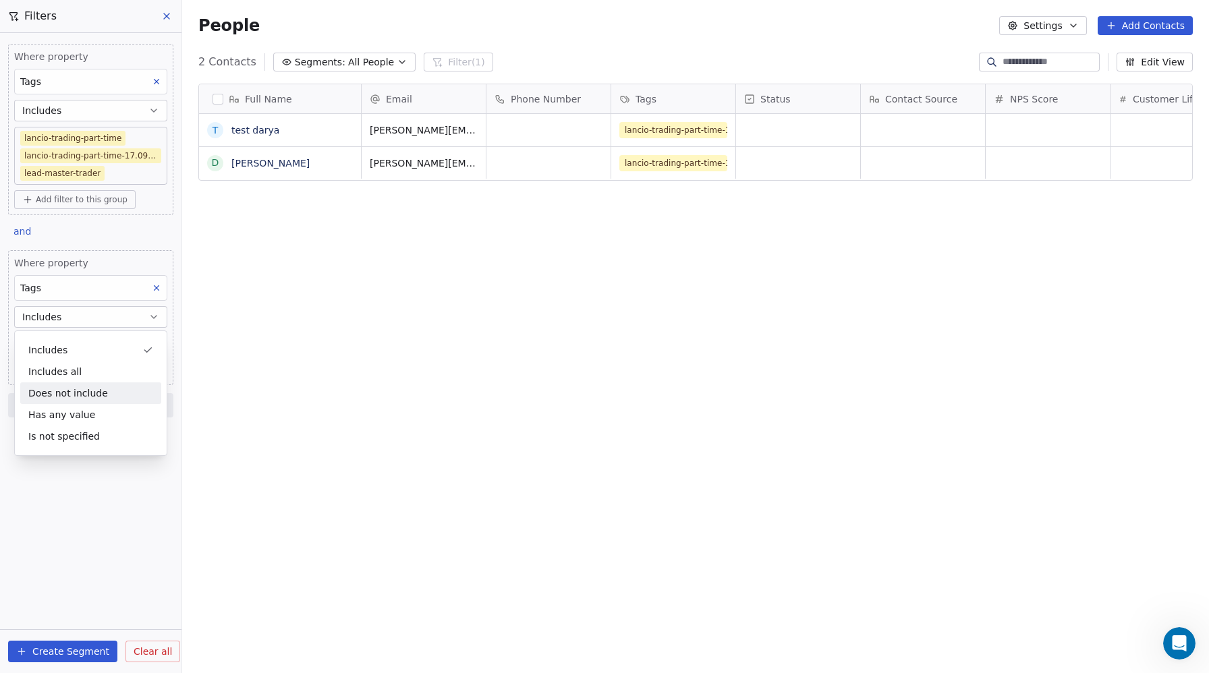
click at [51, 402] on div "Does not include" at bounding box center [90, 394] width 141 height 22
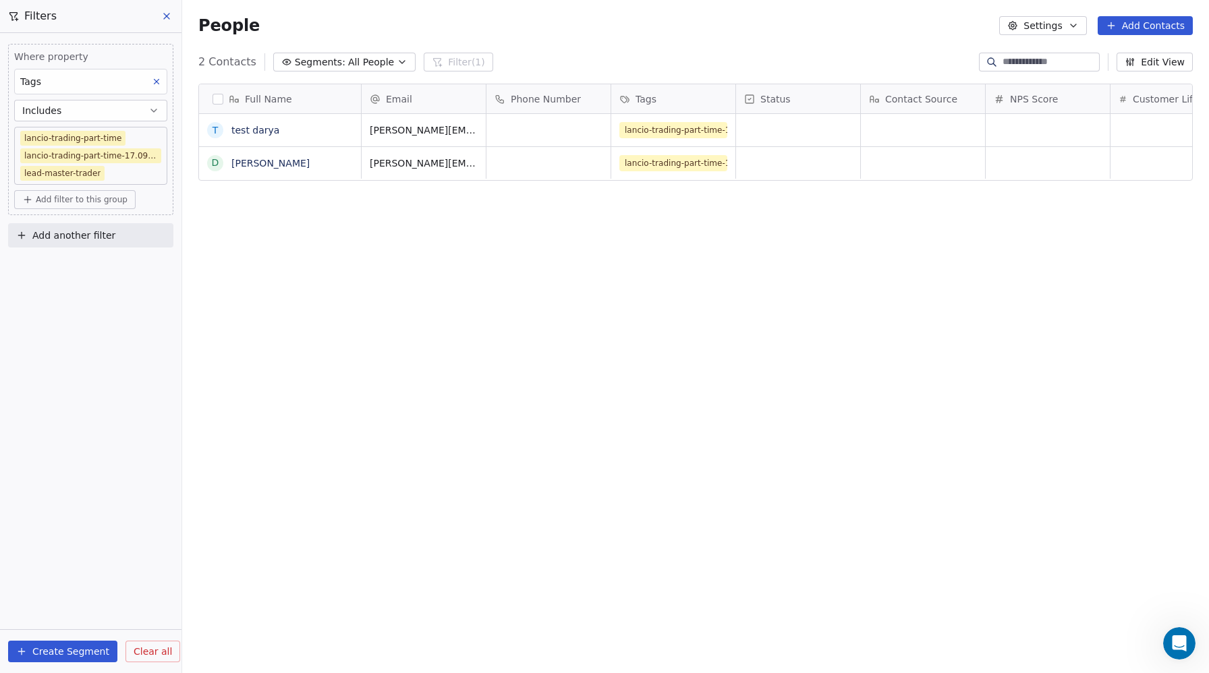
click at [65, 238] on span "Add another filter" at bounding box center [73, 236] width 83 height 14
click at [63, 263] on span "Contact properties" at bounding box center [66, 267] width 88 height 14
type input "***"
click at [36, 314] on span "Tags" at bounding box center [32, 315] width 21 height 13
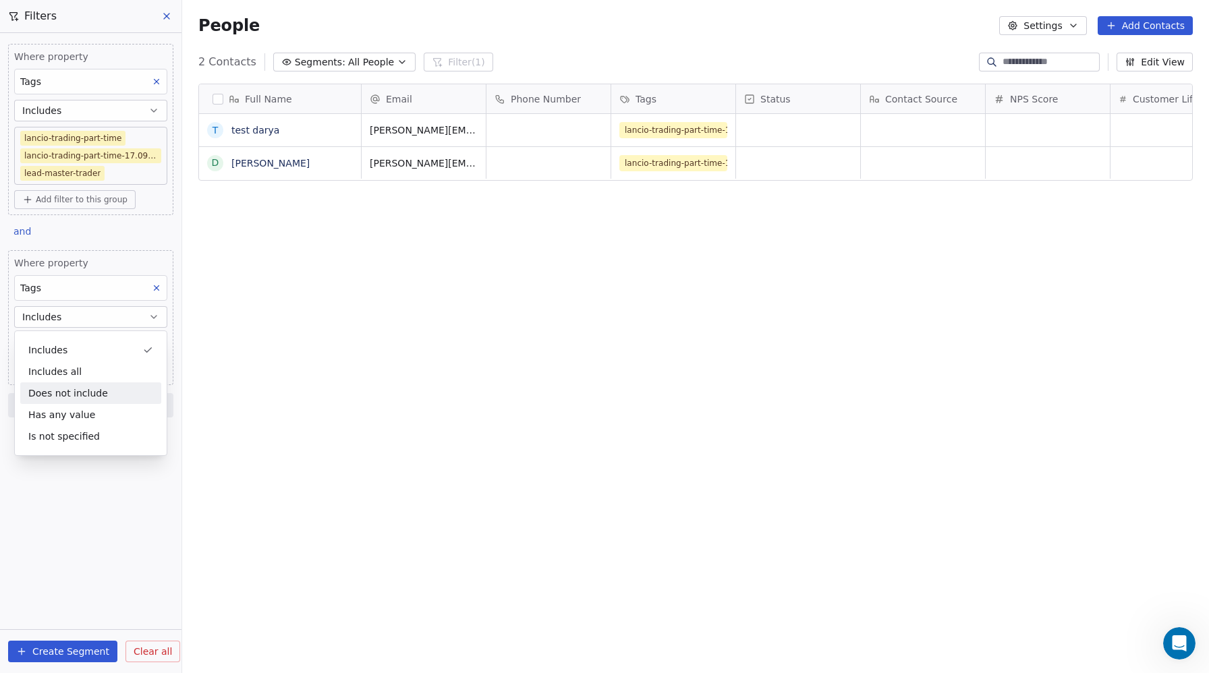
click at [53, 388] on div "Does not include" at bounding box center [90, 394] width 141 height 22
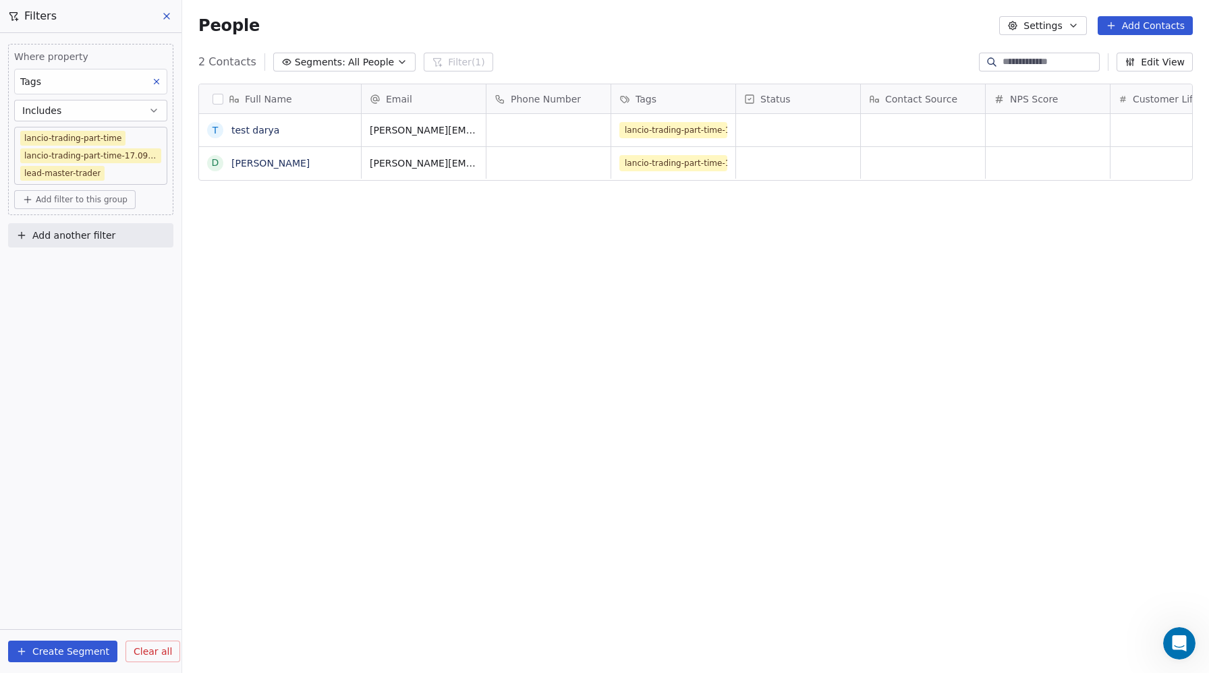
click at [74, 202] on span "Add filter to this group" at bounding box center [82, 199] width 92 height 11
click at [71, 227] on span "Contact properties" at bounding box center [72, 229] width 88 height 14
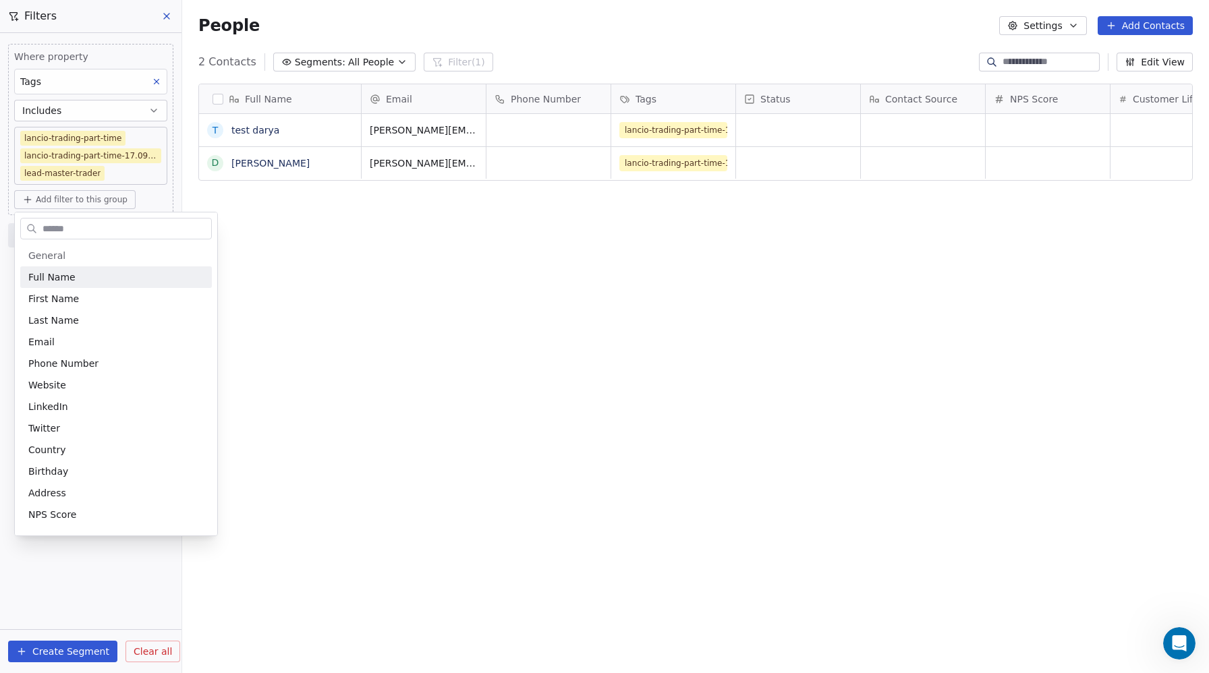
click at [67, 228] on input "text" at bounding box center [125, 229] width 171 height 20
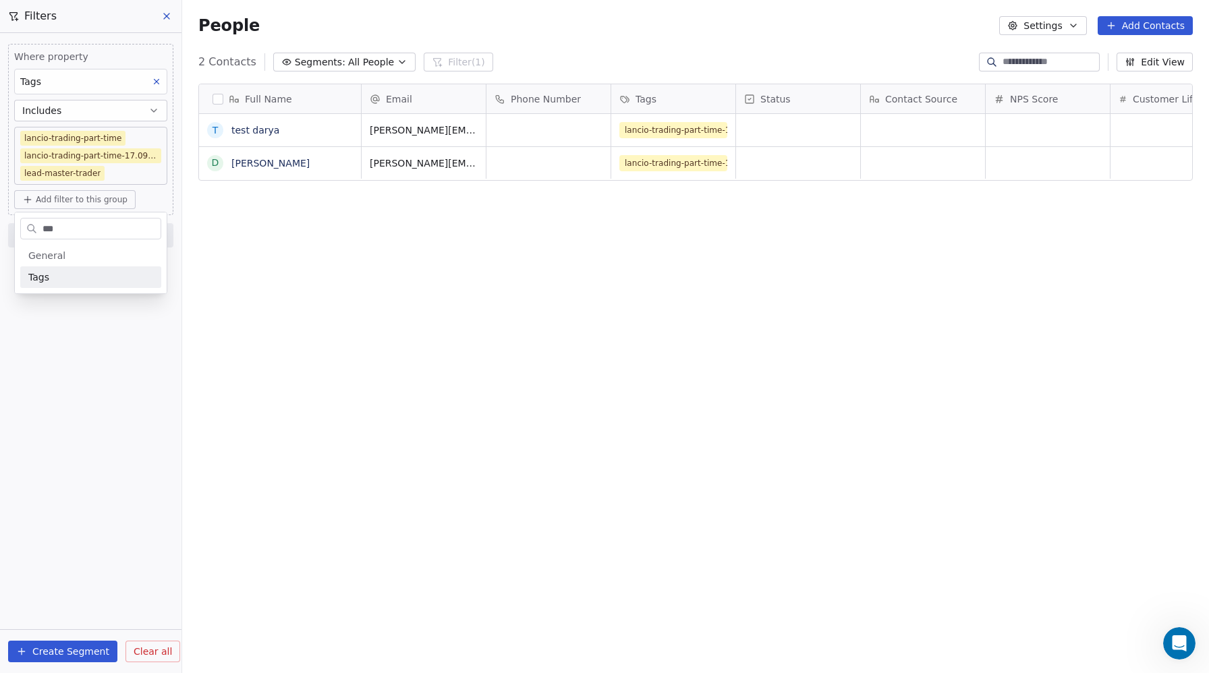
type input "***"
click at [42, 279] on span "Tags" at bounding box center [38, 277] width 21 height 13
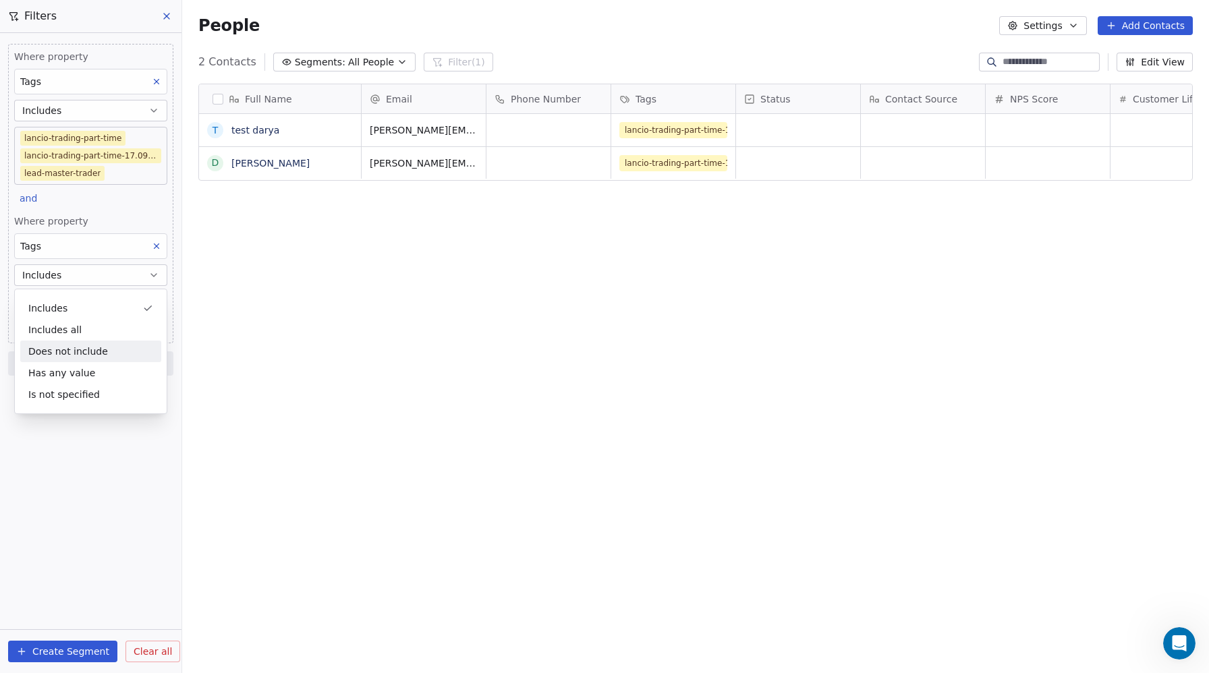
click at [54, 348] on div "Does not include" at bounding box center [90, 352] width 141 height 22
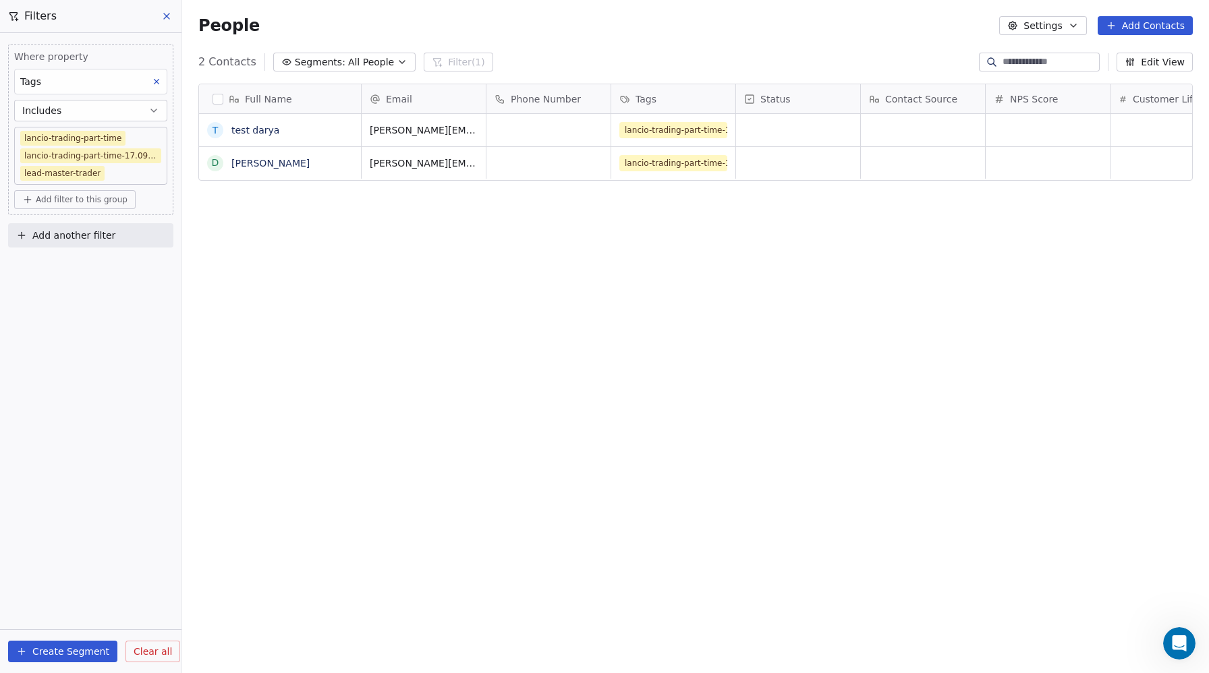
click at [84, 196] on span "Add filter to this group" at bounding box center [82, 199] width 92 height 11
click at [74, 217] on div "Contact properties Contact activity" at bounding box center [91, 240] width 152 height 54
click at [78, 225] on span "Contact properties" at bounding box center [72, 229] width 88 height 14
type input "***"
click at [34, 279] on span "Tags" at bounding box center [38, 277] width 21 height 13
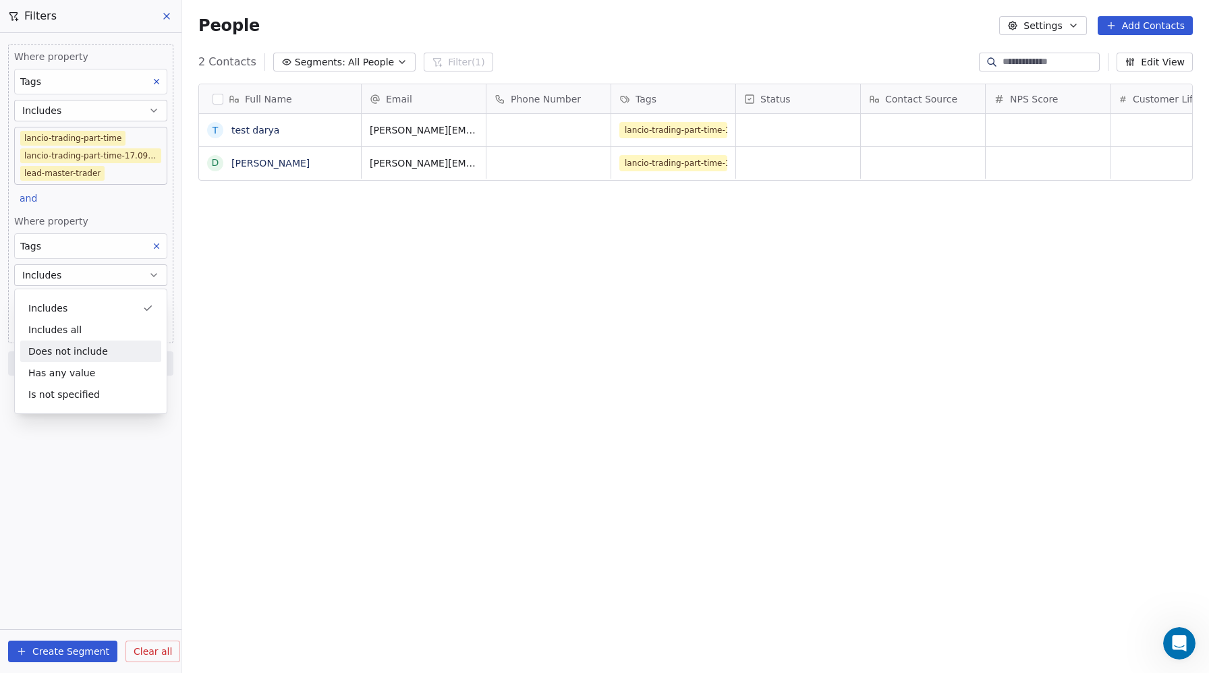
click at [57, 346] on div "Does not include" at bounding box center [90, 352] width 141 height 22
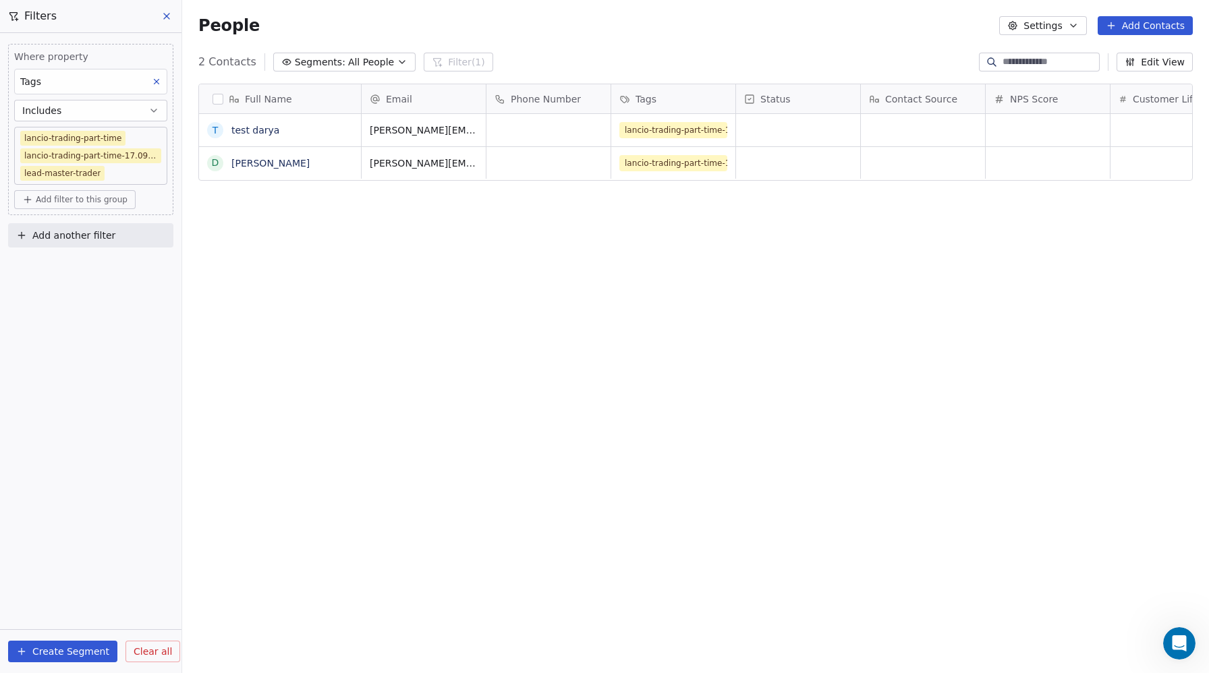
click at [72, 238] on span "Add another filter" at bounding box center [73, 236] width 83 height 14
click at [61, 268] on span "Contact properties" at bounding box center [66, 267] width 88 height 14
type input "***"
click at [48, 313] on div "Tags" at bounding box center [90, 315] width 137 height 13
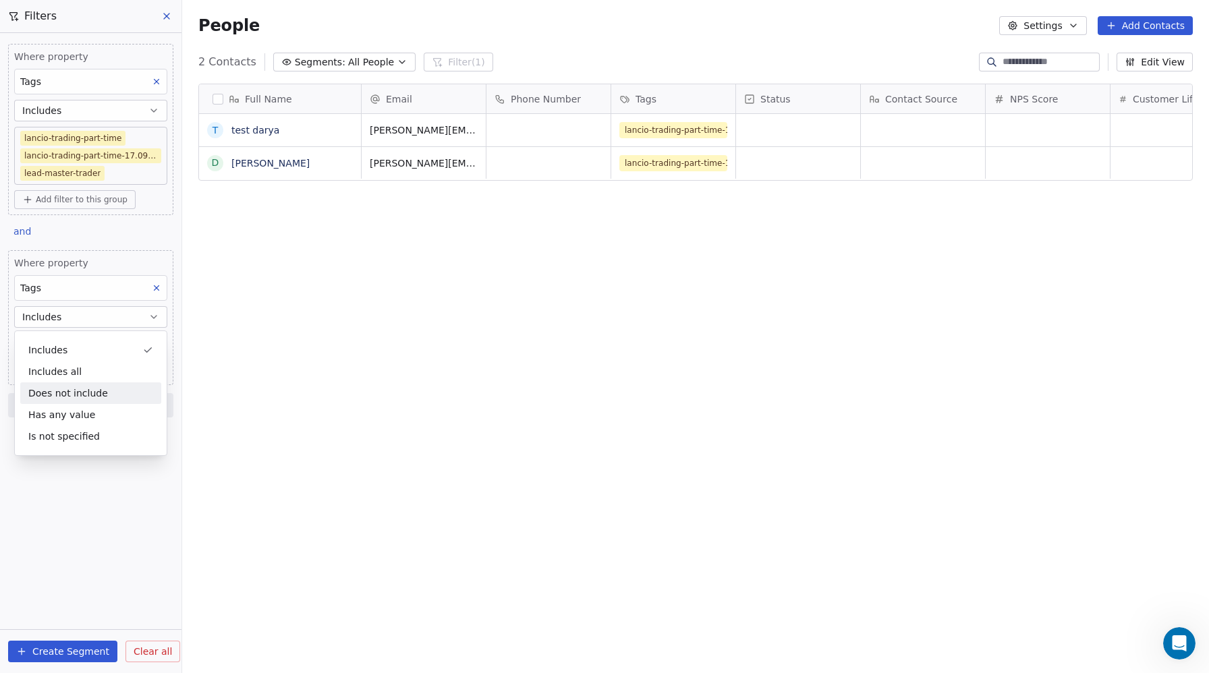
click at [57, 393] on div "Does not include" at bounding box center [90, 394] width 141 height 22
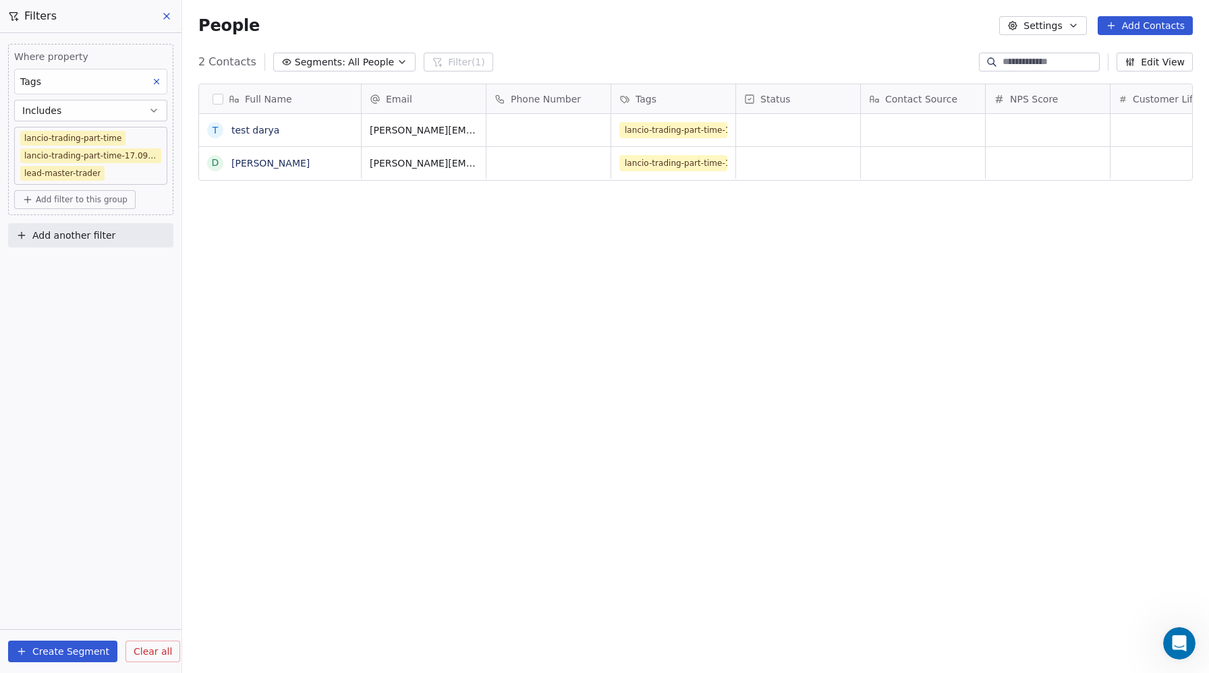
click at [88, 246] on button "Add another filter" at bounding box center [90, 235] width 165 height 24
click at [271, 266] on html "Metaskill Contacts People Marketing Workflows Campaigns Sales Pipelines Sequenc…" at bounding box center [604, 336] width 1209 height 673
click at [59, 646] on button "Create Segment" at bounding box center [62, 652] width 109 height 22
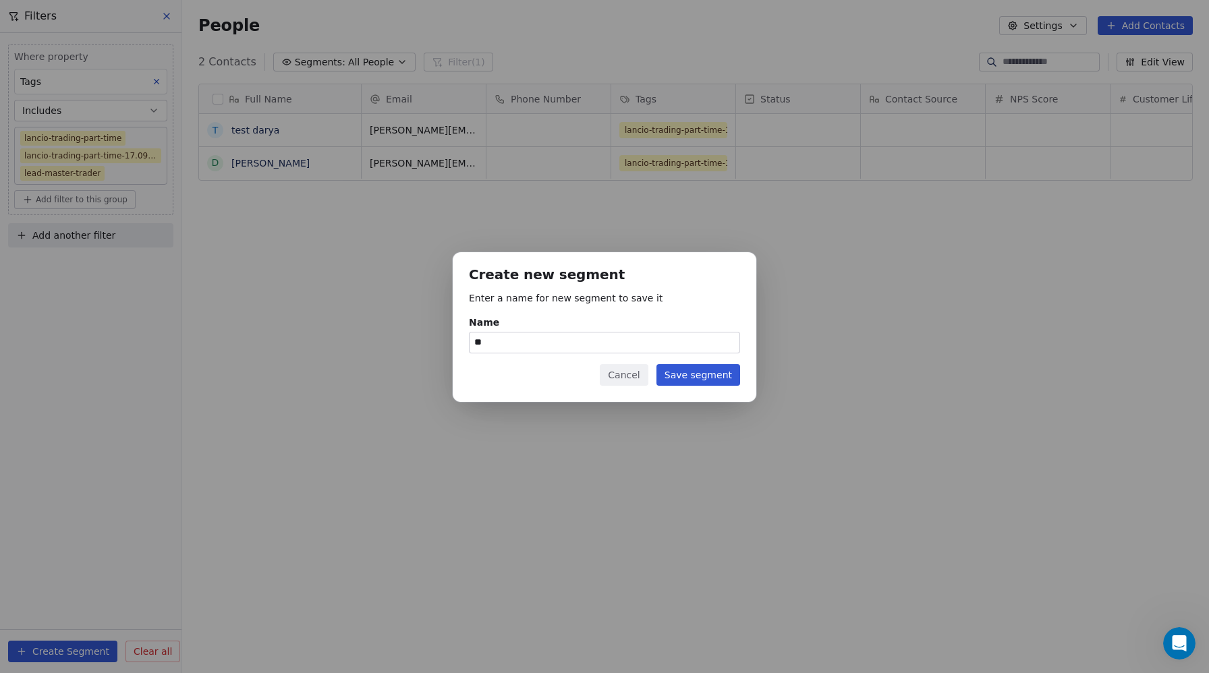
type input "*"
type input "**********"
click at [711, 380] on button "Save segment" at bounding box center [698, 375] width 84 height 22
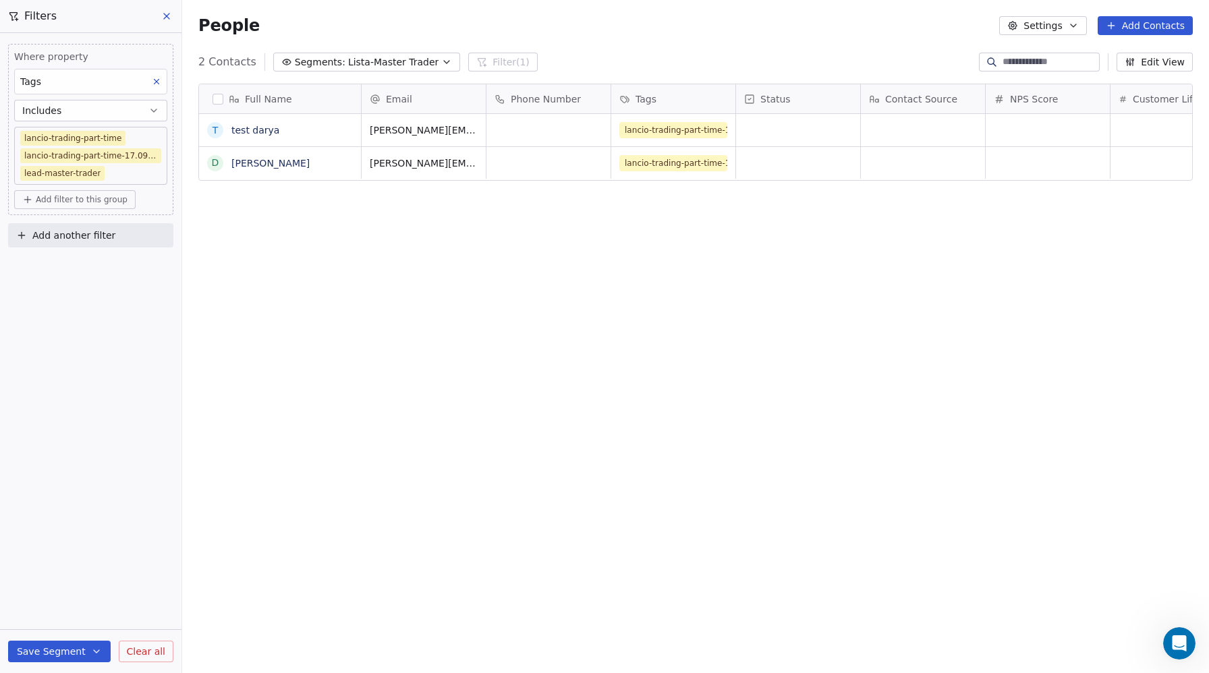
click at [167, 16] on icon at bounding box center [166, 15] width 5 height 5
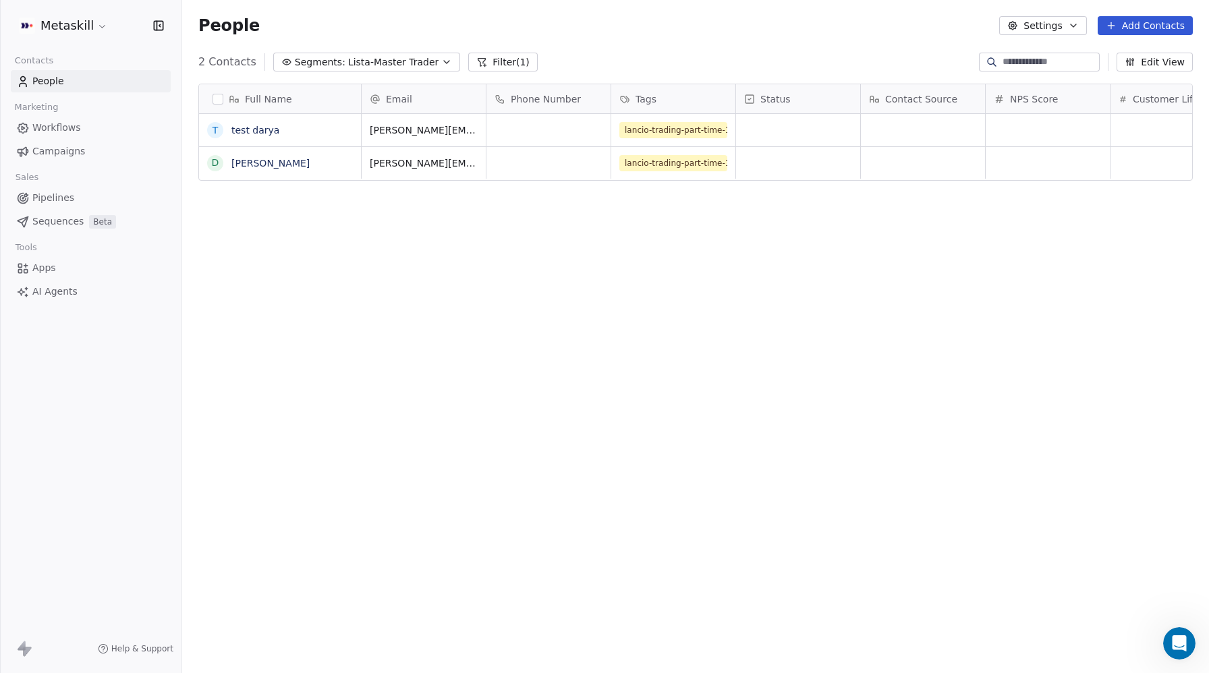
click at [56, 125] on span "Workflows" at bounding box center [56, 128] width 49 height 14
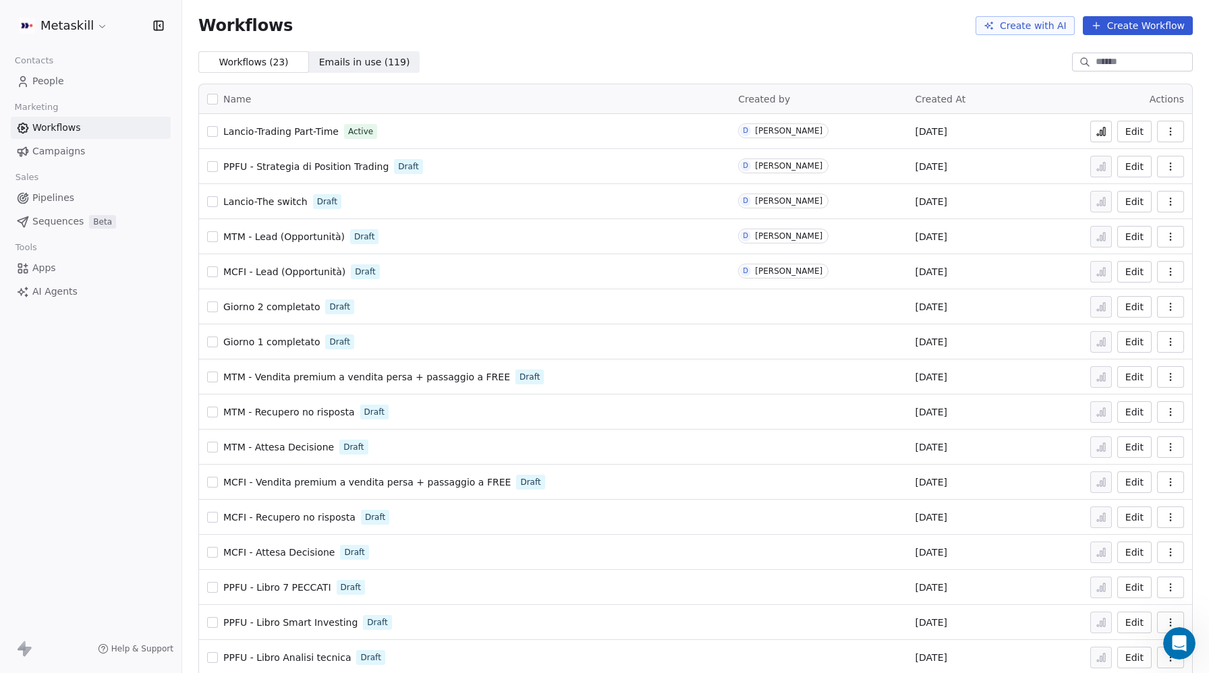
click at [1163, 202] on button "button" at bounding box center [1170, 202] width 27 height 22
click at [1138, 299] on span "Delete" at bounding box center [1129, 298] width 31 height 13
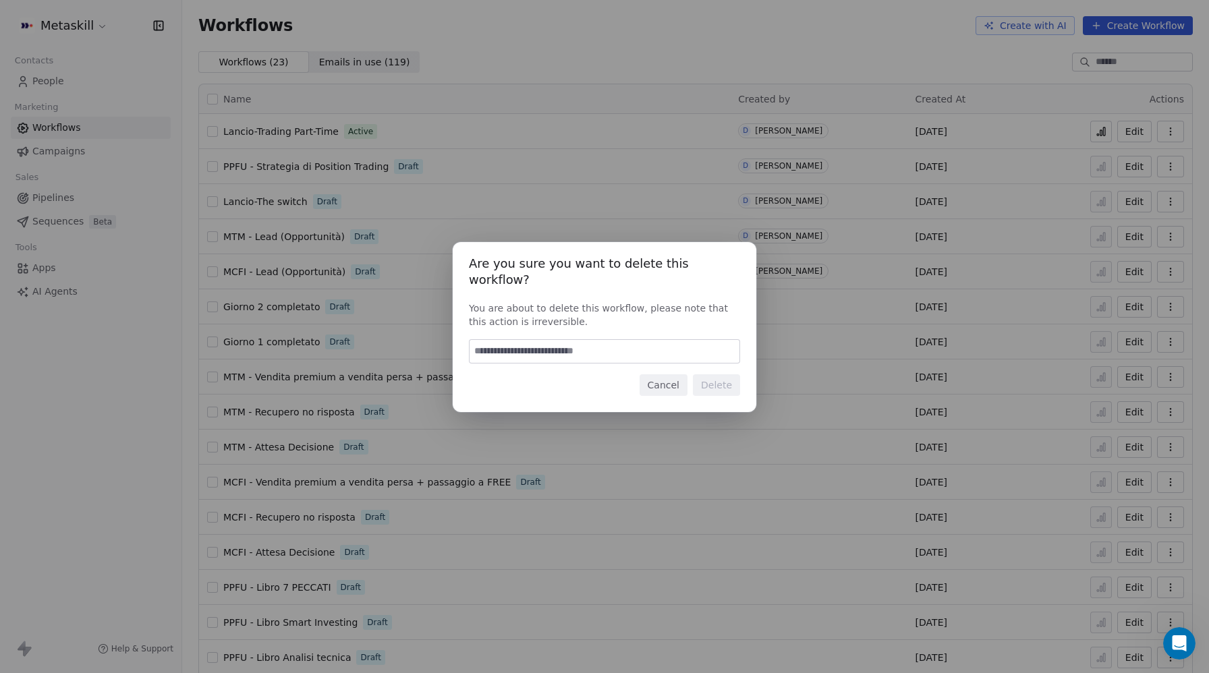
click at [613, 340] on input at bounding box center [605, 351] width 270 height 23
type input "******"
click at [718, 374] on button "Delete" at bounding box center [716, 385] width 47 height 22
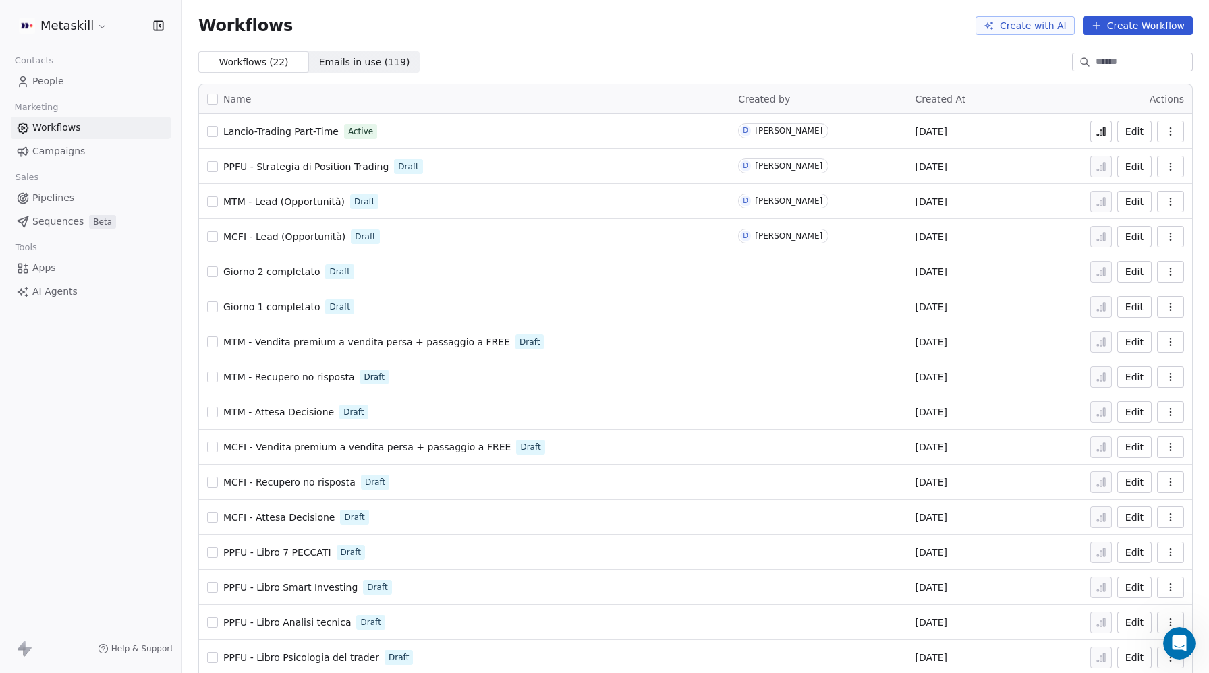
click at [1158, 26] on button "Create Workflow" at bounding box center [1138, 25] width 110 height 19
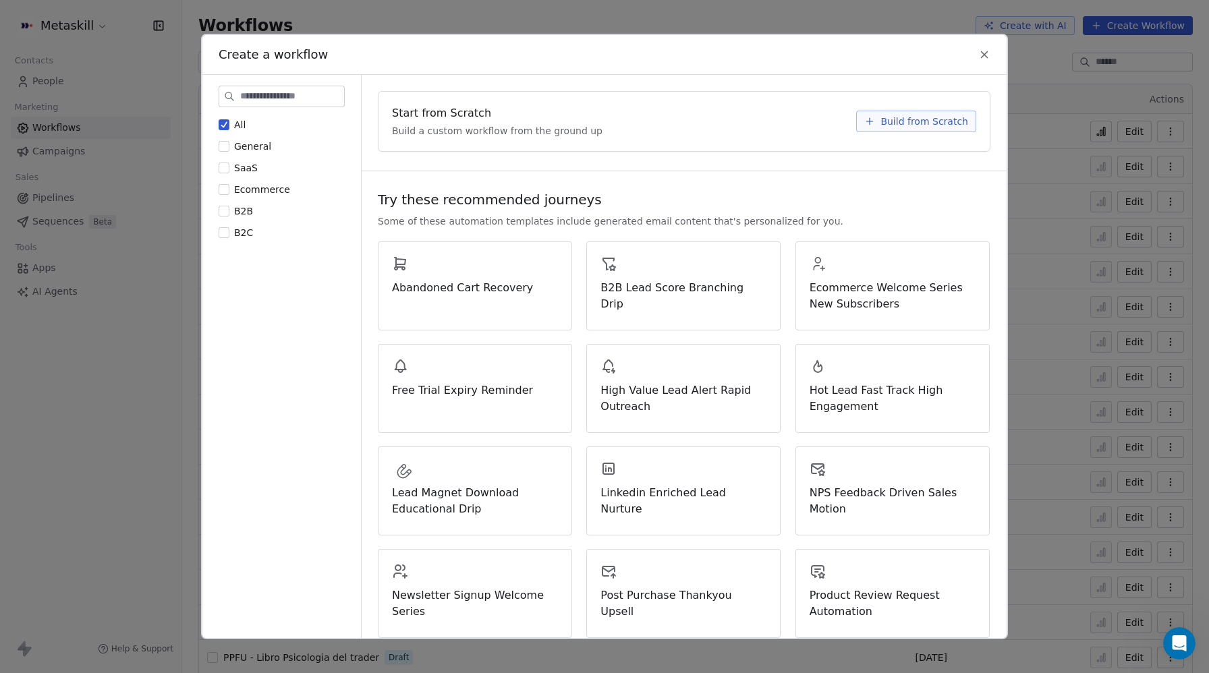
click at [932, 122] on span "Build from Scratch" at bounding box center [924, 121] width 88 height 13
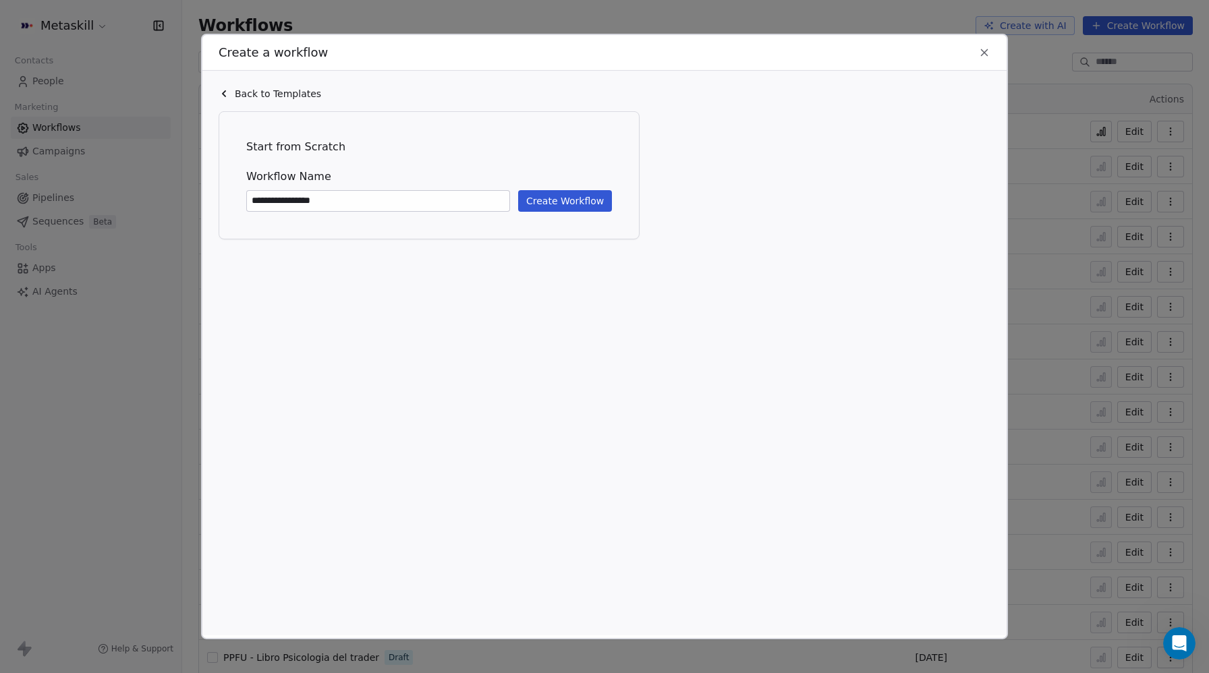
type input "**********"
click at [575, 204] on button "Create Workflow" at bounding box center [565, 201] width 94 height 22
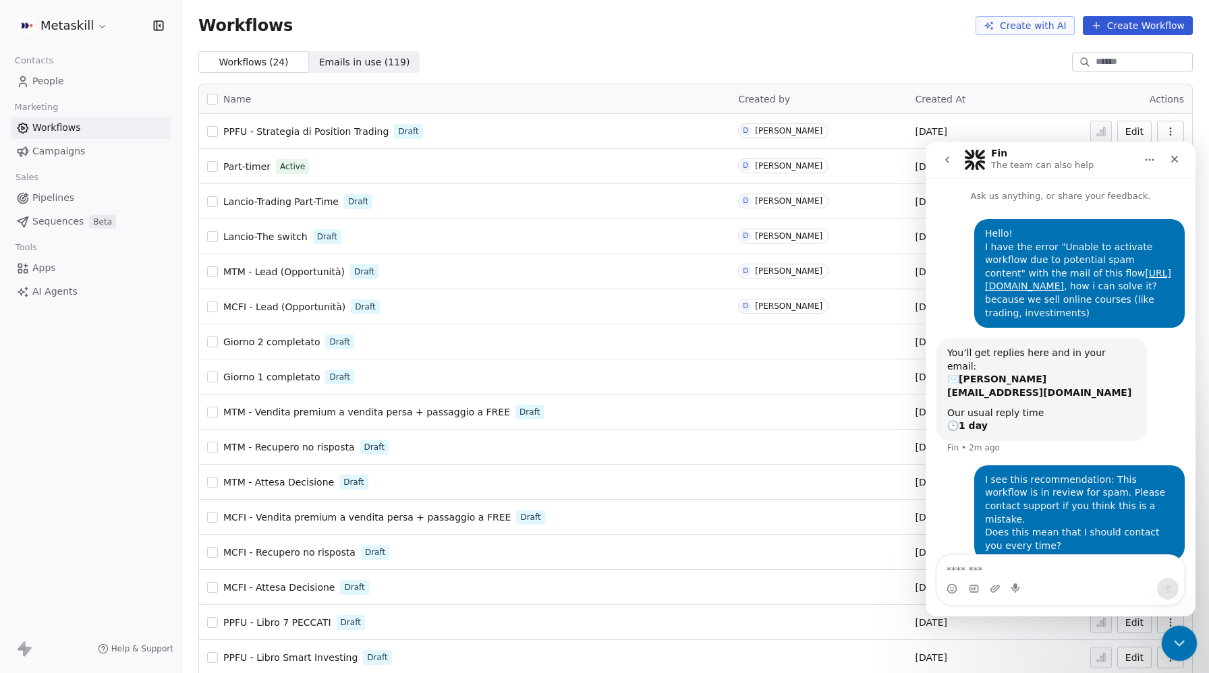
click at [1166, 633] on div "Close Intercom Messenger" at bounding box center [1177, 641] width 32 height 32
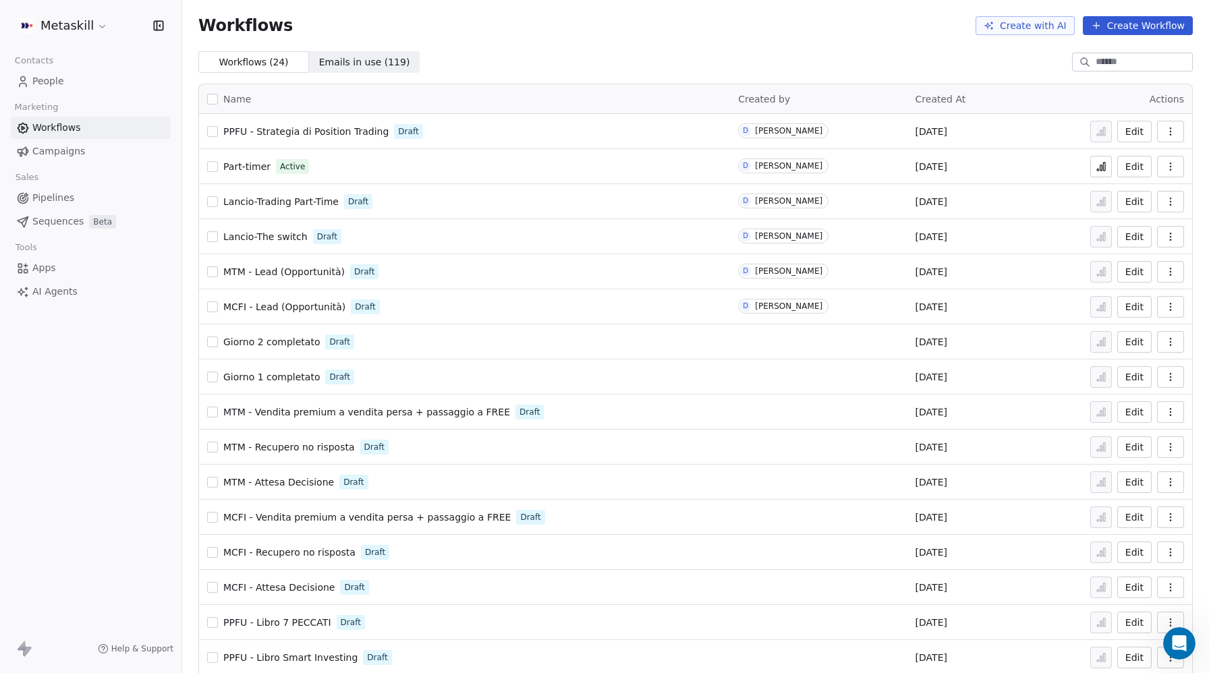
click at [1168, 200] on icon "button" at bounding box center [1170, 201] width 11 height 11
click at [1127, 298] on span "Delete" at bounding box center [1129, 298] width 31 height 13
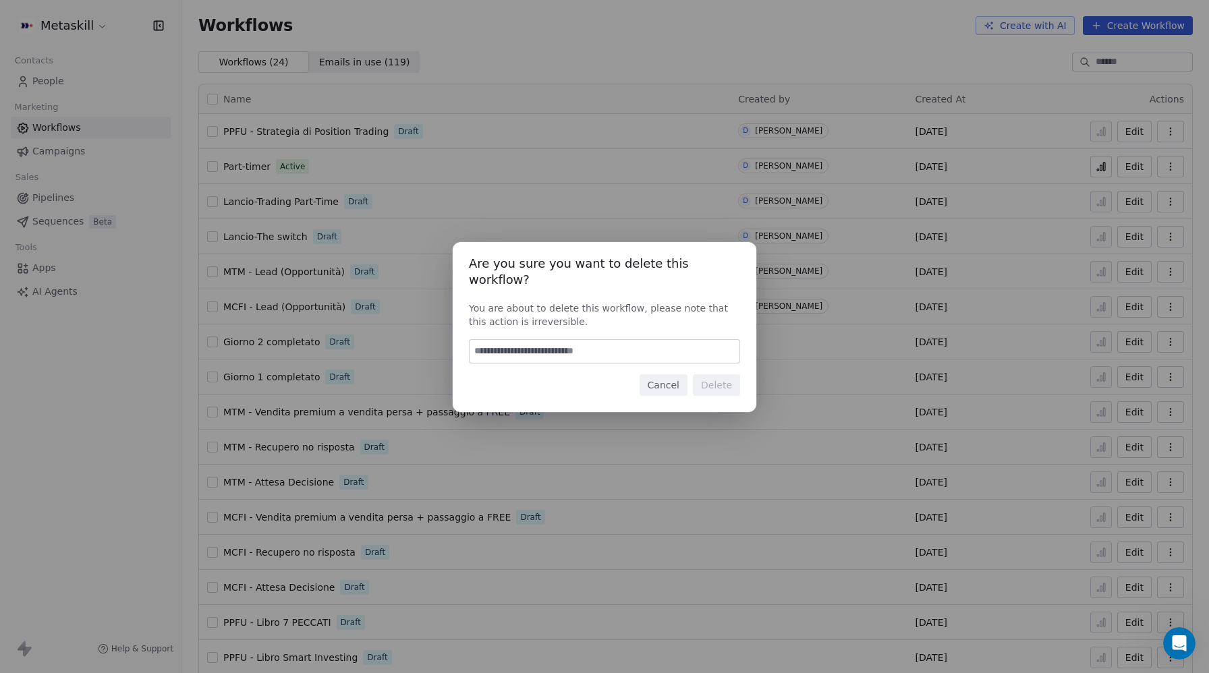
click at [513, 343] on input at bounding box center [605, 351] width 270 height 23
type input "******"
click at [728, 377] on button "Delete" at bounding box center [716, 385] width 47 height 22
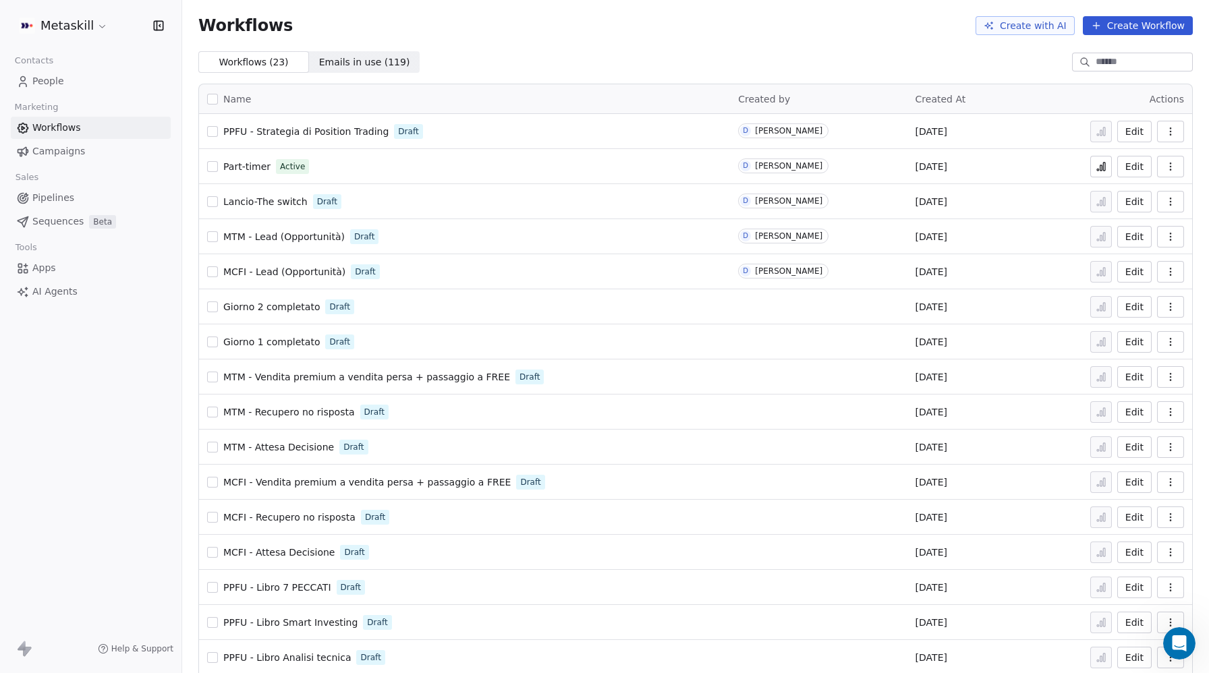
click at [249, 167] on span "Part-timer" at bounding box center [246, 166] width 47 height 11
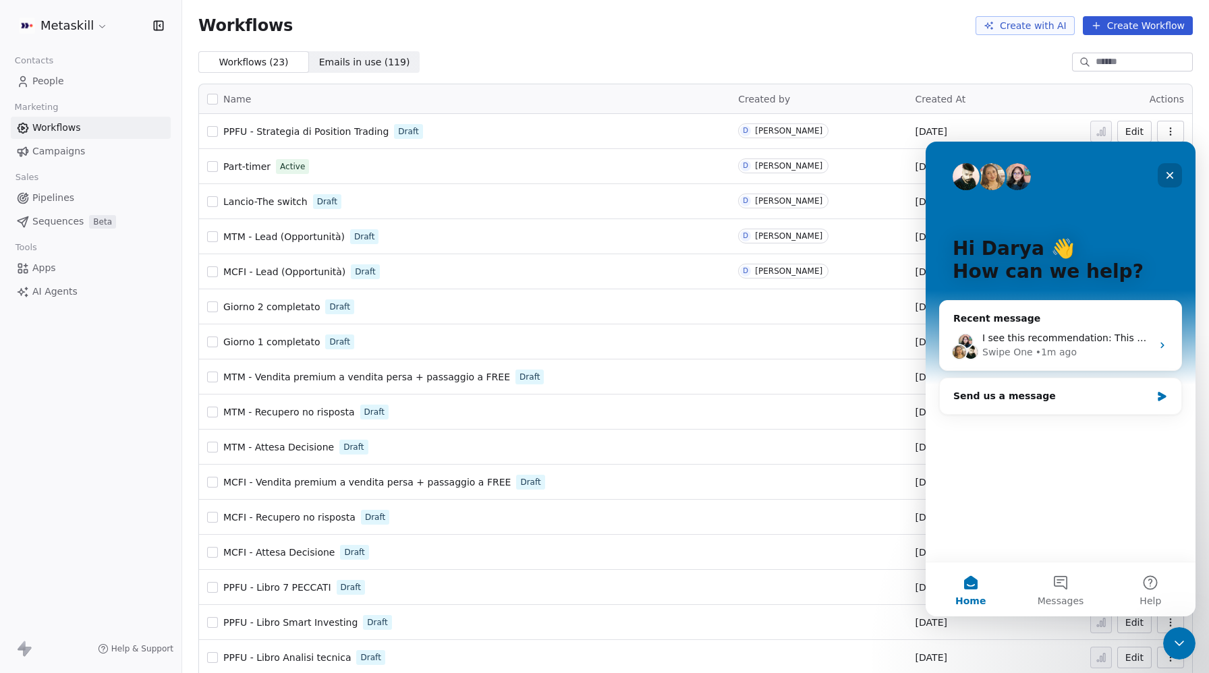
click at [1171, 175] on icon "Close" at bounding box center [1169, 175] width 11 height 11
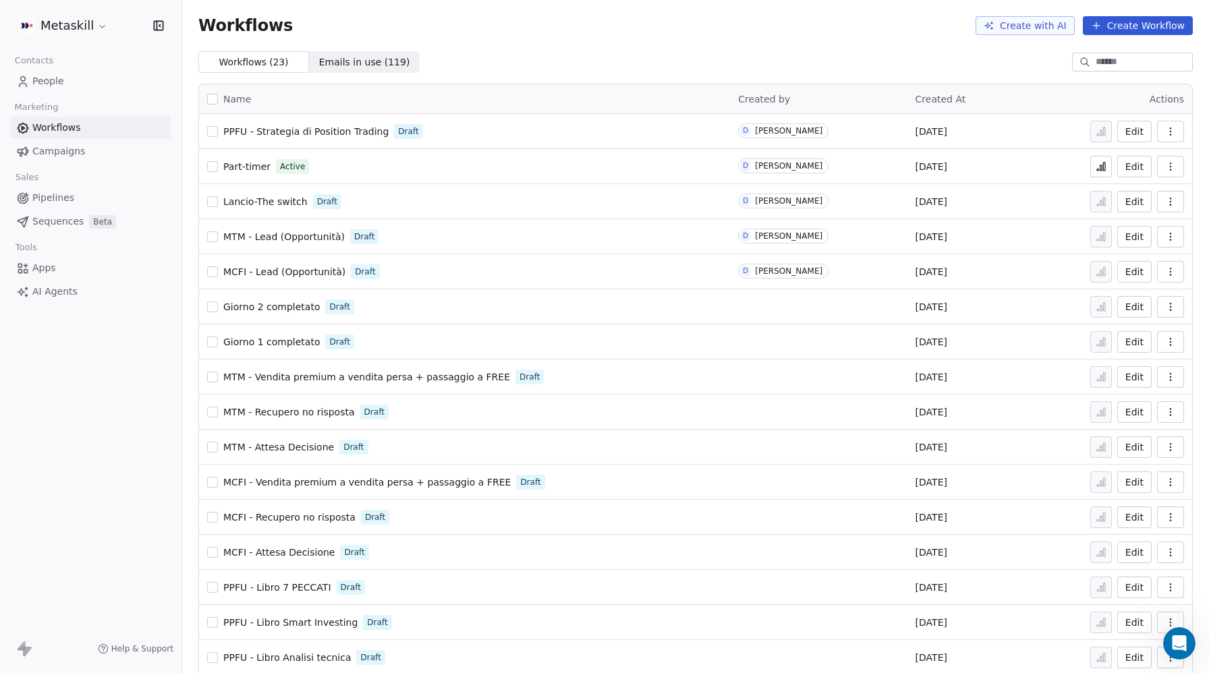
click at [1104, 167] on icon at bounding box center [1104, 167] width 2 height 8
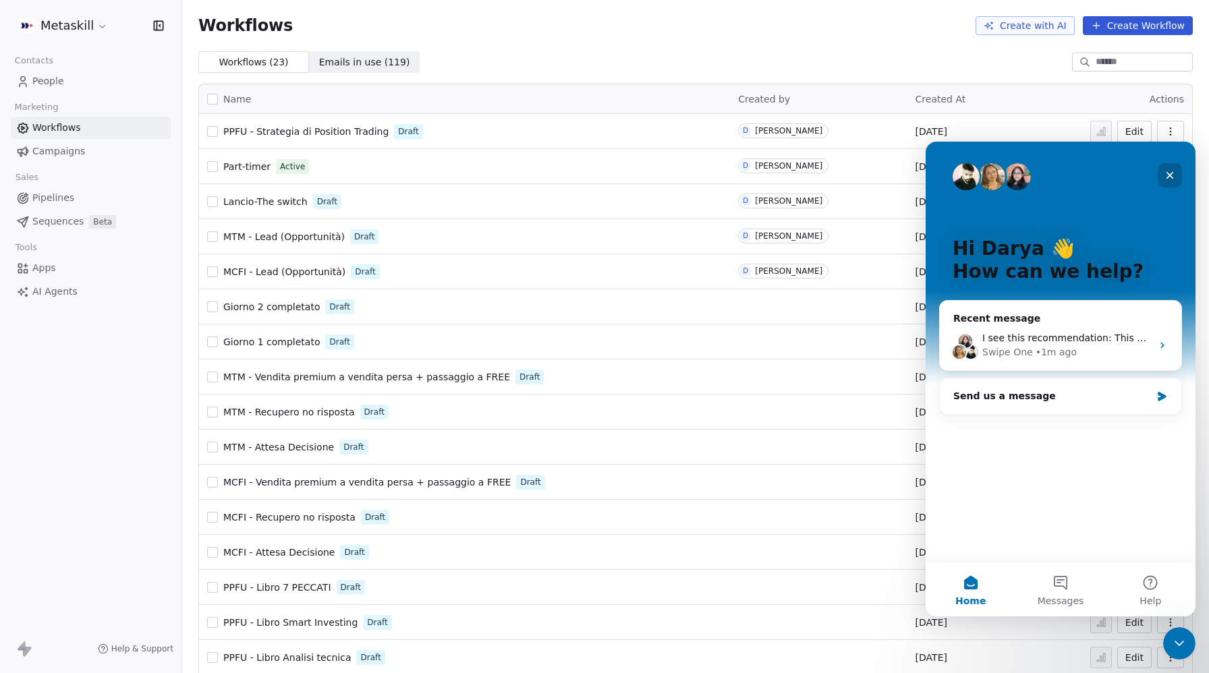
click at [1175, 173] on icon "Close" at bounding box center [1169, 175] width 11 height 11
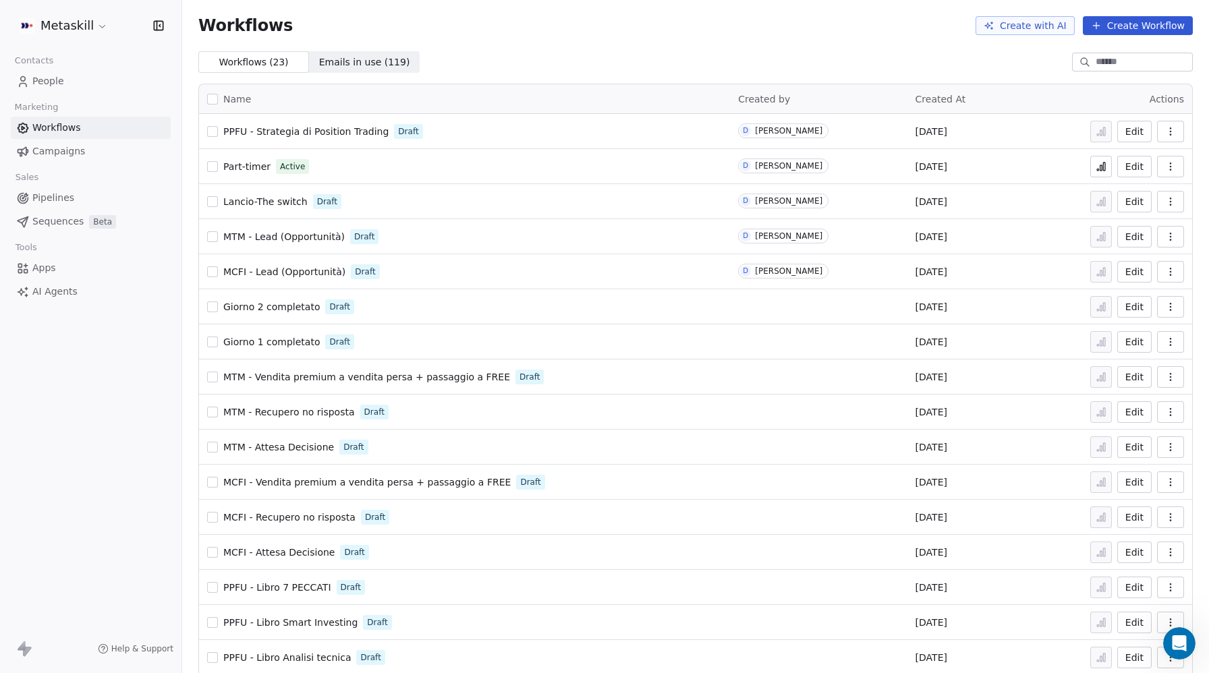
click at [1172, 167] on icon "button" at bounding box center [1170, 166] width 11 height 11
click at [1128, 260] on span "Delete" at bounding box center [1129, 263] width 31 height 13
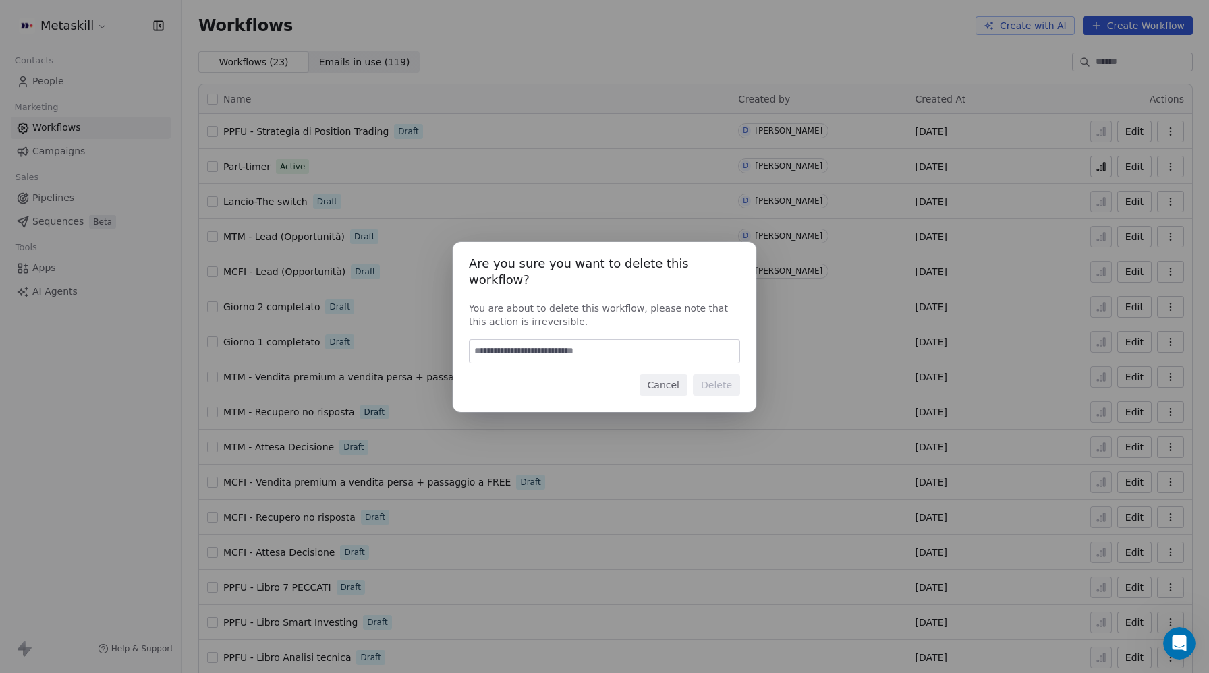
click at [616, 342] on input at bounding box center [605, 351] width 270 height 23
type input "******"
click at [722, 376] on button "Delete" at bounding box center [716, 385] width 47 height 22
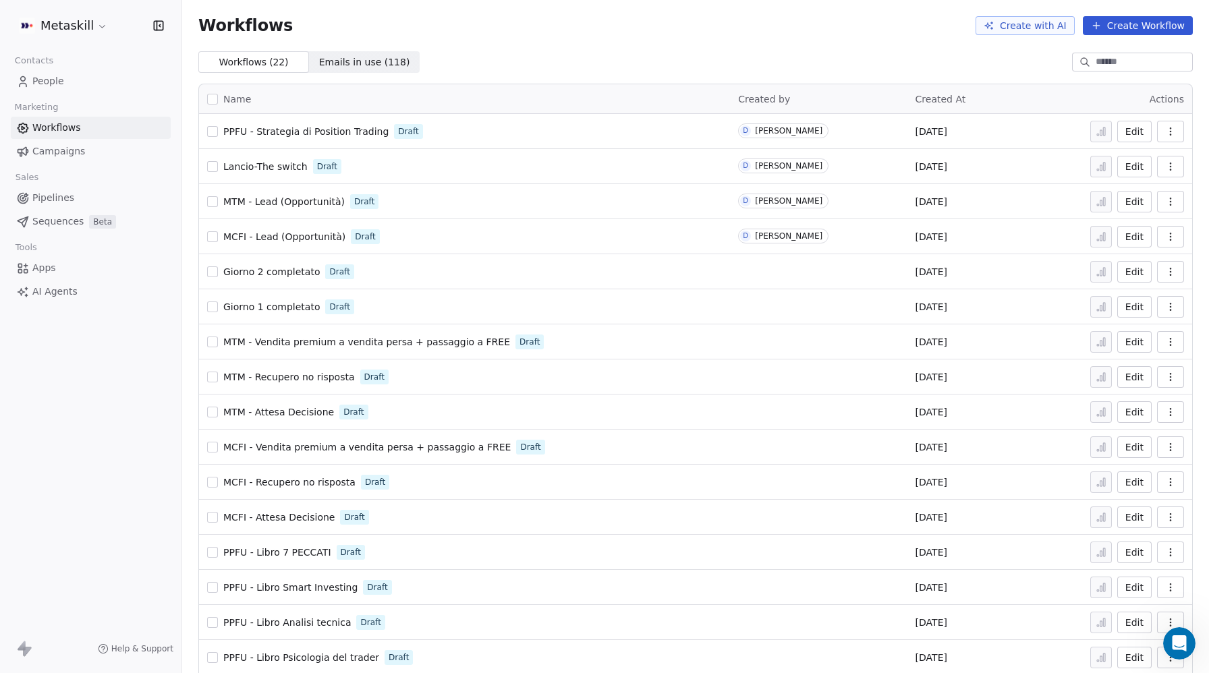
click at [1142, 25] on button "Create Workflow" at bounding box center [1138, 25] width 110 height 19
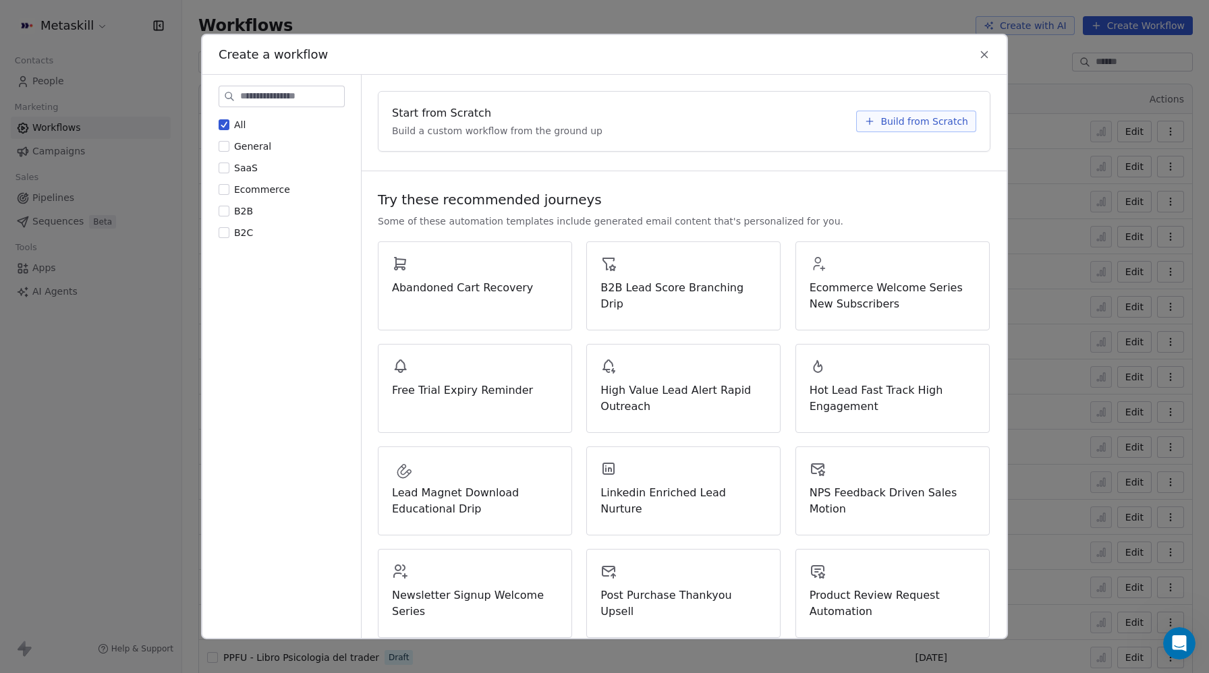
click at [924, 119] on span "Build from Scratch" at bounding box center [924, 121] width 88 height 13
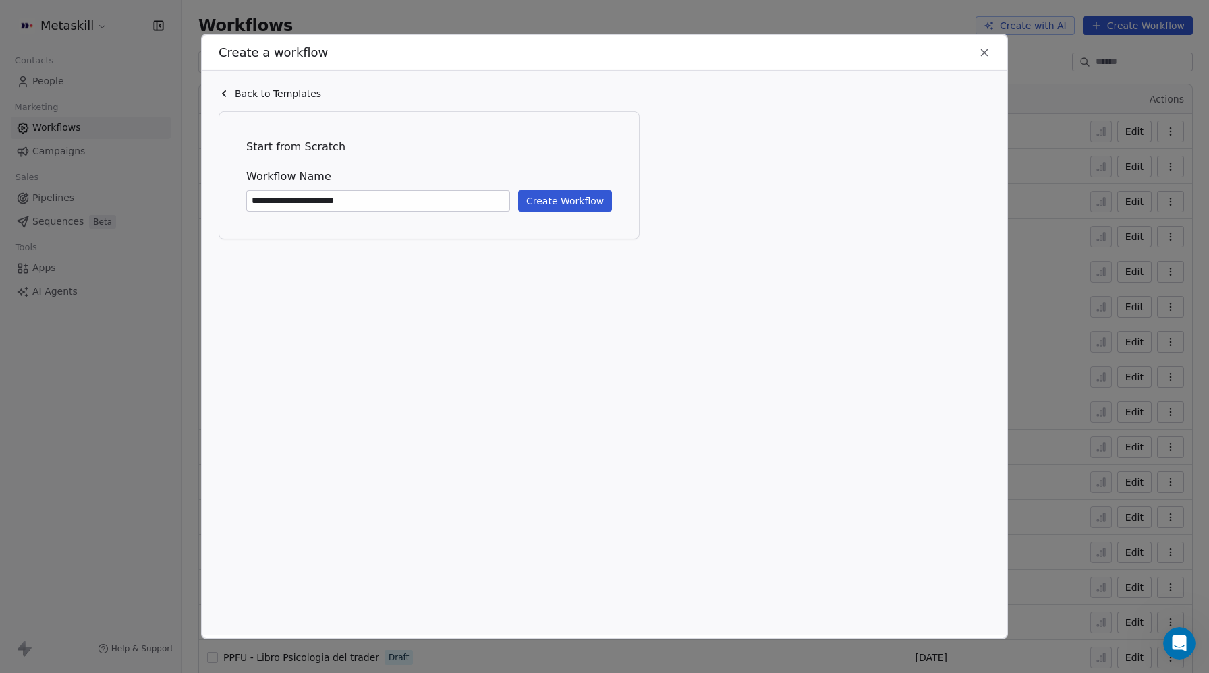
type input "**********"
click at [575, 200] on button "Create Workflow" at bounding box center [565, 201] width 94 height 22
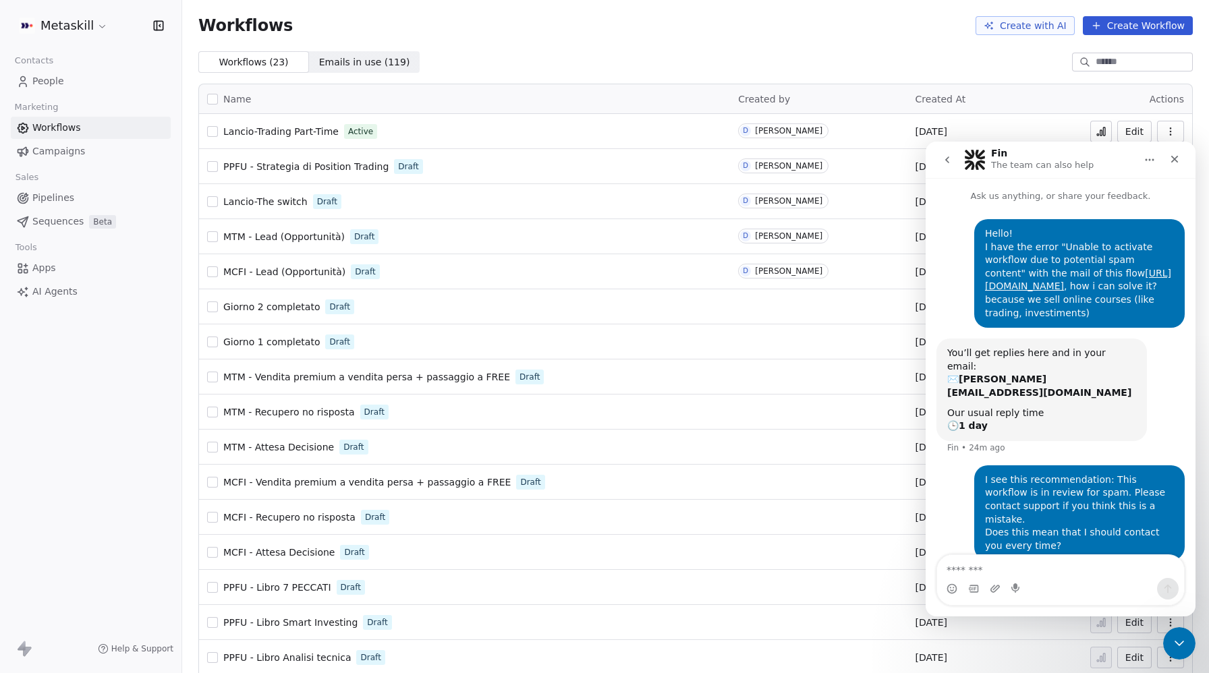
click at [270, 130] on span "Lancio-Trading Part-Time" at bounding box center [280, 131] width 115 height 11
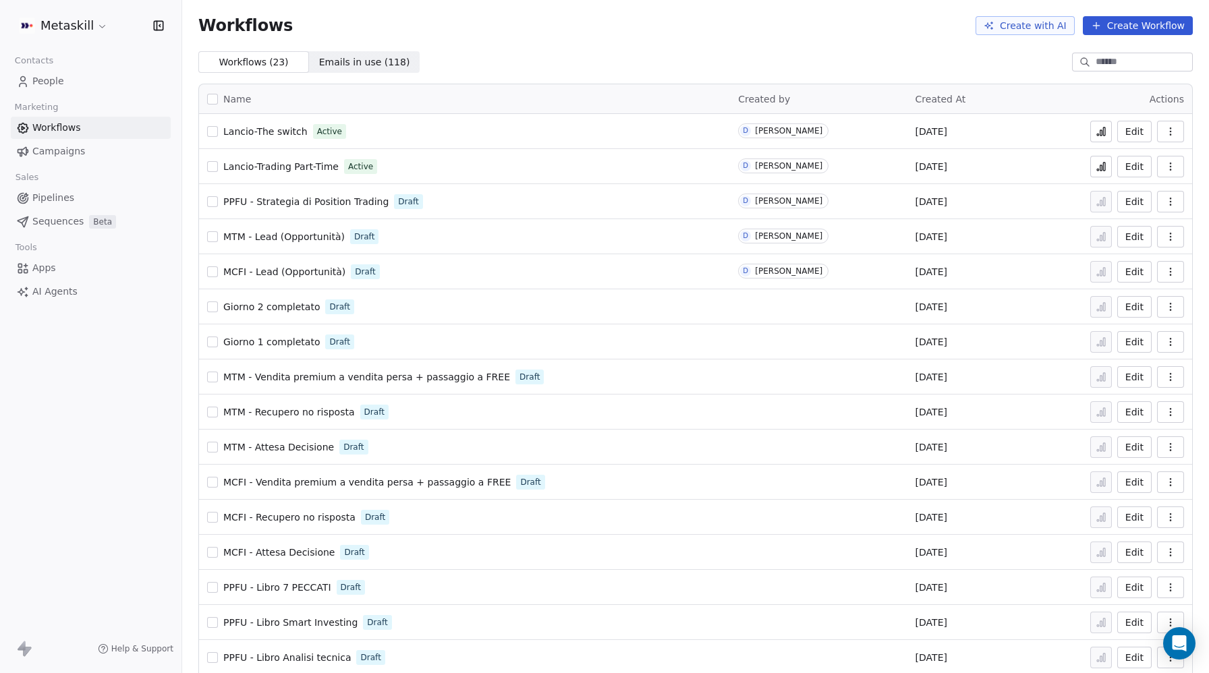
click at [280, 236] on span "MTM - Lead (Opportunità)" at bounding box center [283, 236] width 121 height 11
click at [211, 237] on button "button" at bounding box center [212, 236] width 11 height 11
click at [1172, 237] on icon "button" at bounding box center [1170, 236] width 11 height 11
click at [1128, 333] on span "Delete" at bounding box center [1129, 333] width 31 height 13
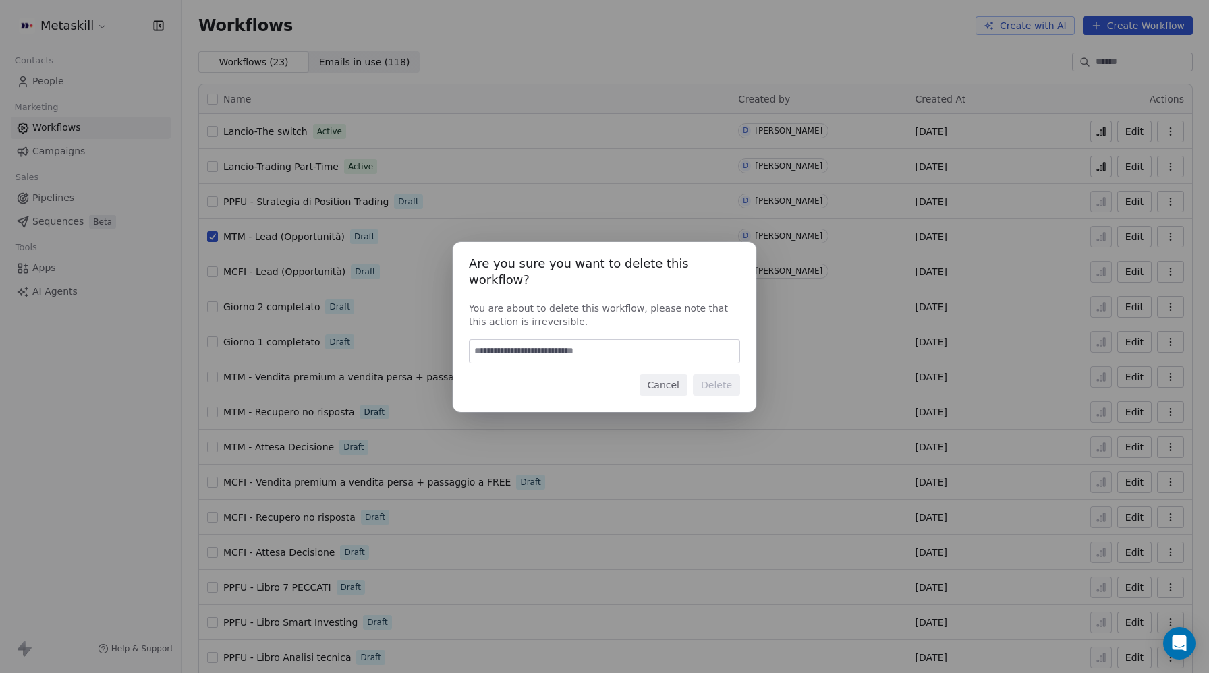
click at [602, 347] on input at bounding box center [605, 351] width 270 height 23
type input "******"
click at [739, 375] on button "Delete" at bounding box center [716, 385] width 47 height 22
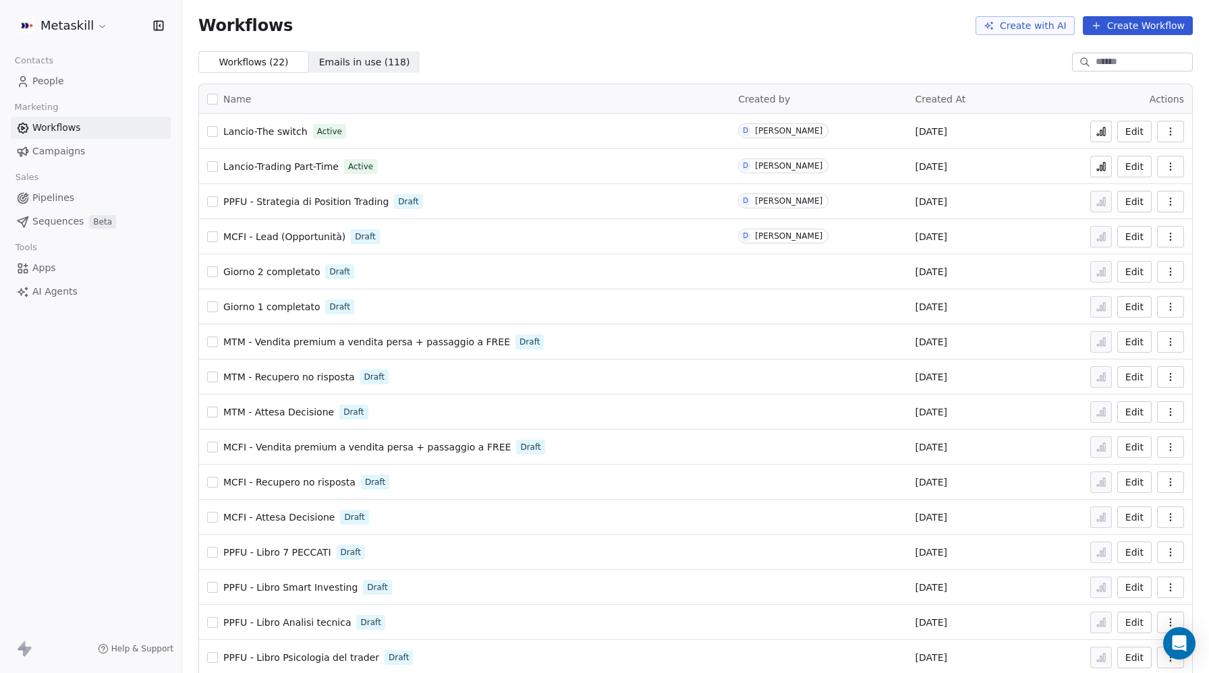
click at [1150, 24] on button "Create Workflow" at bounding box center [1138, 25] width 110 height 19
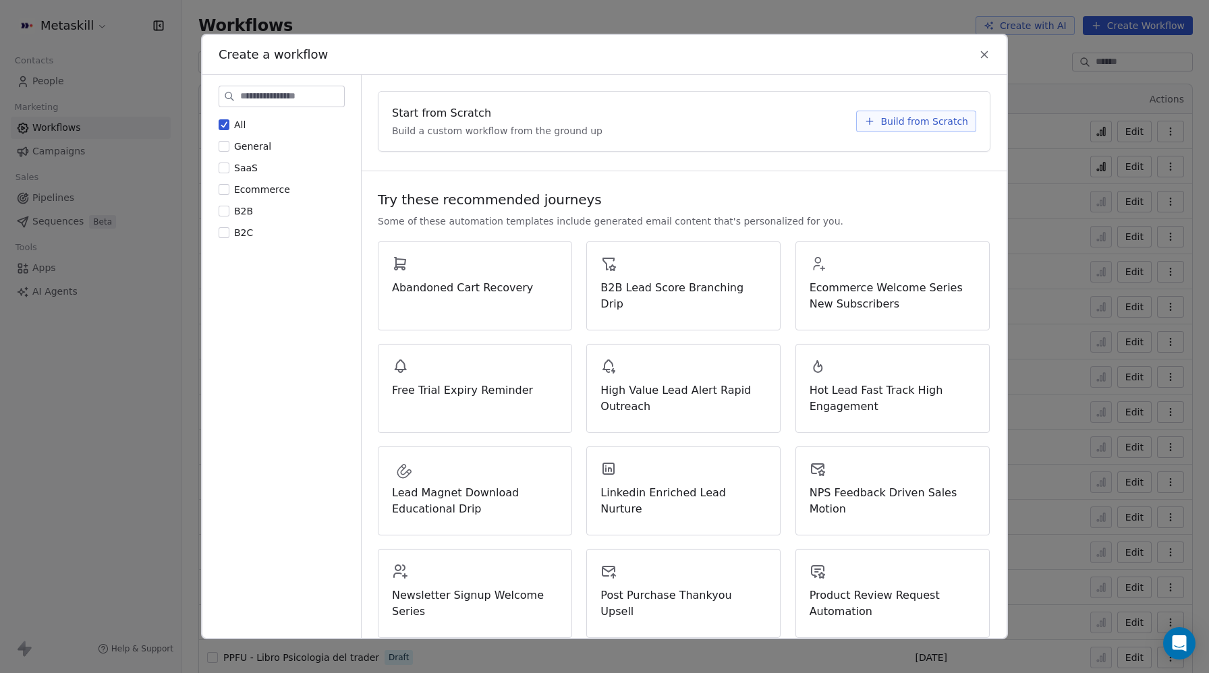
click at [924, 125] on span "Build from Scratch" at bounding box center [924, 121] width 88 height 13
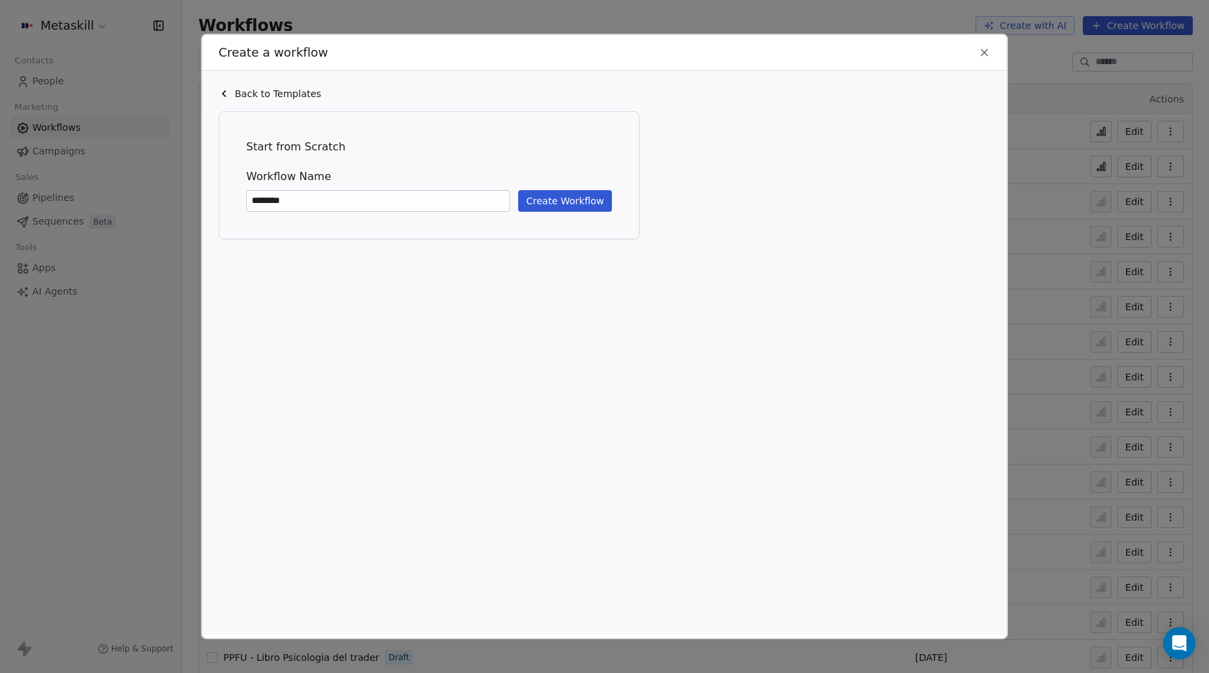
click at [273, 198] on input "********" at bounding box center [378, 201] width 262 height 20
type input "**********"
click at [572, 199] on button "Create Workflow" at bounding box center [565, 201] width 94 height 22
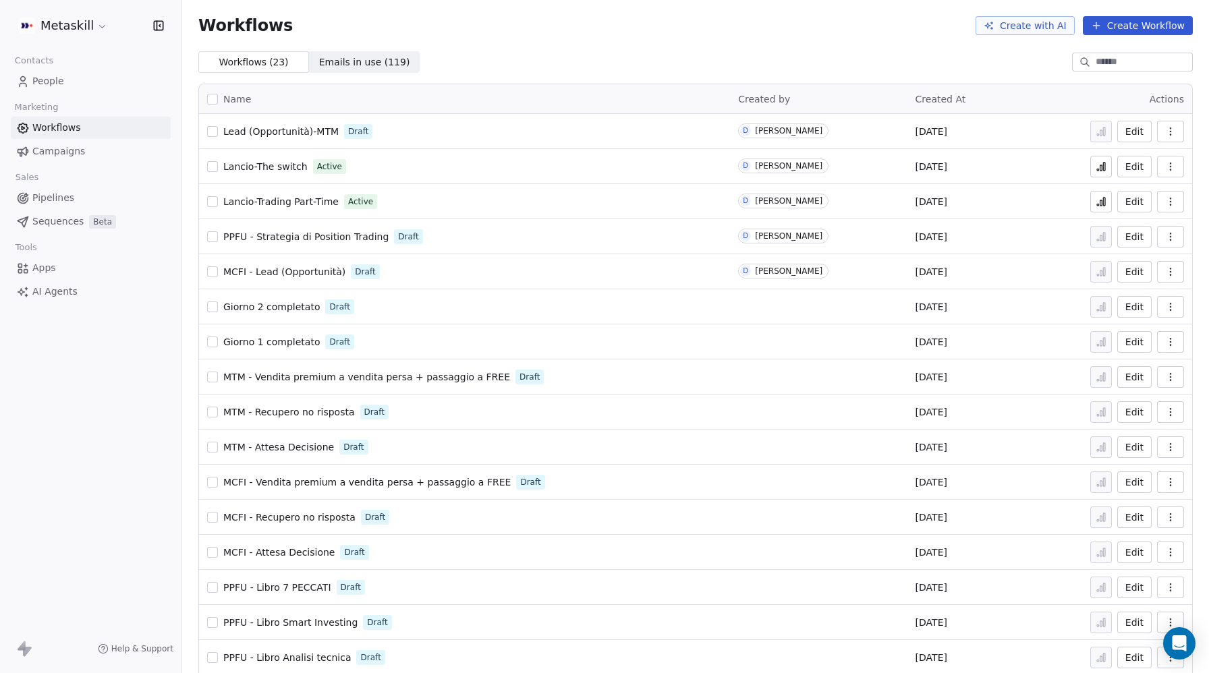
click at [58, 197] on span "Pipelines" at bounding box center [53, 198] width 42 height 14
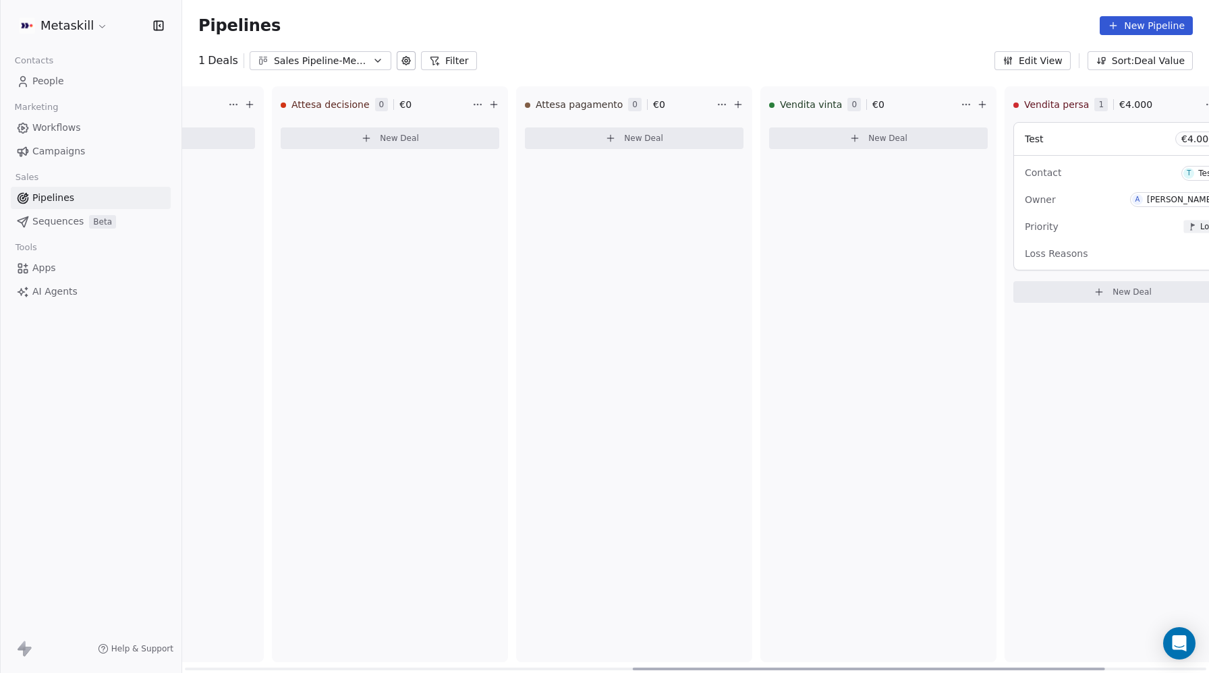
scroll to position [0, 1195]
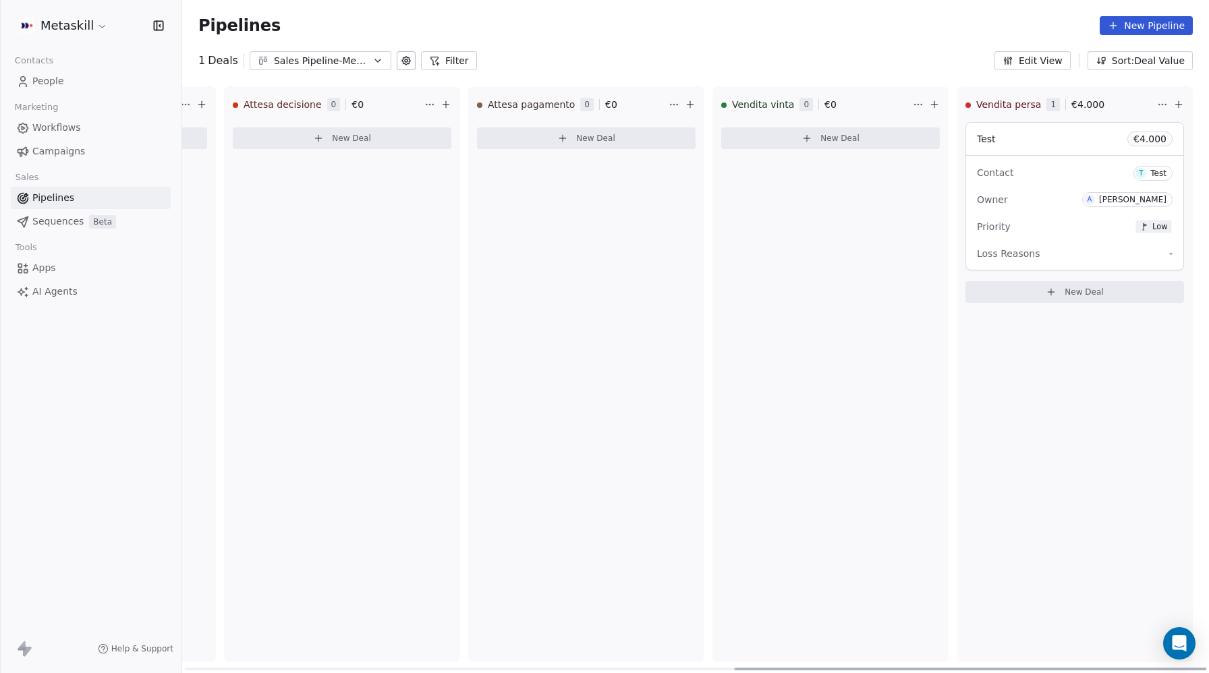
click at [994, 142] on span "Test" at bounding box center [986, 139] width 19 height 11
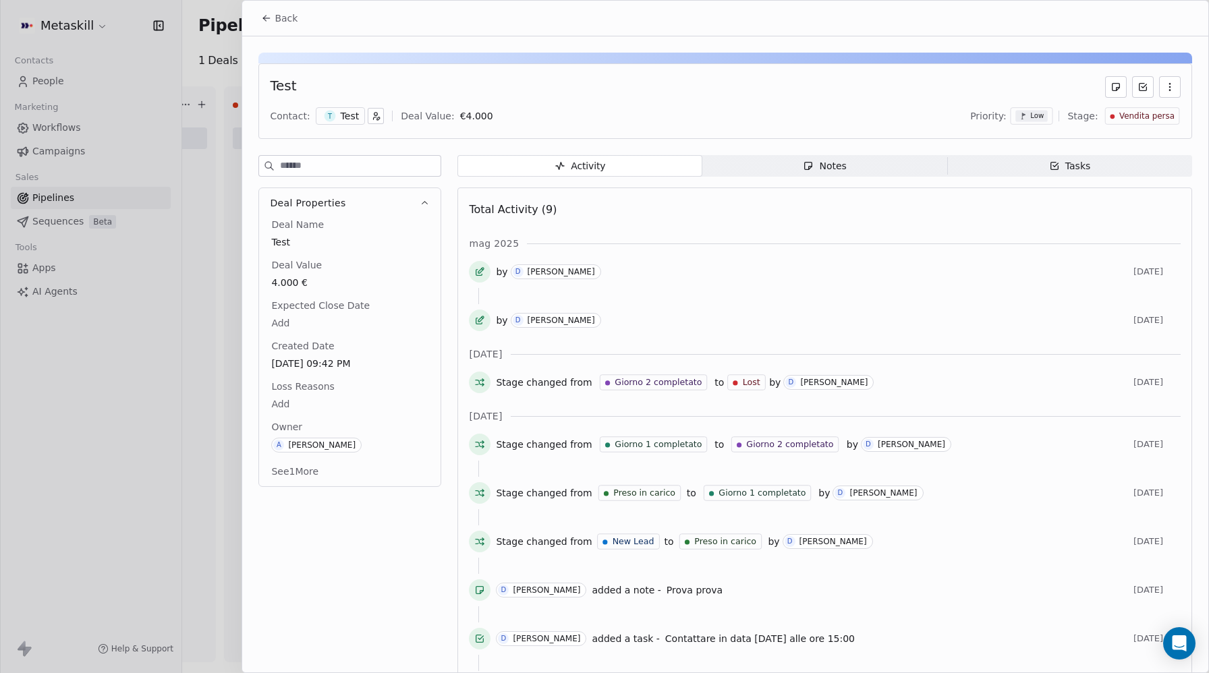
click at [196, 198] on div at bounding box center [604, 336] width 1209 height 673
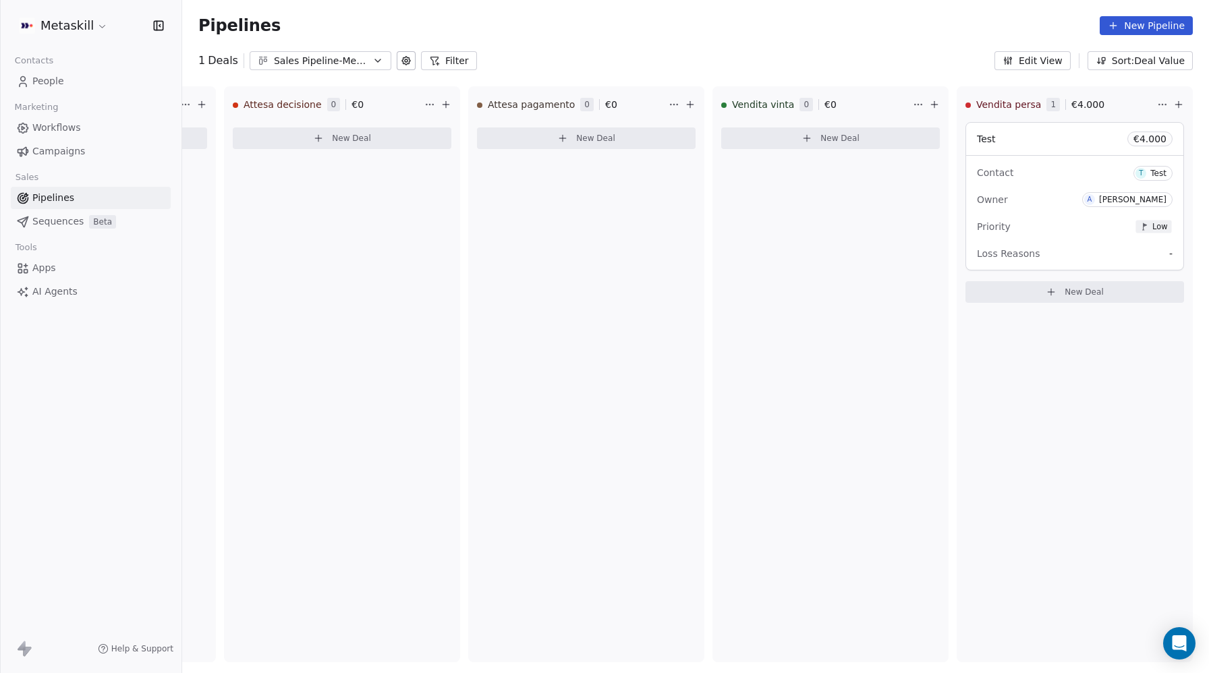
click at [343, 62] on div "Sales Pipeline-Metaskill" at bounding box center [320, 61] width 93 height 14
click at [901, 34] on html "Metaskill Contacts People Marketing Workflows Campaigns Sales Pipelines Sequenc…" at bounding box center [604, 336] width 1209 height 673
click at [405, 61] on icon at bounding box center [406, 60] width 3 height 3
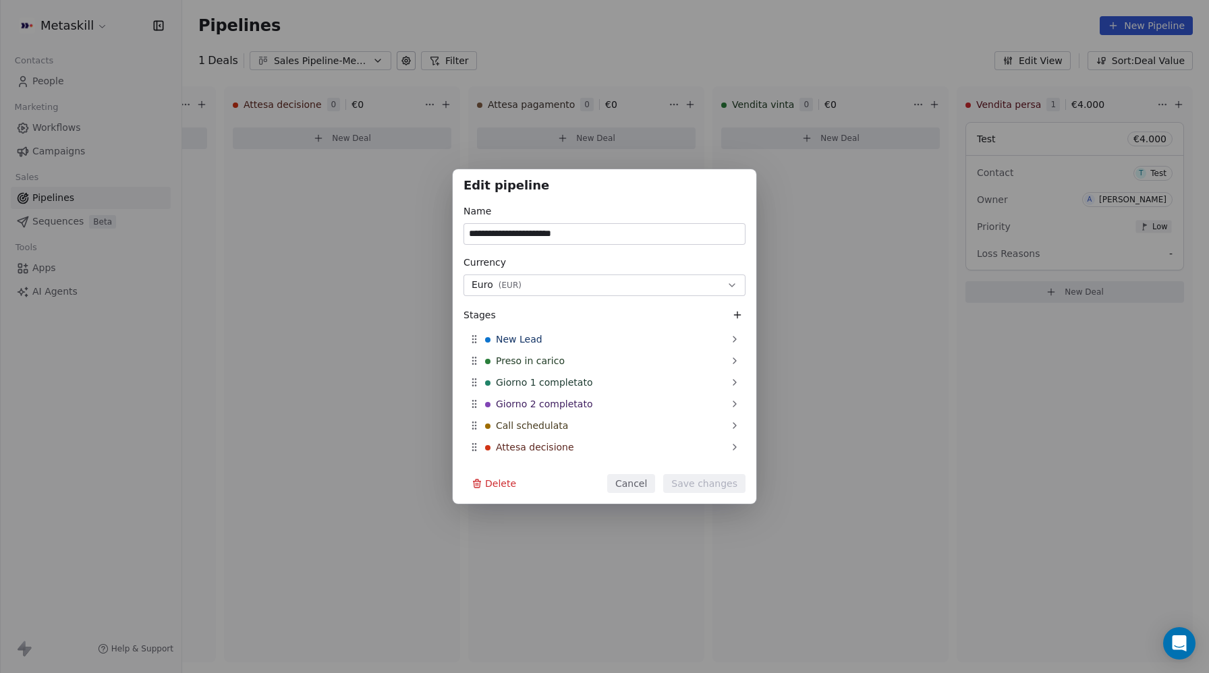
drag, startPoint x: 534, startPoint y: 233, endPoint x: 629, endPoint y: 233, distance: 95.1
click at [629, 233] on input "**********" at bounding box center [604, 234] width 281 height 20
type input "**********"
click at [723, 480] on button "Save changes" at bounding box center [704, 483] width 82 height 19
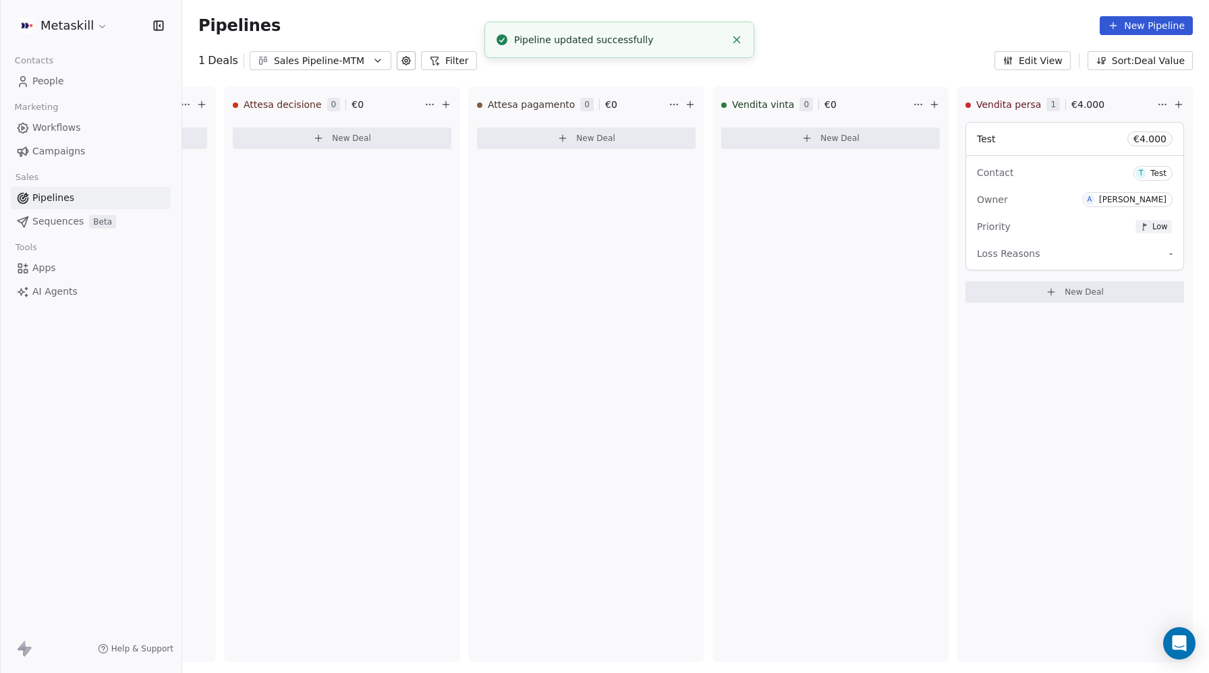
click at [398, 67] on button at bounding box center [406, 60] width 19 height 19
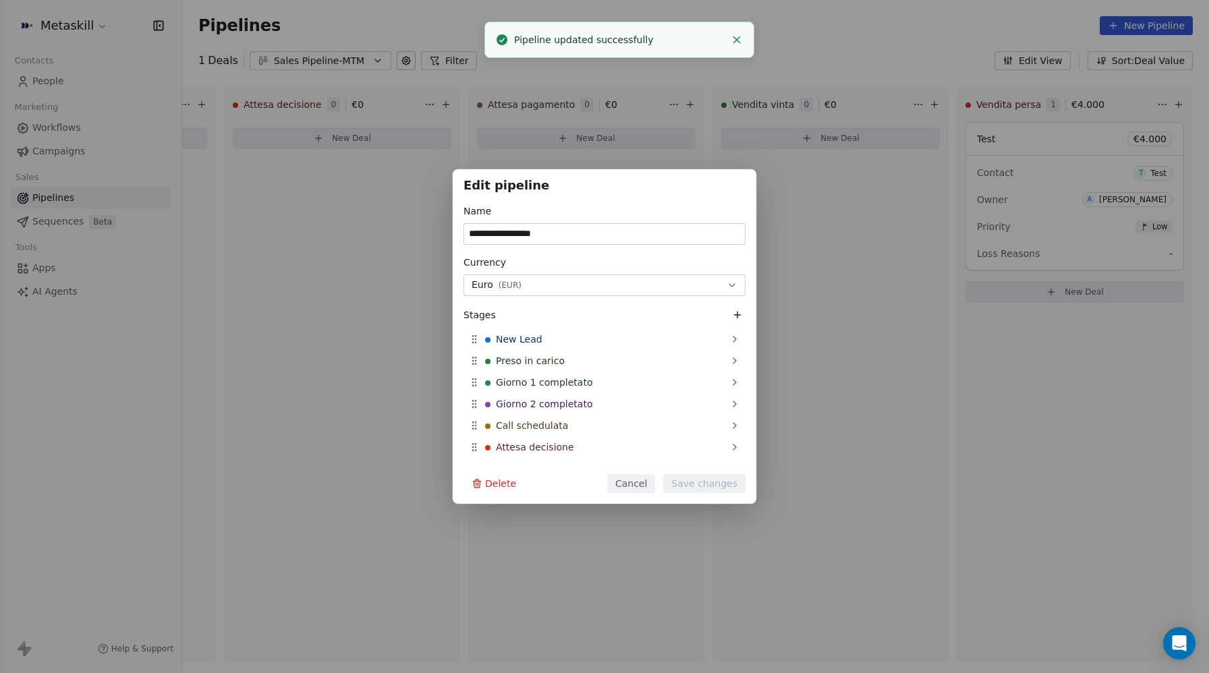
click at [522, 76] on div "**********" at bounding box center [604, 336] width 1209 height 673
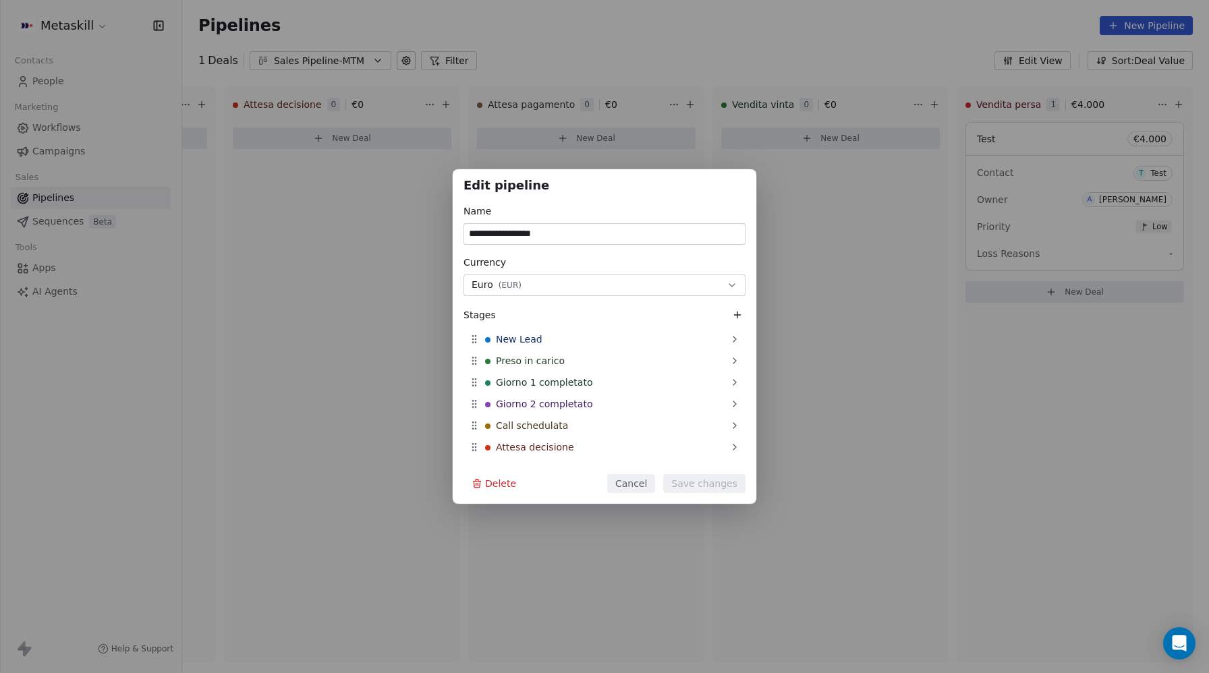
click at [635, 480] on button "Cancel" at bounding box center [631, 483] width 48 height 19
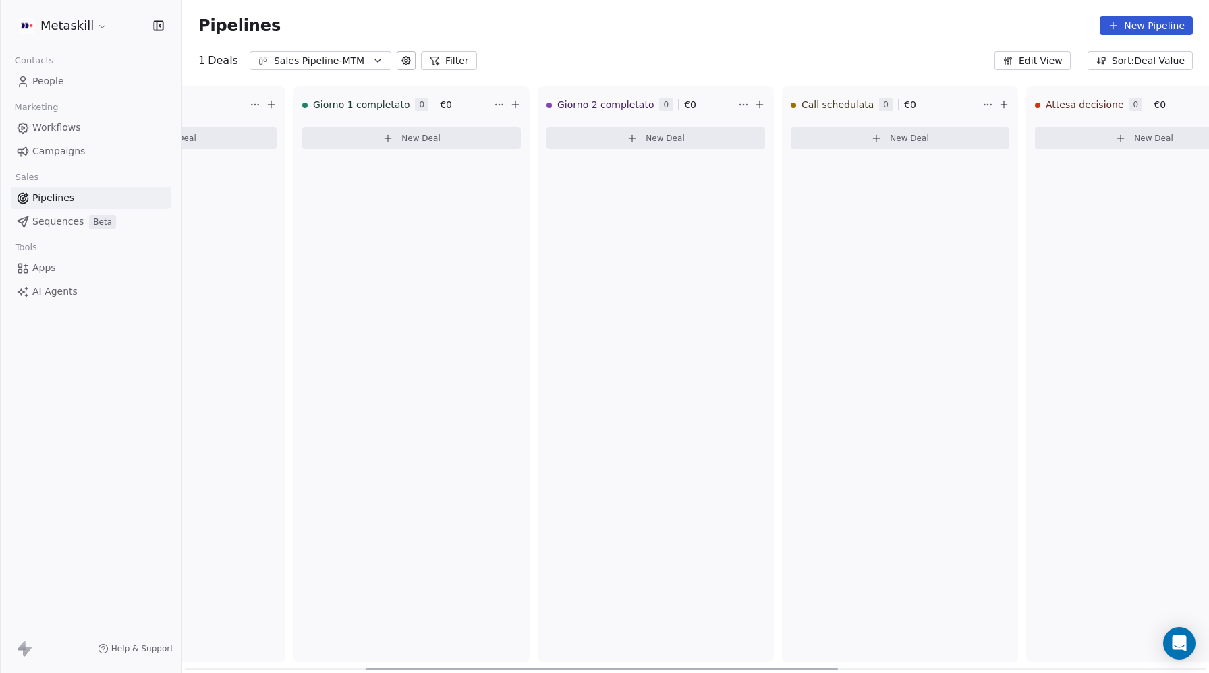
scroll to position [0, 1195]
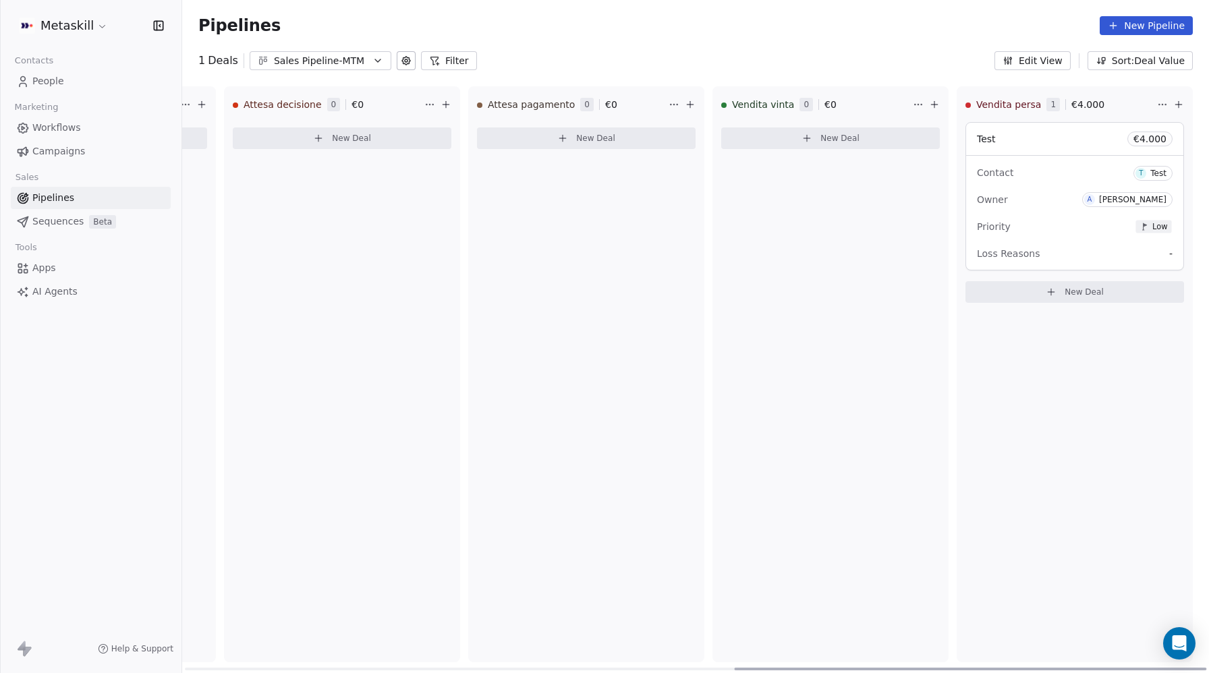
click at [1015, 138] on div "Test € 4.000" at bounding box center [1074, 139] width 217 height 32
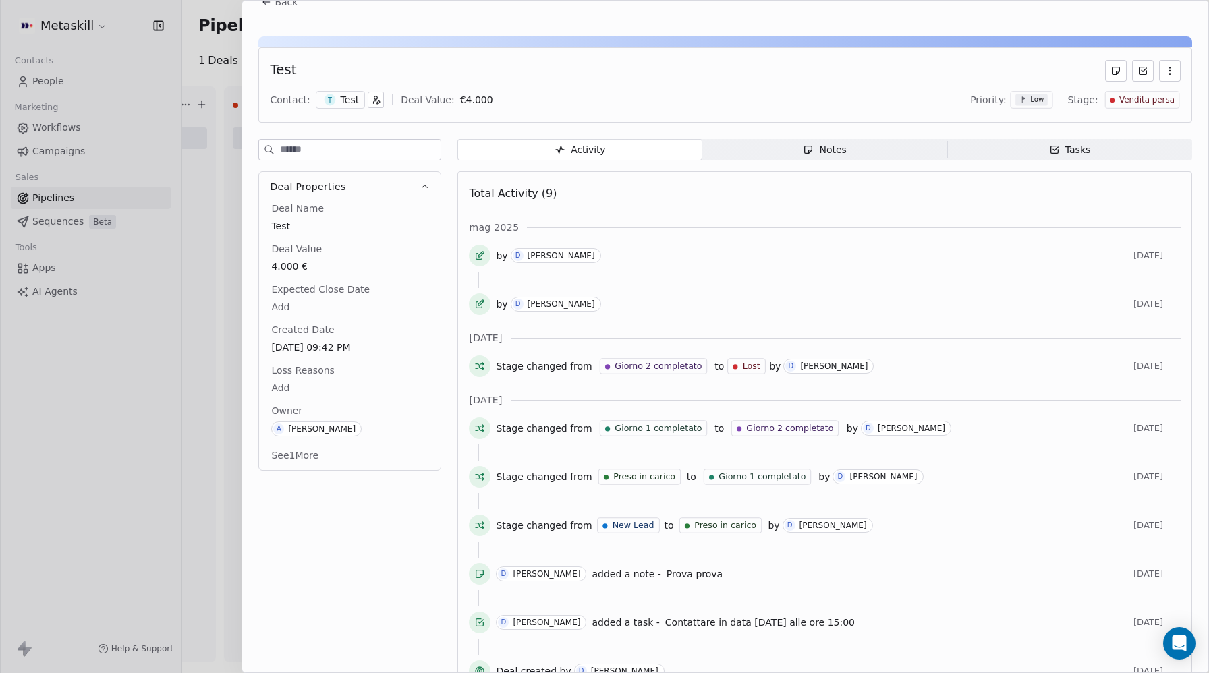
scroll to position [14, 0]
click at [829, 149] on div "Notes" at bounding box center [824, 152] width 43 height 14
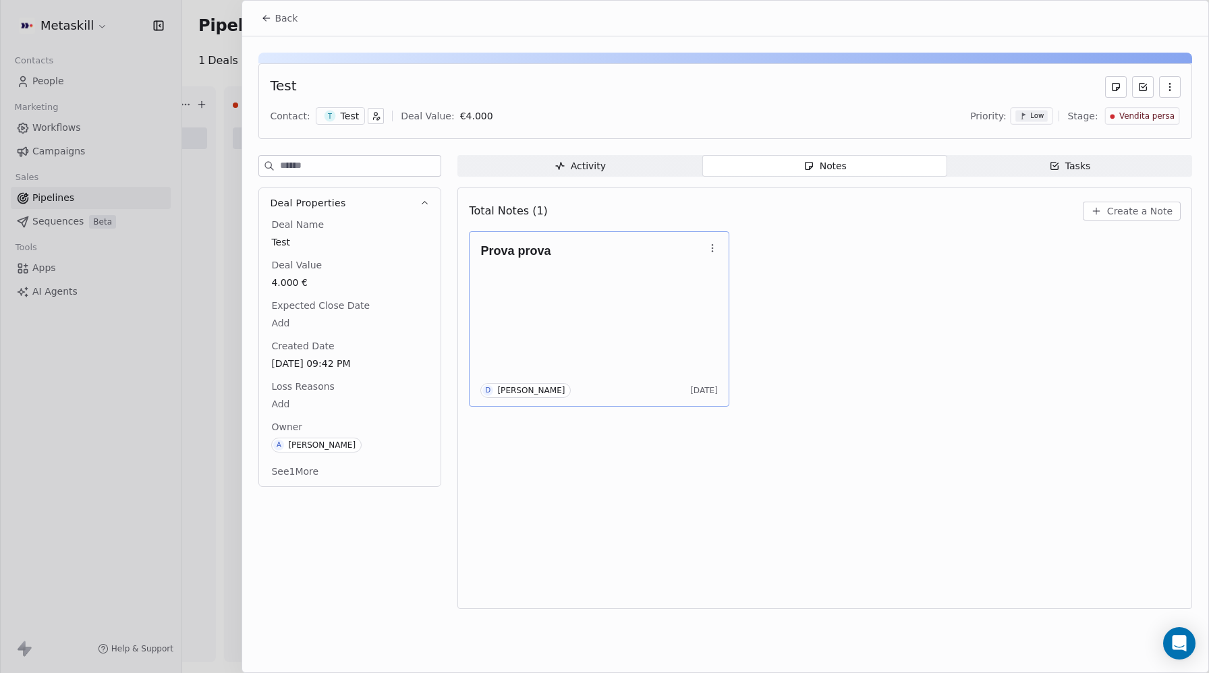
click at [711, 250] on icon "button" at bounding box center [712, 248] width 11 height 11
click at [743, 306] on span "Delete" at bounding box center [748, 301] width 31 height 13
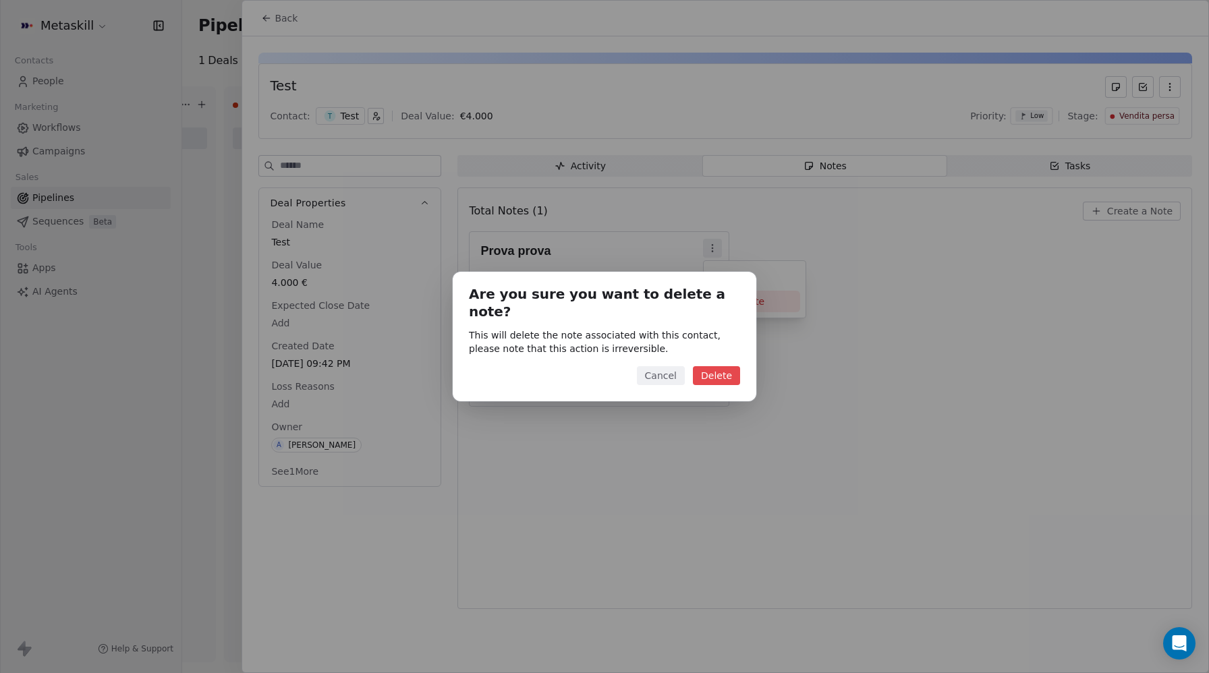
click at [720, 370] on button "Delete" at bounding box center [716, 375] width 47 height 19
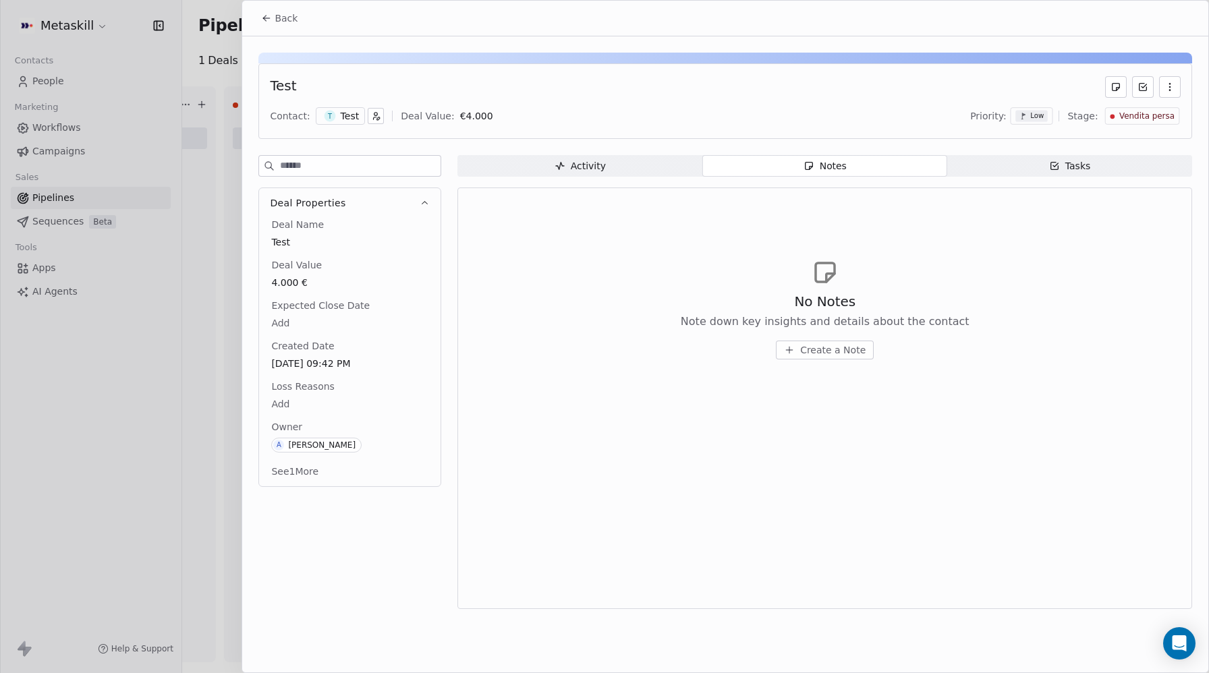
click at [843, 343] on span "Create a Note" at bounding box center [832, 349] width 65 height 13
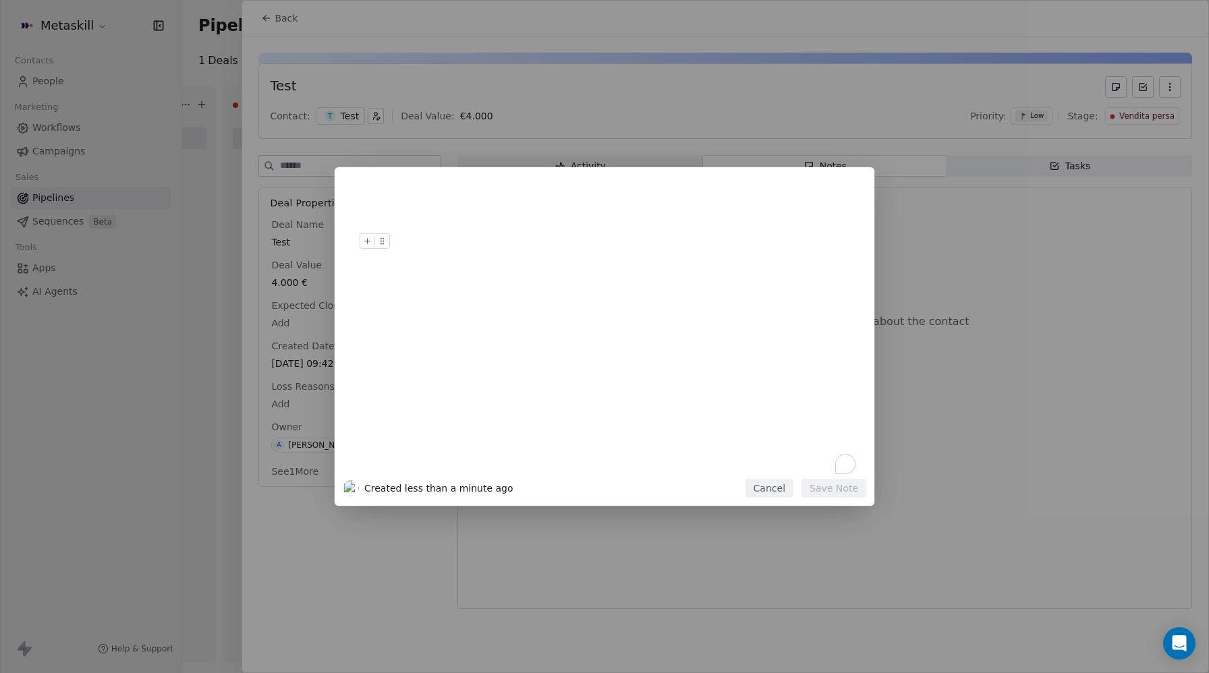
click at [770, 495] on button "Cancel" at bounding box center [769, 488] width 48 height 19
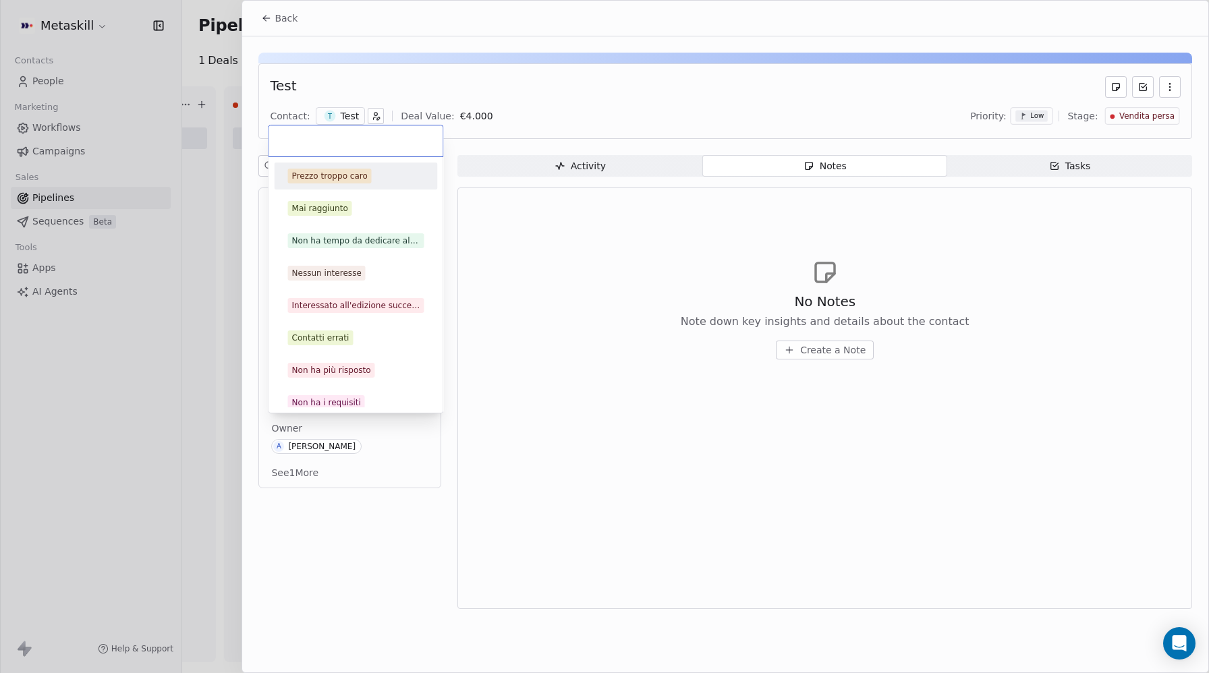
click at [274, 409] on body "Metaskill Contacts People Marketing Workflows Campaigns Sales Pipelines Sequenc…" at bounding box center [604, 336] width 1209 height 673
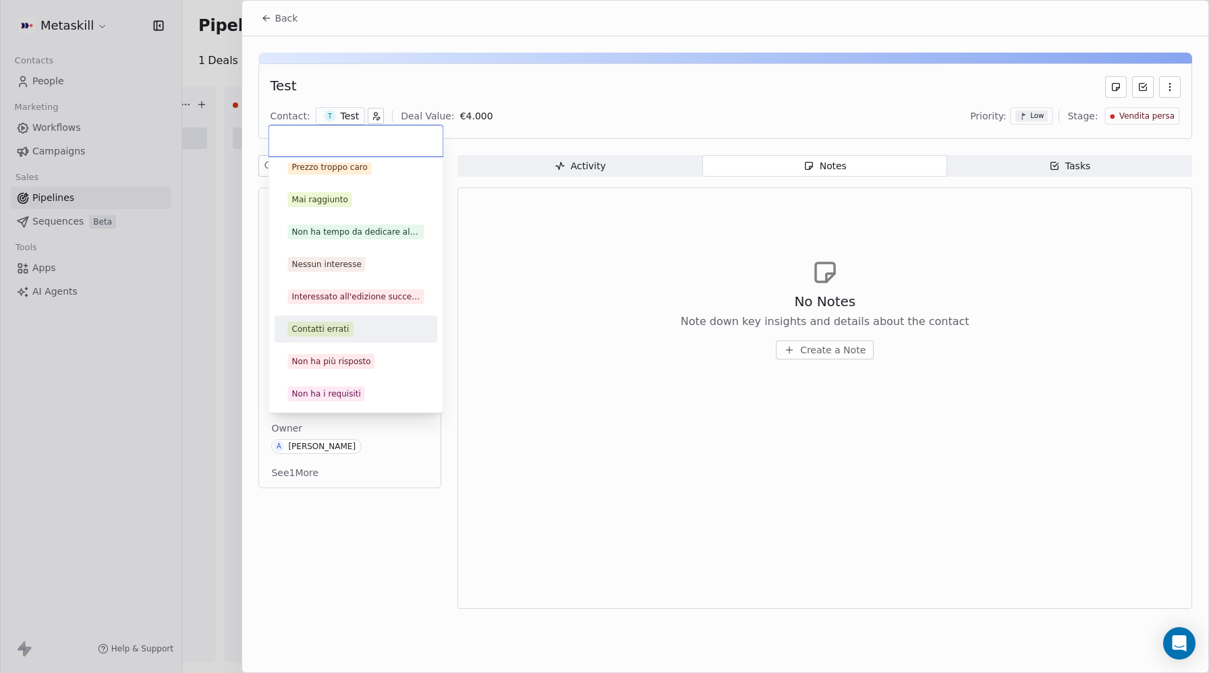
click at [675, 358] on html "Metaskill Contacts People Marketing Workflows Campaigns Sales Pipelines Sequenc…" at bounding box center [604, 336] width 1209 height 673
